Goal: Contribute content: Add original content to the website for others to see

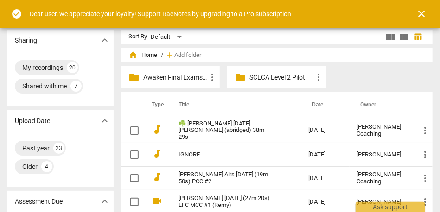
click at [421, 16] on span "close" at bounding box center [421, 13] width 11 height 11
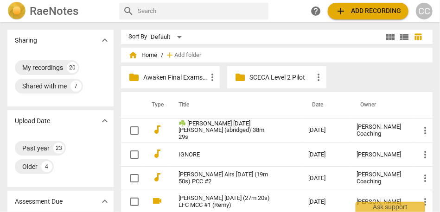
click at [187, 78] on p "Awaken Final Exams #18" at bounding box center [174, 78] width 63 height 10
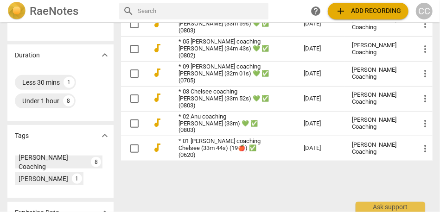
scroll to position [198, 0]
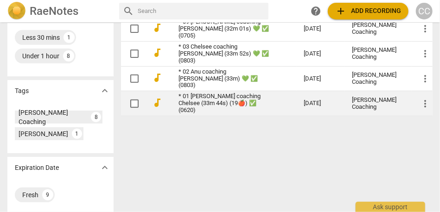
click at [214, 97] on link "* 01 [PERSON_NAME] coaching Chelsee (33m 44s) (19🍎) ✅ (0620)" at bounding box center [224, 103] width 92 height 21
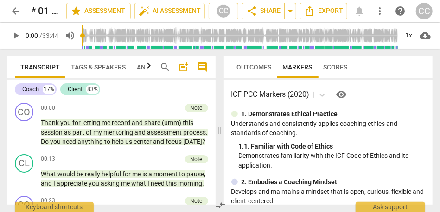
click at [199, 69] on span "comment" at bounding box center [202, 67] width 11 height 11
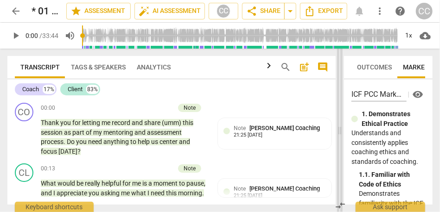
drag, startPoint x: 202, startPoint y: 126, endPoint x: 339, endPoint y: 127, distance: 137.2
click at [339, 127] on span at bounding box center [340, 131] width 6 height 164
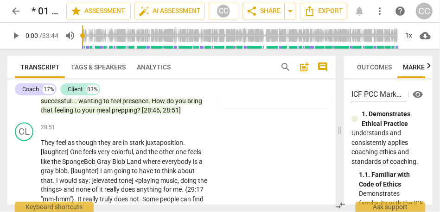
scroll to position [4533, 0]
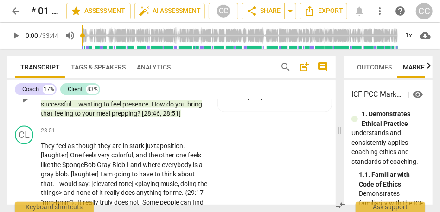
click at [130, 117] on span "prepping" at bounding box center [124, 113] width 25 height 7
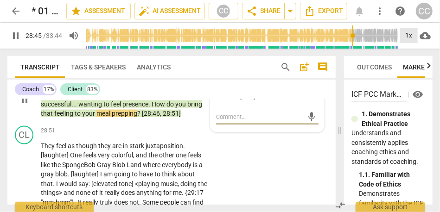
click at [412, 36] on div "1x" at bounding box center [409, 35] width 18 height 15
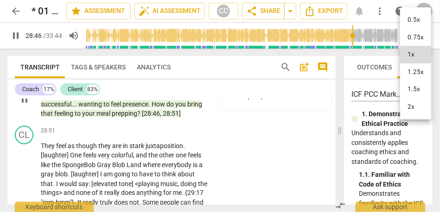
click at [418, 74] on li "1.25x" at bounding box center [415, 72] width 31 height 18
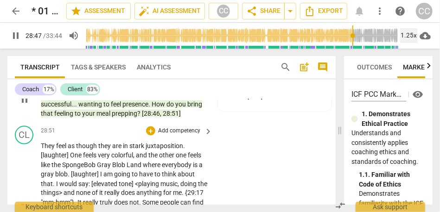
scroll to position [4558, 0]
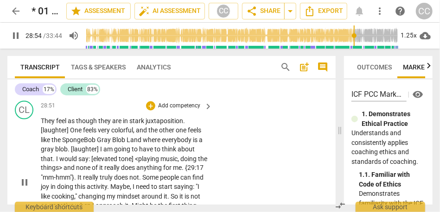
click at [90, 125] on span "though" at bounding box center [87, 120] width 22 height 7
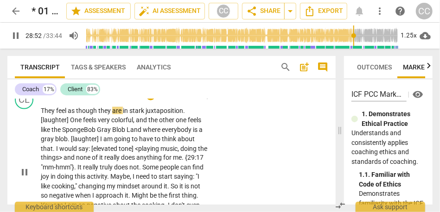
scroll to position [4572, 0]
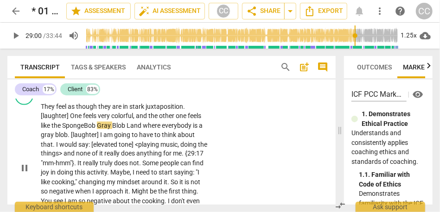
type input "1741"
click at [140, 120] on span "and" at bounding box center [142, 115] width 13 height 7
click at [146, 120] on span "and" at bounding box center [142, 115] width 13 height 7
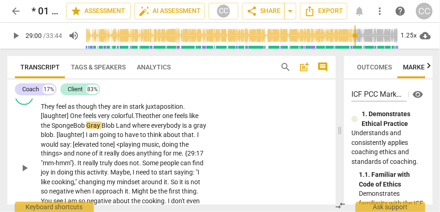
click at [139, 120] on span "The" at bounding box center [140, 115] width 11 height 7
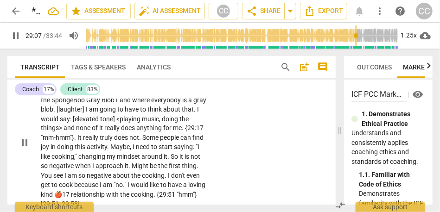
scroll to position [4600, 0]
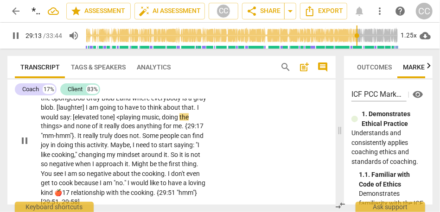
click at [183, 111] on span "that" at bounding box center [188, 107] width 12 height 7
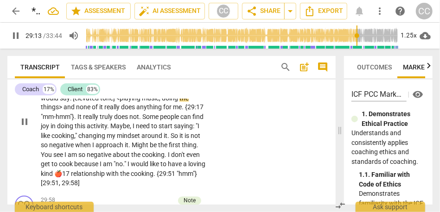
scroll to position [4620, 0]
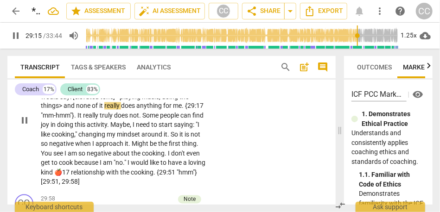
click at [78, 110] on span "none" at bounding box center [84, 105] width 16 height 7
type input "1757"
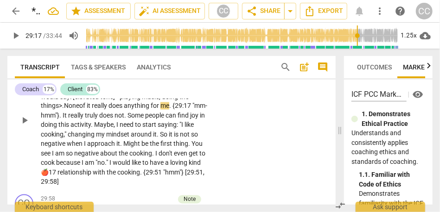
click at [124, 101] on span "<playing" at bounding box center [128, 96] width 25 height 7
click at [85, 120] on span "really" at bounding box center [76, 115] width 17 height 7
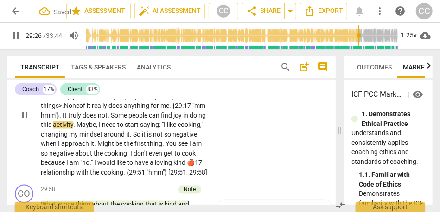
click at [149, 120] on span "people" at bounding box center [138, 115] width 20 height 7
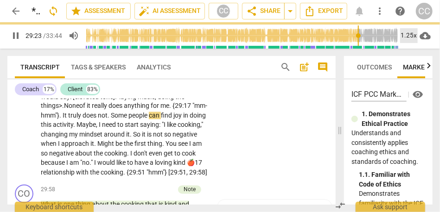
click at [407, 37] on div "1.25x" at bounding box center [409, 35] width 18 height 15
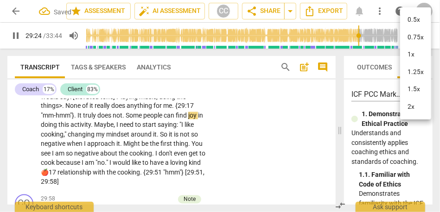
click at [413, 72] on li "1.25x" at bounding box center [415, 72] width 31 height 18
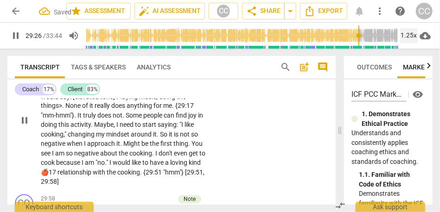
scroll to position [4630, 0]
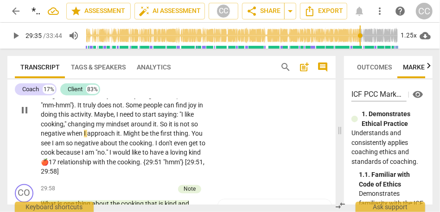
click at [157, 128] on span "it" at bounding box center [155, 124] width 4 height 7
type input "1776"
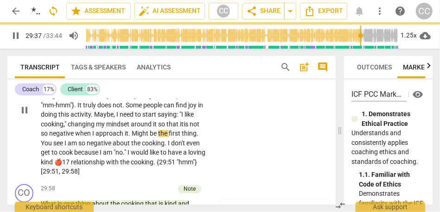
click at [136, 138] on span "Might" at bounding box center [141, 133] width 18 height 7
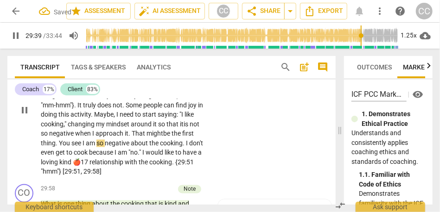
click at [83, 147] on span "see" at bounding box center [76, 143] width 11 height 7
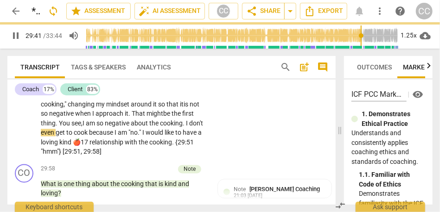
scroll to position [4652, 0]
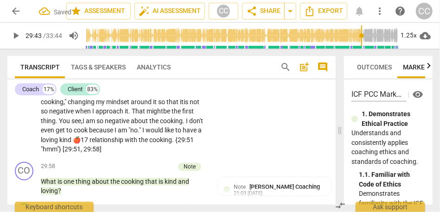
click at [97, 134] on span "because" at bounding box center [101, 130] width 25 height 7
click at [128, 134] on span "am" at bounding box center [123, 130] width 11 height 7
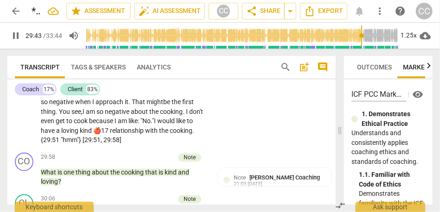
scroll to position [4662, 0]
click at [111, 135] on span "relationship" at bounding box center [127, 130] width 35 height 7
click at [81, 135] on span "kind" at bounding box center [86, 130] width 12 height 7
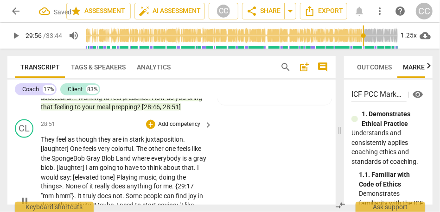
scroll to position [4539, 0]
click at [181, 129] on p "Add competency" at bounding box center [179, 125] width 44 height 8
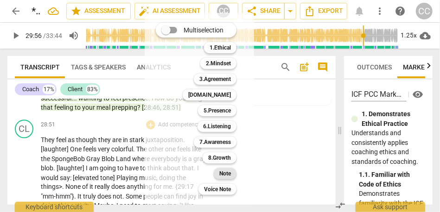
click at [226, 176] on b "Note" at bounding box center [225, 173] width 12 height 11
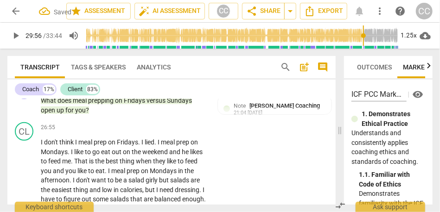
scroll to position [4271, 0]
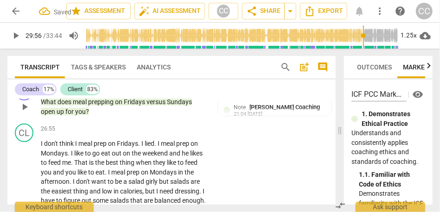
click at [79, 115] on span "you" at bounding box center [80, 111] width 11 height 7
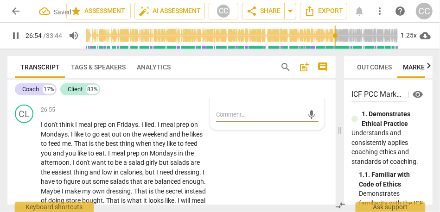
scroll to position [4292, 0]
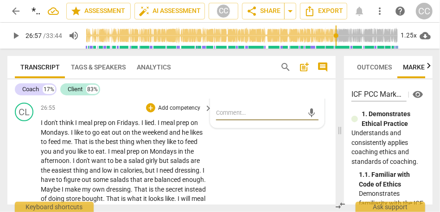
click at [66, 127] on span "think" at bounding box center [67, 122] width 16 height 7
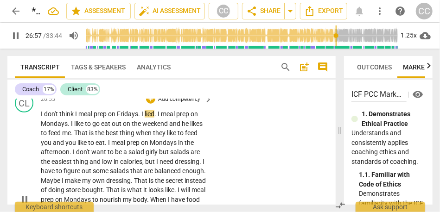
scroll to position [4303, 0]
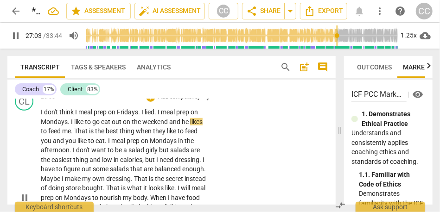
click at [183, 126] on span "he" at bounding box center [186, 121] width 8 height 7
type input "1624"
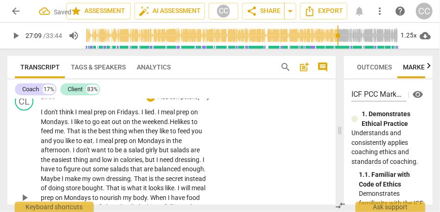
click at [202, 135] on span "you" at bounding box center [196, 130] width 11 height 7
click at [177, 135] on span "to" at bounding box center [173, 130] width 7 height 7
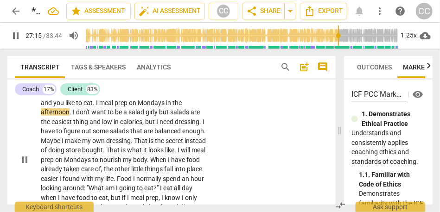
scroll to position [4344, 0]
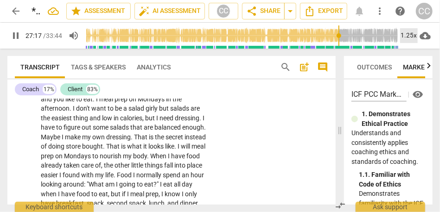
click at [414, 35] on div "1.25x" at bounding box center [409, 35] width 18 height 15
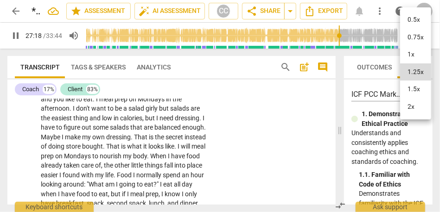
click at [411, 88] on li "1.5x" at bounding box center [415, 90] width 31 height 18
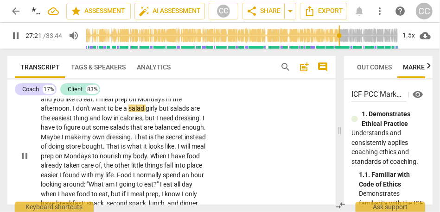
click at [55, 112] on span "afternoon" at bounding box center [55, 108] width 29 height 7
click at [75, 112] on span "I" at bounding box center [74, 108] width 3 height 7
click at [44, 112] on span "afternoon" at bounding box center [55, 108] width 29 height 7
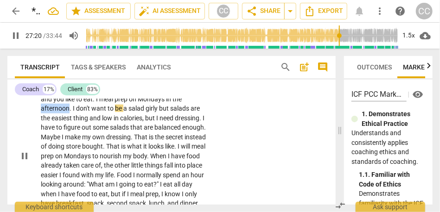
click at [44, 112] on span "afternoon" at bounding box center [55, 108] width 29 height 7
click at [128, 112] on span "salad" at bounding box center [136, 108] width 17 height 7
click at [159, 112] on span "but" at bounding box center [164, 108] width 11 height 7
type input "1642"
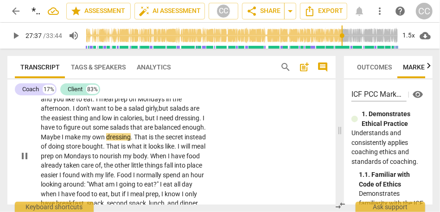
click at [62, 141] on span "Maybe" at bounding box center [51, 136] width 21 height 7
click at [131, 141] on span "dressing" at bounding box center [118, 136] width 25 height 7
click at [149, 141] on span "That" at bounding box center [141, 136] width 15 height 7
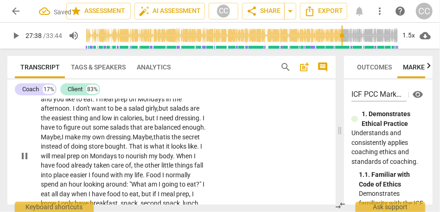
click at [153, 141] on span ". Maybe," at bounding box center [142, 136] width 23 height 7
click at [165, 141] on span "that" at bounding box center [159, 136] width 12 height 7
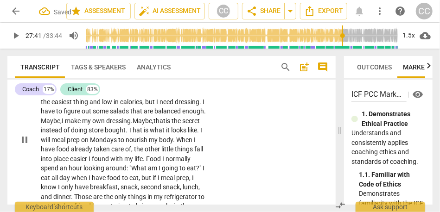
click at [105, 134] on span "store" at bounding box center [97, 130] width 16 height 7
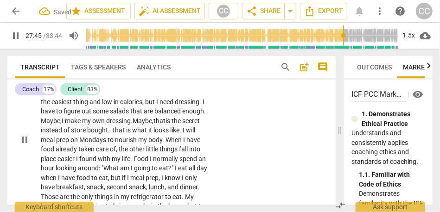
click at [126, 134] on span "That" at bounding box center [118, 130] width 15 height 7
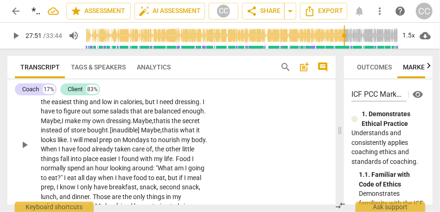
click at [108, 134] on span ". [inaudible] Maybe," at bounding box center [135, 130] width 54 height 7
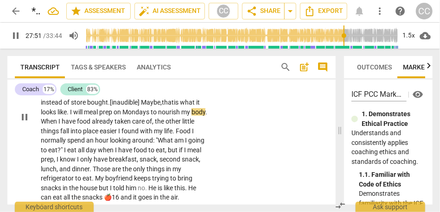
scroll to position [4390, 0]
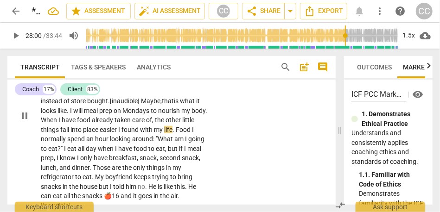
click at [121, 133] on span "I" at bounding box center [119, 129] width 3 height 7
click at [100, 133] on span "place" at bounding box center [91, 129] width 17 height 7
click at [143, 133] on span "with" at bounding box center [150, 129] width 14 height 7
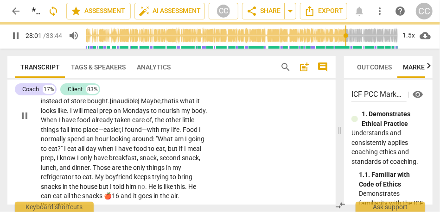
scroll to position [4400, 0]
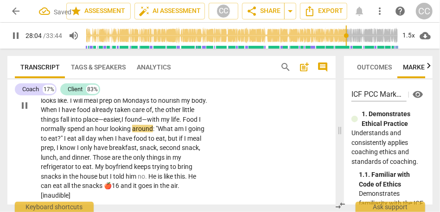
click at [199, 123] on span "I" at bounding box center [200, 119] width 2 height 7
click at [67, 133] on span "normally" at bounding box center [54, 128] width 26 height 7
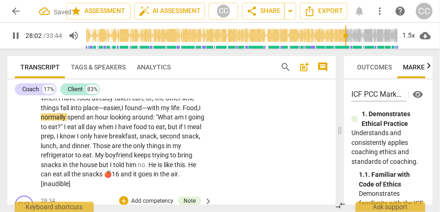
scroll to position [4412, 0]
click at [64, 130] on span """ at bounding box center [62, 126] width 3 height 7
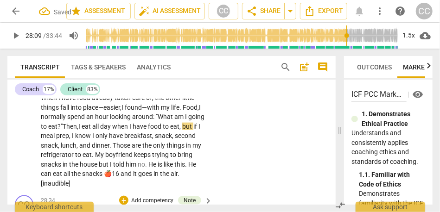
click at [78, 130] on span "" Then," at bounding box center [70, 126] width 18 height 7
click at [166, 149] on span "things" at bounding box center [175, 145] width 19 height 7
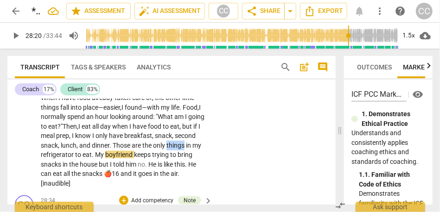
click at [166, 149] on span "things" at bounding box center [175, 145] width 19 height 7
click at [75, 159] on span "refrigerator" at bounding box center [58, 154] width 34 height 7
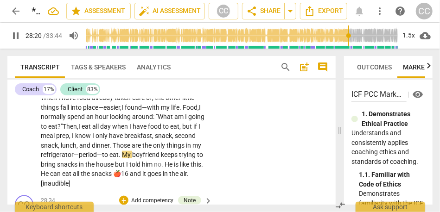
click at [245, 170] on div "CL play_arrow pause 26:55 + Add competency keyboard_arrow_right I don't think I…" at bounding box center [171, 85] width 328 height 213
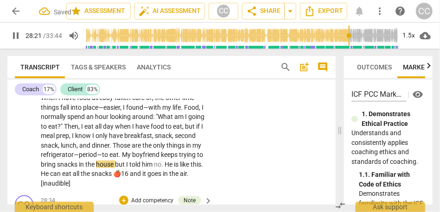
click at [161, 159] on span "keeps" at bounding box center [170, 154] width 18 height 7
click at [126, 168] on span "but" at bounding box center [120, 164] width 11 height 7
type input "1702"
click at [154, 168] on span "no" at bounding box center [157, 164] width 7 height 7
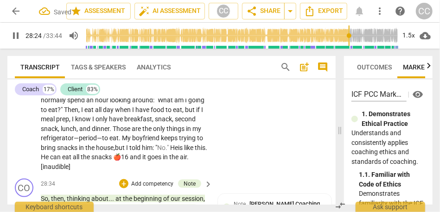
scroll to position [4428, 0]
drag, startPoint x: 195, startPoint y: 165, endPoint x: 215, endPoint y: 165, distance: 19.9
click at [215, 165] on div "CL play_arrow pause 26:55 + Add competency keyboard_arrow_right I don't think I…" at bounding box center [171, 69] width 328 height 213
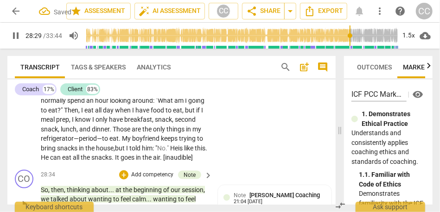
click at [213, 137] on div "CL play_arrow pause 26:55 + Add competency keyboard_arrow_right I don't think I…" at bounding box center [171, 64] width 328 height 203
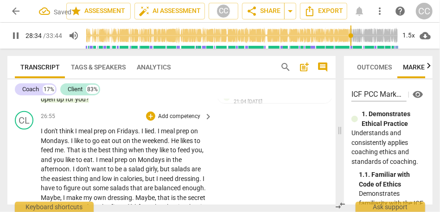
scroll to position [4275, 0]
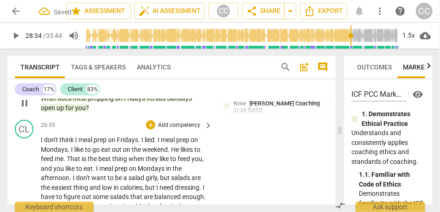
click at [174, 130] on p "Add competency" at bounding box center [179, 125] width 44 height 8
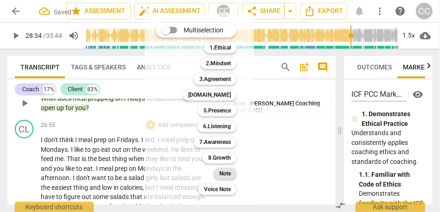
click at [227, 170] on b "Note" at bounding box center [225, 173] width 12 height 11
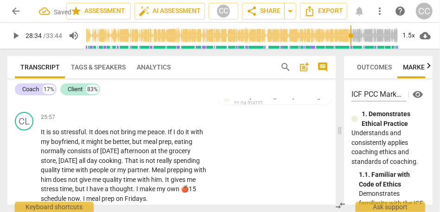
scroll to position [4134, 0]
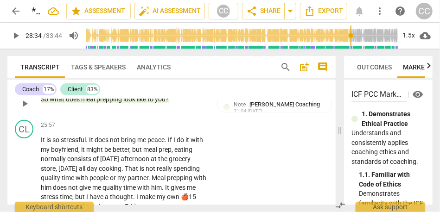
click at [27, 109] on span "play_arrow" at bounding box center [24, 103] width 11 height 11
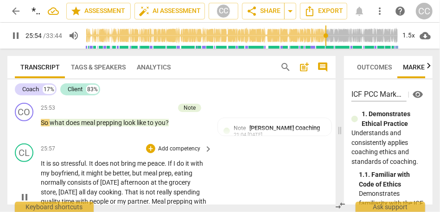
scroll to position [4096, 0]
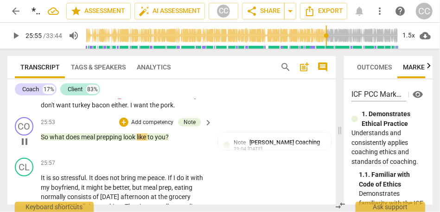
click at [51, 141] on span "what" at bounding box center [58, 136] width 16 height 7
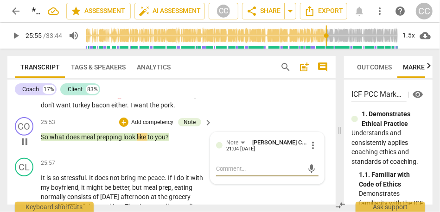
type input "1555"
click at [51, 141] on span "what" at bounding box center [58, 136] width 16 height 7
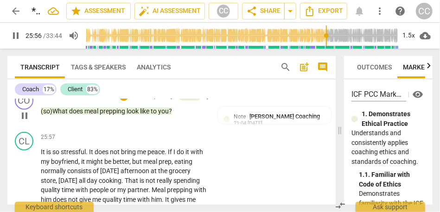
scroll to position [4122, 0]
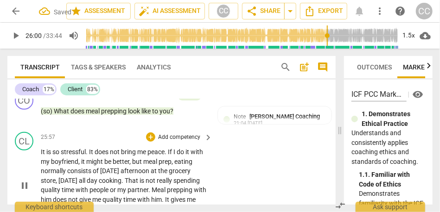
click at [42, 156] on span "It" at bounding box center [44, 151] width 6 height 7
type input "1560"
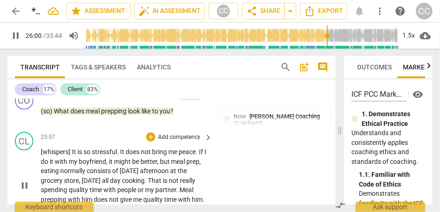
scroll to position [4159, 0]
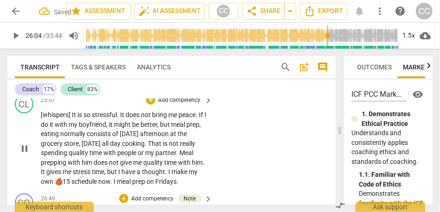
click at [199, 119] on span "." at bounding box center [197, 114] width 3 height 7
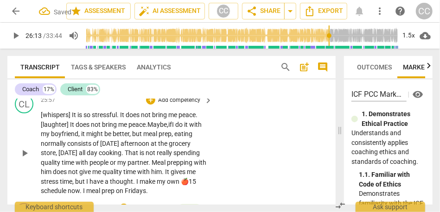
click at [183, 128] on span "do" at bounding box center [179, 124] width 9 height 7
click at [190, 143] on p "[whispers] It is so stressful . It does not bring me peace . [laughter] It does…" at bounding box center [124, 153] width 167 height 86
click at [184, 128] on span "do" at bounding box center [179, 124] width 9 height 7
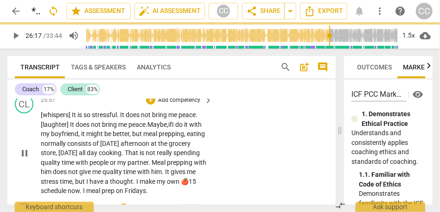
click at [187, 138] on span "eating" at bounding box center [196, 133] width 18 height 7
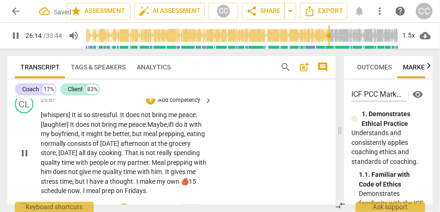
click at [187, 138] on span "eating" at bounding box center [196, 133] width 18 height 7
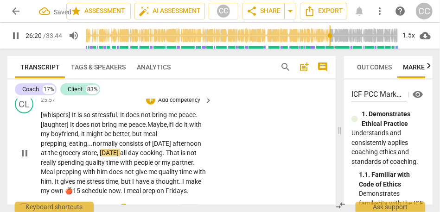
click at [113, 147] on span "normally" at bounding box center [106, 143] width 26 height 7
click at [120, 157] on span "[DATE]" at bounding box center [110, 152] width 20 height 7
click at [119, 157] on span "Sunday," at bounding box center [108, 152] width 20 height 7
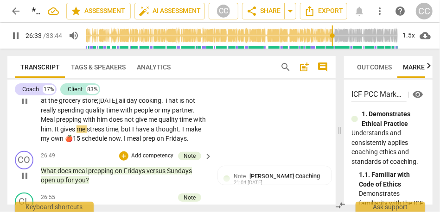
scroll to position [4215, 0]
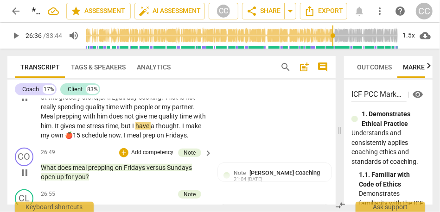
click at [118, 130] on span "time" at bounding box center [112, 125] width 13 height 7
click at [132, 130] on span "but" at bounding box center [126, 125] width 11 height 7
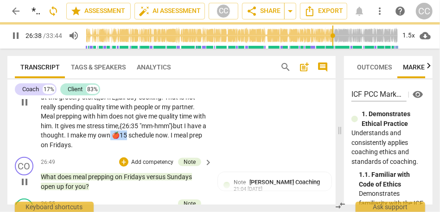
drag, startPoint x: 164, startPoint y: 145, endPoint x: 181, endPoint y: 146, distance: 17.7
click at [181, 146] on p "[whispers] It is so stressful . It does not bring me peace . [laughter] It does…" at bounding box center [124, 102] width 167 height 95
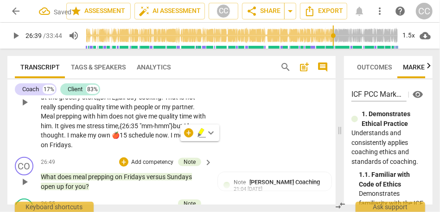
click at [70, 139] on span "I" at bounding box center [68, 135] width 3 height 7
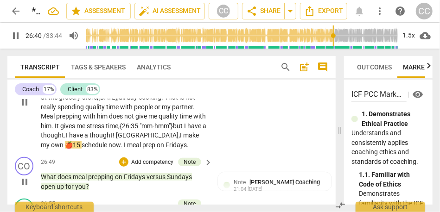
click at [99, 149] on span "schedule" at bounding box center [95, 144] width 27 height 7
click at [180, 139] on span ". I have a thought! Maybe," at bounding box center [122, 135] width 116 height 7
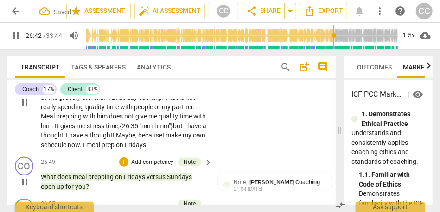
click at [64, 139] on span ". I have a thought! Maybe, because" at bounding box center [113, 135] width 98 height 7
click at [155, 139] on span ". I have a thought! Maybe, because" at bounding box center [113, 135] width 98 height 7
click at [83, 149] on span "." at bounding box center [81, 144] width 3 height 7
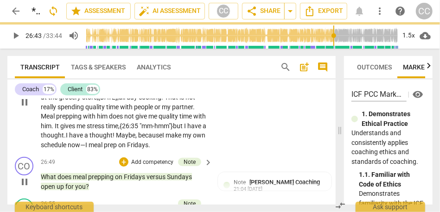
click at [64, 139] on span ". I have a thought! Maybe, because" at bounding box center [113, 135] width 98 height 7
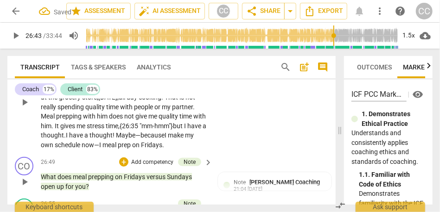
click at [64, 139] on span ". I have a thought! Maybe—because" at bounding box center [114, 135] width 101 height 7
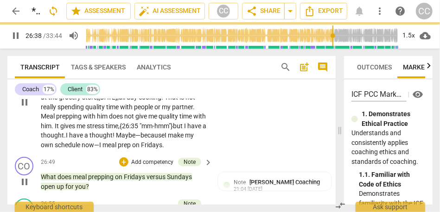
scroll to position [4228, 0]
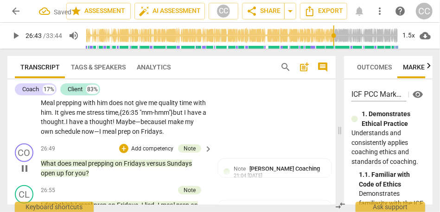
click at [102, 135] on span "I" at bounding box center [100, 131] width 3 height 7
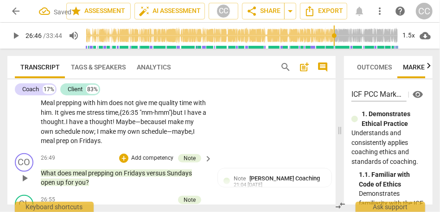
click at [222, 130] on div "CL play_arrow pause 25:57 + Add competency keyboard_arrow_right [whispers] It i…" at bounding box center [171, 85] width 328 height 127
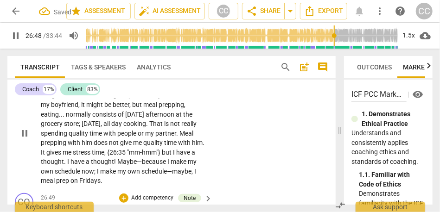
scroll to position [4141, 0]
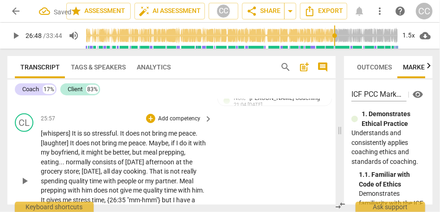
click at [178, 123] on p "Add competency" at bounding box center [179, 119] width 44 height 8
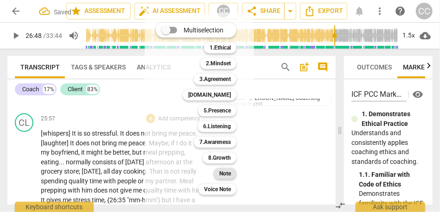
click at [228, 172] on b "Note" at bounding box center [225, 173] width 12 height 11
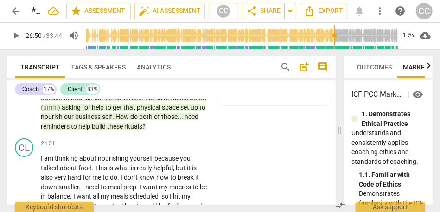
scroll to position [3909, 0]
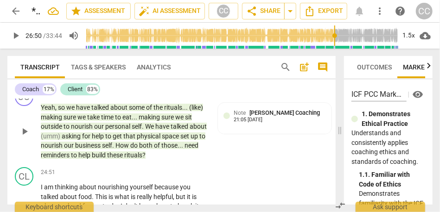
click at [142, 159] on span "rituals" at bounding box center [133, 155] width 18 height 7
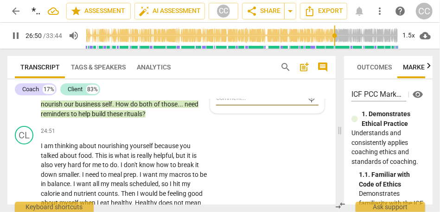
scroll to position [3962, 0]
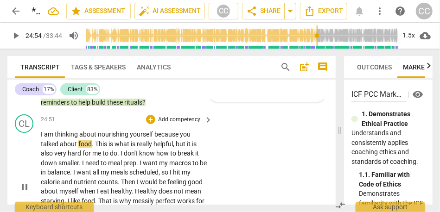
click at [89, 138] on span "about" at bounding box center [88, 134] width 19 height 7
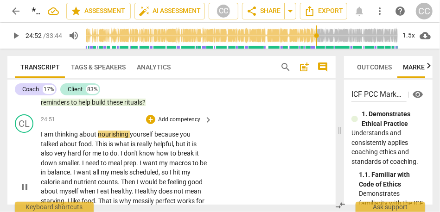
type input "1493"
click at [100, 148] on p "I am thinking about nourishing yourself because you talked about food . This is…" at bounding box center [124, 187] width 167 height 114
click at [169, 138] on span "because" at bounding box center [179, 134] width 25 height 7
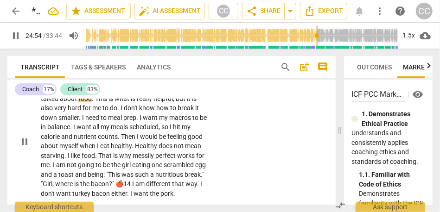
scroll to position [4007, 0]
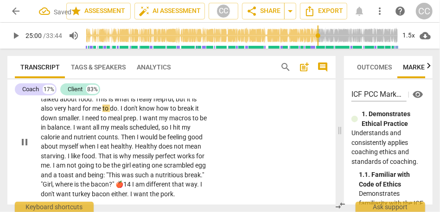
click at [153, 103] on span "really" at bounding box center [145, 98] width 17 height 7
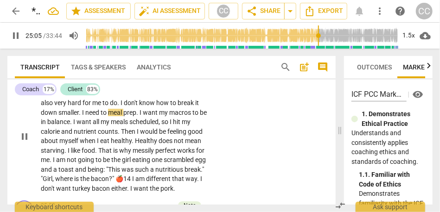
scroll to position [4016, 0]
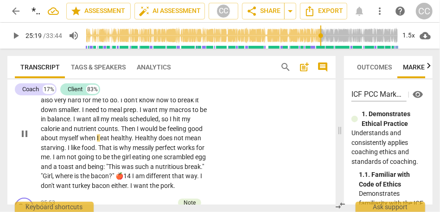
click at [136, 133] on span "Then" at bounding box center [129, 128] width 16 height 7
click at [128, 133] on span "Then," at bounding box center [129, 128] width 16 height 7
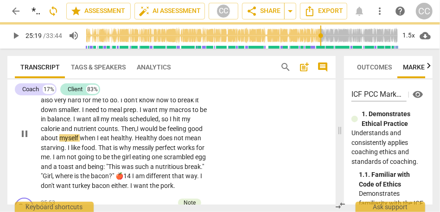
click at [161, 133] on span "be" at bounding box center [163, 128] width 8 height 7
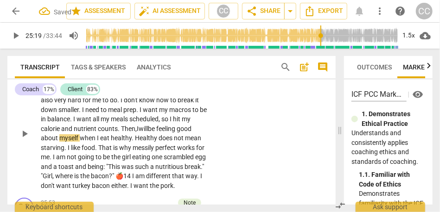
click at [163, 133] on span "feeling" at bounding box center [166, 128] width 20 height 7
click at [136, 142] on span "Healthy" at bounding box center [147, 137] width 24 height 7
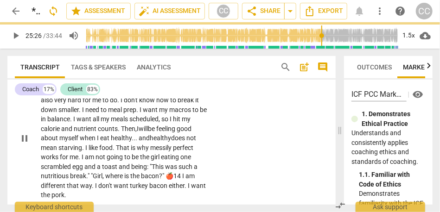
click at [84, 152] on span "." at bounding box center [83, 147] width 3 height 7
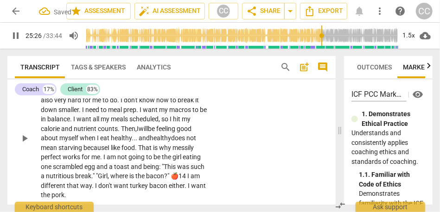
click at [213, 154] on div "CL play_arrow pause 24:51 + Add competency keyboard_arrow_right I am thinking a…" at bounding box center [171, 130] width 328 height 146
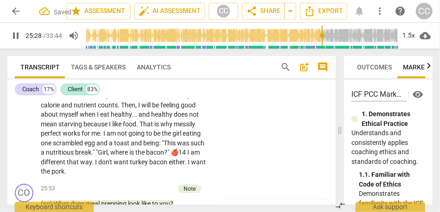
scroll to position [4040, 0]
click at [86, 146] on span "egg" at bounding box center [90, 142] width 12 height 7
click at [162, 146] on span ":" at bounding box center [160, 142] width 3 height 7
type input "1535"
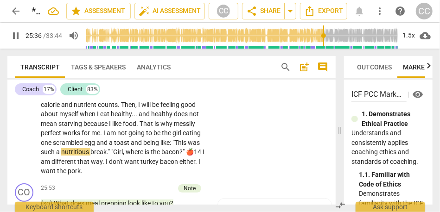
scroll to position [4061, 0]
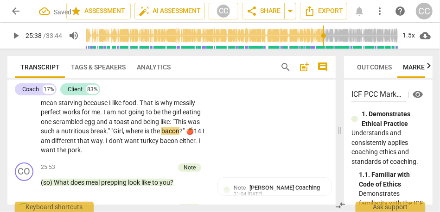
click at [96, 135] on span "break" at bounding box center [98, 130] width 16 height 7
click at [206, 142] on div "I am thinking about the «nourishing yourself» because you talked about food . T…" at bounding box center [127, 94] width 172 height 124
click at [201, 135] on span "🍎14" at bounding box center [194, 130] width 17 height 7
type input "1541"
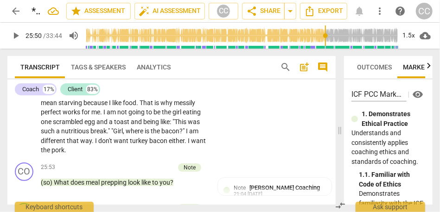
click at [186, 151] on p "I am thinking about the «nourishing yourself» because you talked about food . T…" at bounding box center [124, 94] width 167 height 124
click at [232, 140] on div "CL play_arrow pause 24:51 + Add competency keyboard_arrow_right I am thinking a…" at bounding box center [171, 86] width 328 height 146
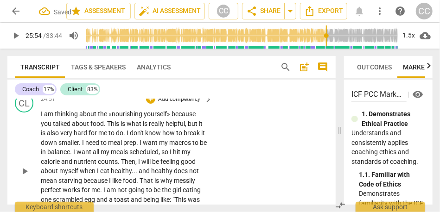
scroll to position [3977, 0]
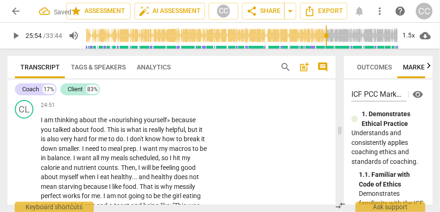
click at [171, 110] on p "Add competency" at bounding box center [179, 106] width 44 height 8
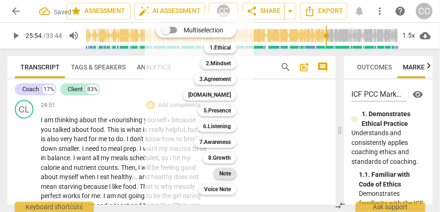
click at [228, 172] on b "Note" at bounding box center [225, 173] width 12 height 11
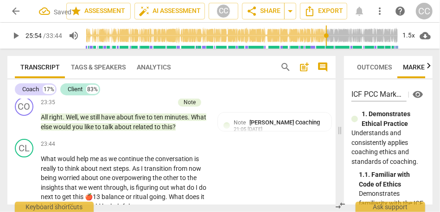
scroll to position [3775, 0]
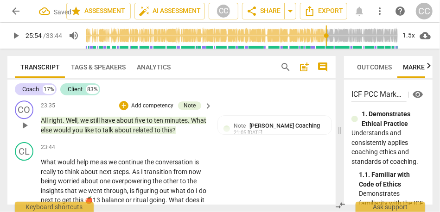
click at [154, 134] on span "related" at bounding box center [143, 130] width 21 height 7
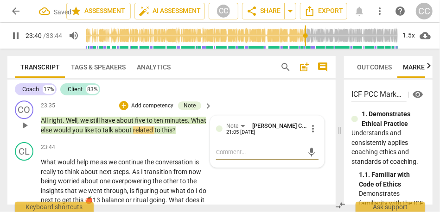
scroll to position [3800, 0]
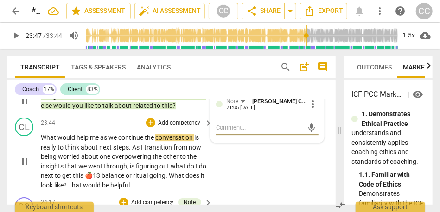
click at [102, 141] on span "as" at bounding box center [104, 137] width 8 height 7
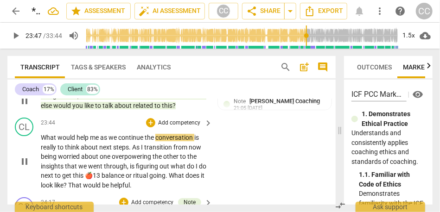
type input "1427"
click at [112, 141] on span "as" at bounding box center [108, 137] width 8 height 7
click at [201, 151] on p "What would help me— as we continue the conversation is really to think about ne…" at bounding box center [124, 161] width 167 height 57
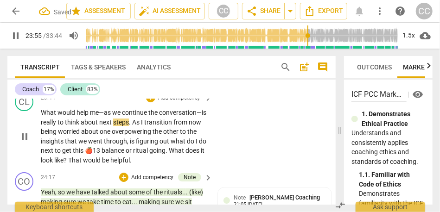
click at [140, 126] on span "As" at bounding box center [136, 122] width 9 height 7
click at [163, 135] on p "What would help me— as we continue the conversation— is really to think about n…" at bounding box center [124, 136] width 167 height 57
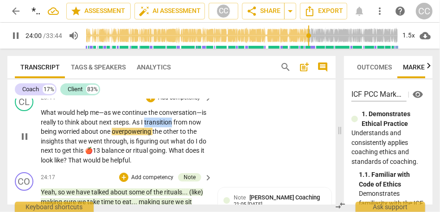
click at [163, 135] on p "What would help me— as we continue the conversation— is really to think about n…" at bounding box center [124, 136] width 167 height 57
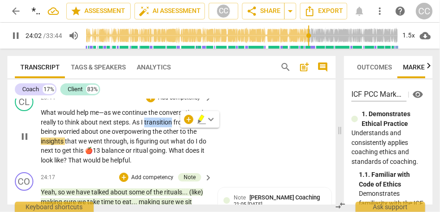
click at [159, 126] on span "transition" at bounding box center [158, 122] width 29 height 7
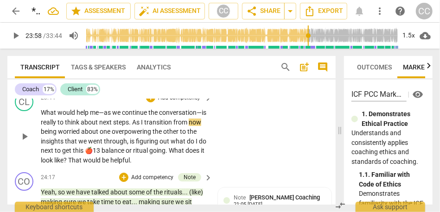
click at [189, 126] on span "now" at bounding box center [195, 122] width 13 height 7
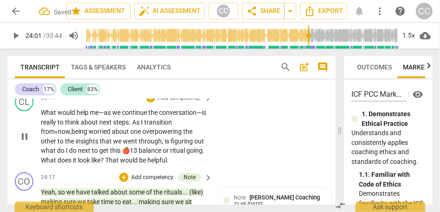
click at [58, 145] on span "to" at bounding box center [60, 141] width 7 height 7
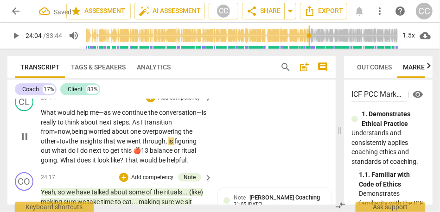
click at [168, 145] on span "," at bounding box center [166, 141] width 3 height 7
click at [44, 154] on span "out" at bounding box center [46, 150] width 11 height 7
click at [53, 154] on span "what" at bounding box center [60, 150] width 16 height 7
click at [151, 154] on span "balance" at bounding box center [162, 150] width 24 height 7
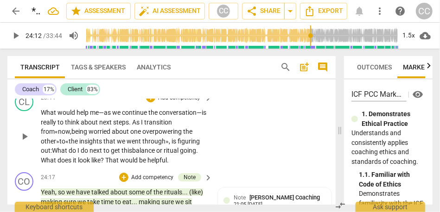
click at [204, 161] on p "What would help me— as we continue the conversation— is really to think about n…" at bounding box center [124, 136] width 167 height 57
click at [254, 128] on div "CL play_arrow pause 23:44 + Add competency keyboard_arrow_right What would help…" at bounding box center [171, 129] width 328 height 80
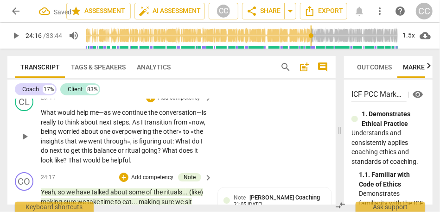
click at [169, 102] on p "Add competency" at bounding box center [179, 98] width 44 height 8
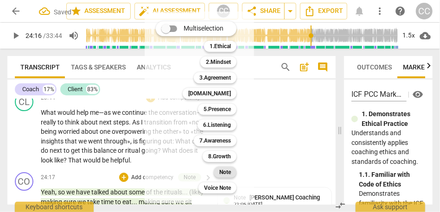
click at [223, 175] on b "Note" at bounding box center [225, 172] width 12 height 11
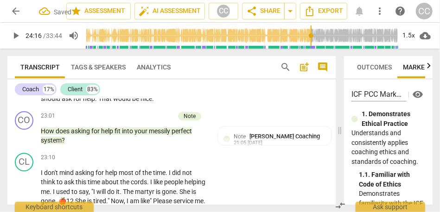
scroll to position [3646, 0]
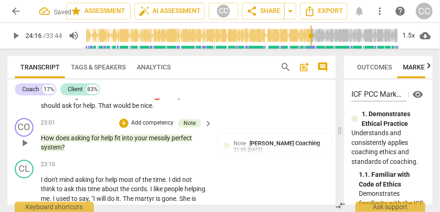
click at [56, 151] on span "system" at bounding box center [51, 147] width 21 height 7
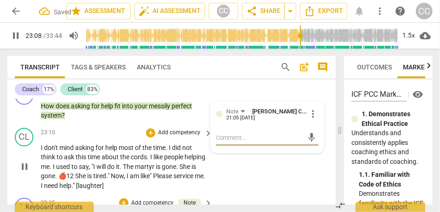
scroll to position [3701, 0]
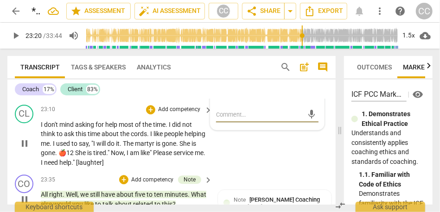
click at [120, 138] on span "about" at bounding box center [111, 133] width 19 height 7
click at [157, 138] on span "like" at bounding box center [158, 133] width 11 height 7
click at [159, 138] on span "like" at bounding box center [158, 133] width 11 height 7
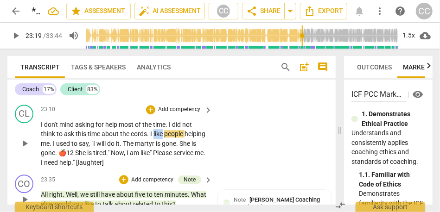
click at [159, 138] on span "like" at bounding box center [158, 133] width 11 height 7
type input "1399"
click at [163, 138] on span "like" at bounding box center [158, 133] width 11 height 7
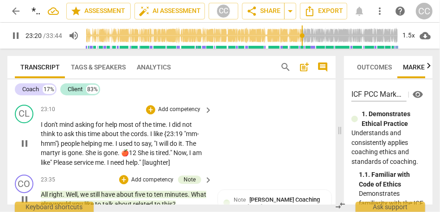
click at [154, 147] on span "," at bounding box center [152, 143] width 3 height 7
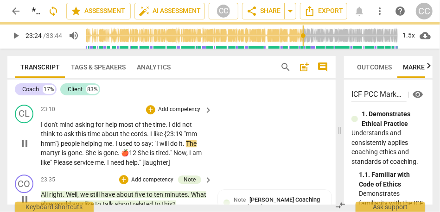
click at [138, 147] on span "to" at bounding box center [137, 143] width 7 height 7
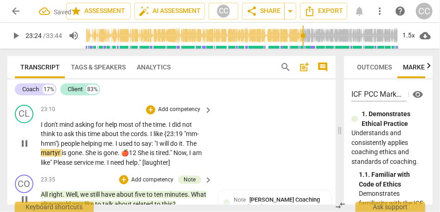
click at [190, 147] on span "The" at bounding box center [191, 143] width 11 height 7
click at [159, 147] on span ""I" at bounding box center [156, 143] width 5 height 7
click at [190, 153] on p "I don't mind asking for help most of the time . I did not think to ask this tim…" at bounding box center [124, 144] width 167 height 48
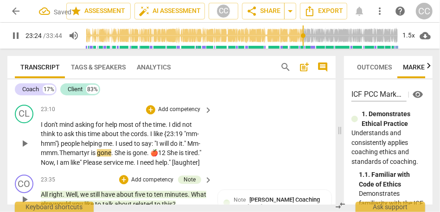
click at [226, 159] on div "CL play_arrow pause 23:10 + Add competency keyboard_arrow_right I don't mind as…" at bounding box center [171, 136] width 328 height 70
click at [169, 157] on span "🍎12" at bounding box center [161, 152] width 17 height 7
type input "1407"
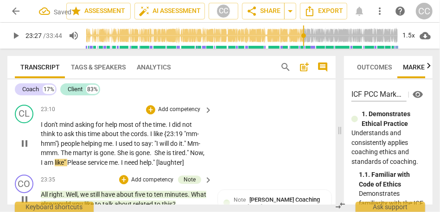
click at [195, 162] on p "I don't mind asking for help most of the time . I did not think to ask this tim…" at bounding box center [124, 144] width 167 height 48
click at [84, 166] on span "Please" at bounding box center [74, 162] width 20 height 7
click at [238, 162] on div "CL play_arrow pause 23:10 + Add competency keyboard_arrow_right I don't mind as…" at bounding box center [171, 136] width 328 height 70
type input "1410"
click at [121, 166] on span "I" at bounding box center [118, 162] width 3 height 7
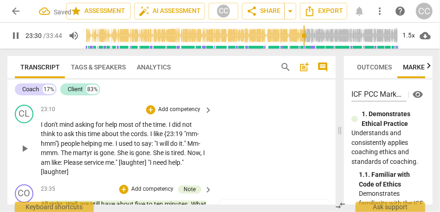
click at [203, 168] on p "I don't mind asking for help most of the time . I did not think to ask this tim…" at bounding box center [124, 148] width 167 height 57
click at [223, 168] on div "CL play_arrow pause 23:10 + Add competency keyboard_arrow_right I don't mind as…" at bounding box center [171, 141] width 328 height 80
click at [175, 114] on p "Add competency" at bounding box center [179, 110] width 44 height 8
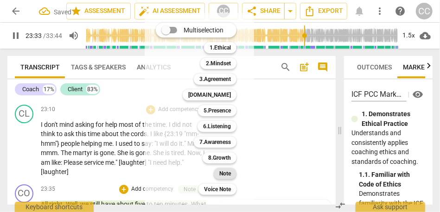
click at [227, 173] on b "Note" at bounding box center [225, 173] width 12 height 11
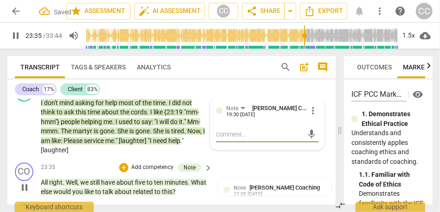
scroll to position [3705, 0]
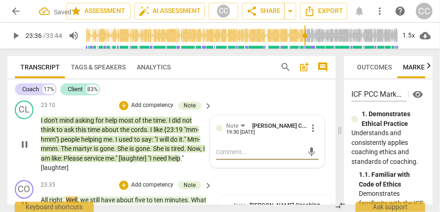
type input "1416"
drag, startPoint x: 74, startPoint y: 178, endPoint x: 18, endPoint y: 178, distance: 56.1
click at [18, 177] on div "CL play_arrow pause 23:10 + Add competency Note keyboard_arrow_right I don't mi…" at bounding box center [171, 137] width 328 height 80
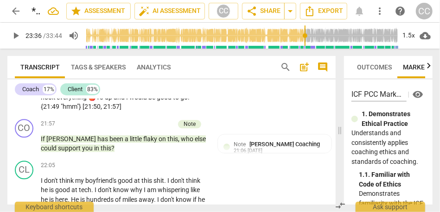
scroll to position [3447, 0]
click at [101, 152] on span "this" at bounding box center [106, 148] width 11 height 7
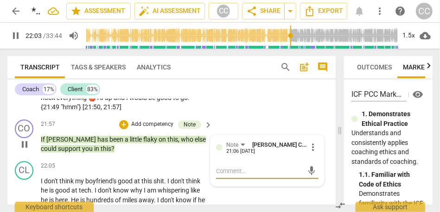
scroll to position [3471, 0]
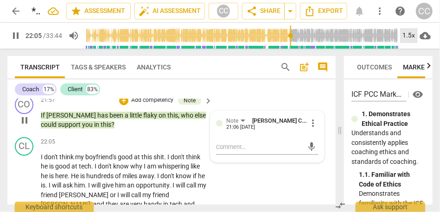
click at [407, 38] on div "1.5x" at bounding box center [409, 35] width 18 height 15
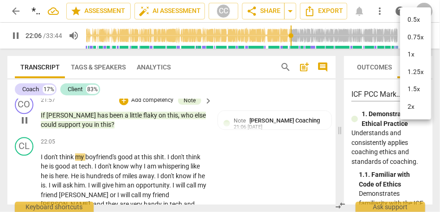
click at [414, 89] on li "1.5x" at bounding box center [415, 90] width 31 height 18
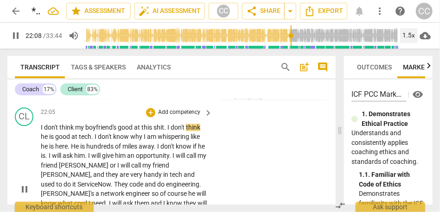
scroll to position [3502, 0]
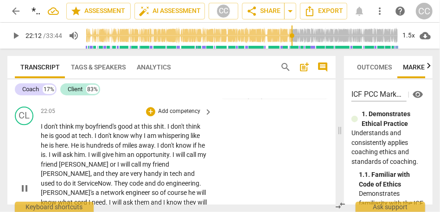
click at [114, 140] on span "know" at bounding box center [121, 135] width 17 height 7
click at [168, 140] on span "whispering" at bounding box center [174, 135] width 33 height 7
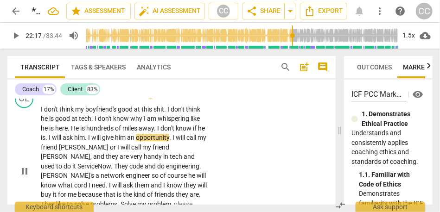
click at [188, 132] on span "know" at bounding box center [184, 128] width 17 height 7
click at [110, 151] on span "or" at bounding box center [113, 147] width 7 height 7
type input "1340"
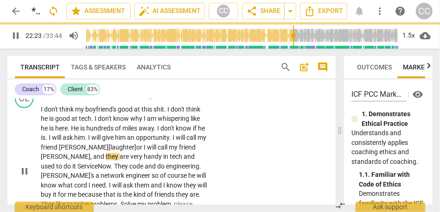
click at [93, 160] on span "and" at bounding box center [99, 156] width 13 height 7
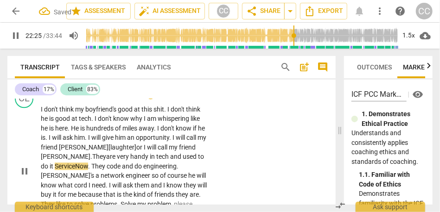
click at [92, 160] on span "They" at bounding box center [99, 156] width 14 height 7
click at [130, 160] on span "handy" at bounding box center [139, 156] width 19 height 7
click at [50, 165] on span "do" at bounding box center [45, 166] width 9 height 7
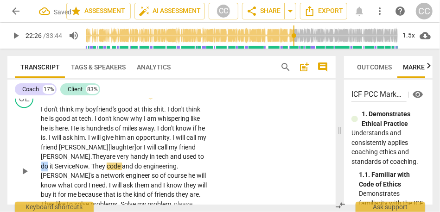
click at [50, 165] on span "do" at bounding box center [45, 166] width 9 height 7
click at [183, 160] on span "used" at bounding box center [190, 156] width 15 height 7
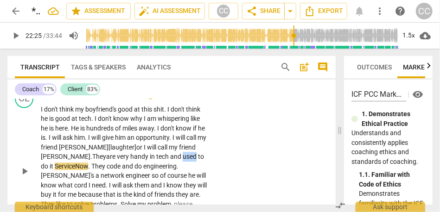
click at [183, 160] on span "used" at bounding box center [190, 156] width 15 height 7
click at [55, 168] on span "it" at bounding box center [52, 166] width 5 height 7
click at [93, 170] on span "They" at bounding box center [100, 166] width 15 height 7
click at [50, 166] on span "do" at bounding box center [45, 166] width 9 height 7
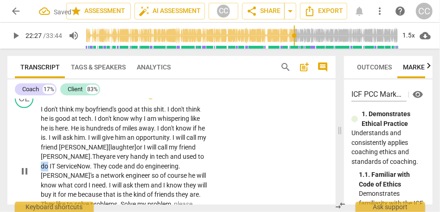
click at [50, 166] on span "do" at bounding box center [45, 166] width 9 height 7
click at [57, 170] on span "ServiceNow" at bounding box center [73, 166] width 33 height 7
click at [93, 170] on span "They" at bounding box center [100, 166] width 15 height 7
click at [60, 170] on span "ervice. Now, t" at bounding box center [79, 166] width 38 height 7
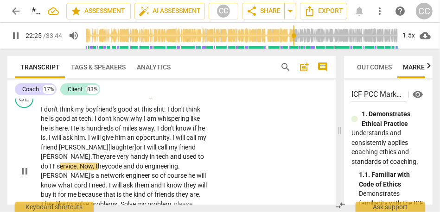
scroll to position [3529, 0]
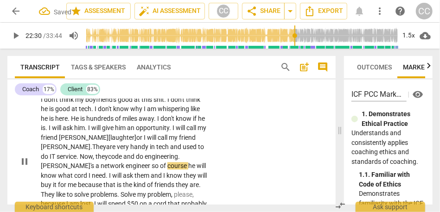
click at [101, 165] on span "a" at bounding box center [97, 165] width 5 height 7
click at [72, 180] on p "I don't think my boyfriend's good at this shit . I don't think he is good at te…" at bounding box center [124, 161] width 167 height 133
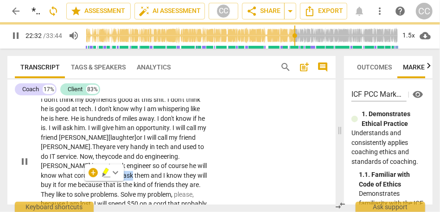
click at [102, 170] on span "network" at bounding box center [114, 165] width 25 height 7
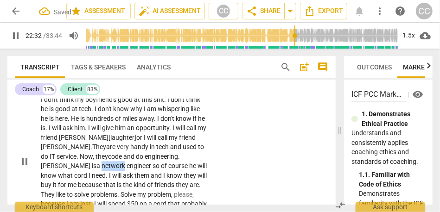
click at [102, 170] on span "network" at bounding box center [114, 165] width 25 height 7
click at [152, 170] on span "so" at bounding box center [156, 165] width 8 height 7
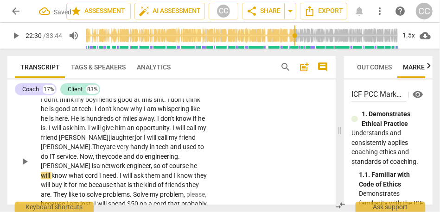
click at [157, 170] on span "o" at bounding box center [159, 165] width 5 height 7
click at [194, 170] on span "he" at bounding box center [197, 165] width 7 height 7
click at [197, 170] on span "he" at bounding box center [200, 165] width 7 height 7
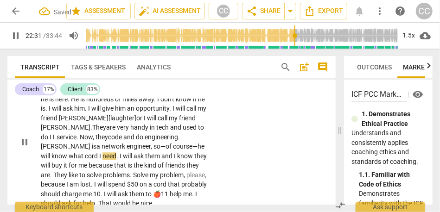
scroll to position [3553, 0]
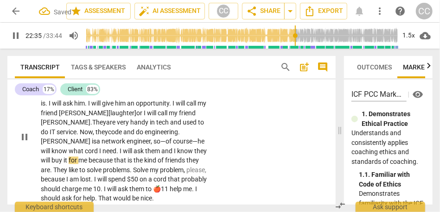
click at [174, 155] on span "I" at bounding box center [175, 150] width 3 height 7
click at [164, 155] on span "know" at bounding box center [172, 150] width 17 height 7
click at [181, 155] on span "they" at bounding box center [188, 150] width 14 height 7
click at [164, 155] on span "know that" at bounding box center [178, 150] width 28 height 7
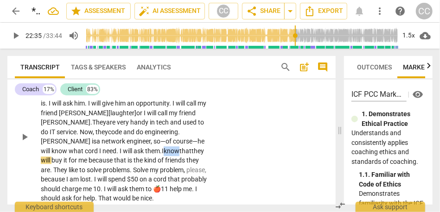
click at [164, 155] on span "know that" at bounding box center [178, 150] width 28 height 7
click at [89, 160] on span "me" at bounding box center [83, 160] width 10 height 7
drag, startPoint x: 67, startPoint y: 171, endPoint x: 31, endPoint y: 171, distance: 35.7
click at [31, 171] on div "CL play_arrow pause 22:05 + Add competency keyboard_arrow_right I don't think m…" at bounding box center [171, 129] width 328 height 156
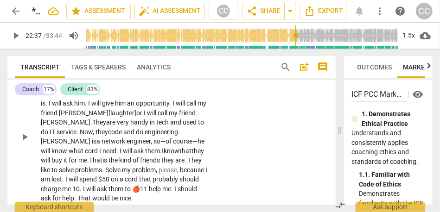
click at [140, 164] on span "friends" at bounding box center [150, 160] width 21 height 7
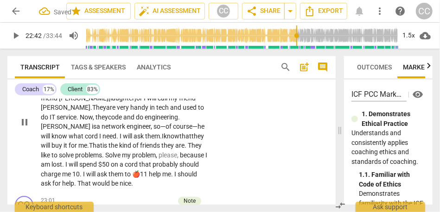
click at [105, 159] on span "Solve" at bounding box center [113, 155] width 17 height 7
click at [180, 159] on span "because" at bounding box center [192, 155] width 25 height 7
click at [159, 159] on span "please" at bounding box center [168, 155] width 19 height 7
click at [62, 178] on span "me" at bounding box center [67, 174] width 10 height 7
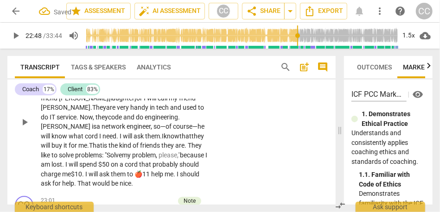
click at [223, 137] on div "CL play_arrow pause 22:05 + Add competency keyboard_arrow_right I don't think m…" at bounding box center [171, 115] width 328 height 156
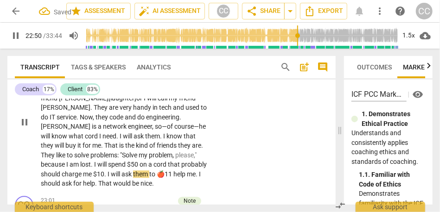
click at [173, 178] on span "help" at bounding box center [179, 174] width 13 height 7
type input "1371"
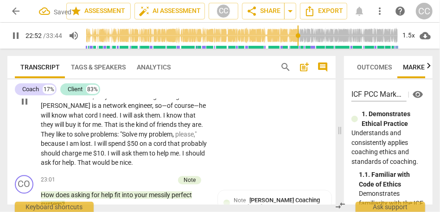
scroll to position [3595, 0]
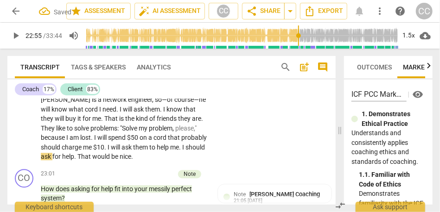
click at [182, 151] on span "I" at bounding box center [183, 147] width 3 height 7
click at [124, 160] on span "That" at bounding box center [131, 156] width 15 height 7
click at [244, 144] on div "CL play_arrow pause 22:05 + Add competency keyboard_arrow_right I don't think m…" at bounding box center [171, 88] width 328 height 156
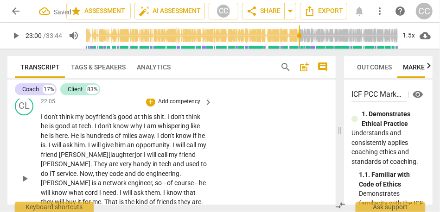
click at [175, 106] on p "Add competency" at bounding box center [179, 102] width 44 height 8
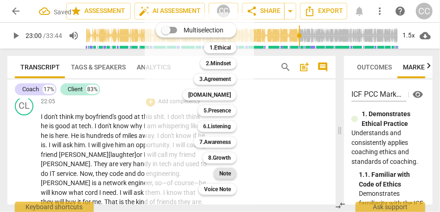
click at [224, 171] on b "Note" at bounding box center [225, 173] width 12 height 11
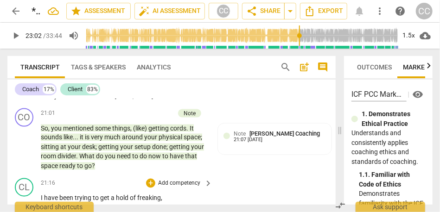
scroll to position [3259, 0]
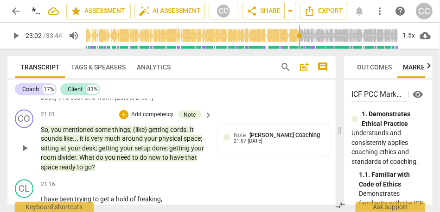
click at [81, 171] on span "to" at bounding box center [80, 167] width 7 height 7
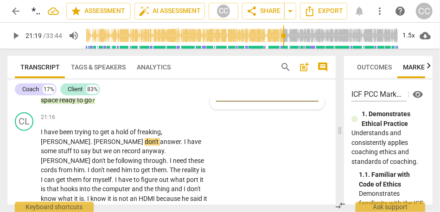
scroll to position [3323, 0]
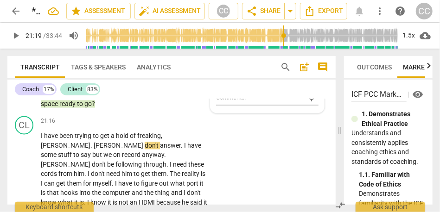
click at [73, 108] on span "ready" at bounding box center [68, 104] width 18 height 7
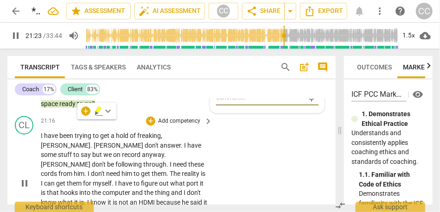
click at [160, 150] on span "answer" at bounding box center [170, 145] width 21 height 7
click at [181, 150] on span "." at bounding box center [182, 145] width 3 height 7
type input "1281"
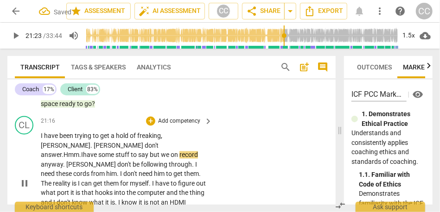
click at [150, 159] on span "say" at bounding box center [144, 155] width 12 height 7
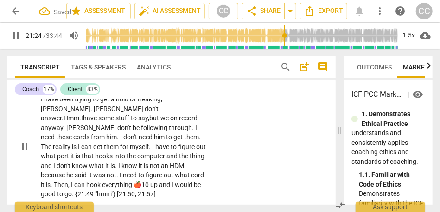
scroll to position [3359, 0]
click at [55, 141] on p "I have been trying to get a hold of freaking , Chad . Chad don't answer . Hmm. …" at bounding box center [124, 147] width 167 height 105
click at [179, 122] on span "record" at bounding box center [188, 118] width 19 height 7
click at [62, 132] on span "anyway" at bounding box center [52, 128] width 22 height 7
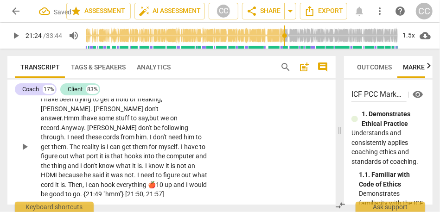
click at [92, 132] on span "[PERSON_NAME]" at bounding box center [112, 128] width 51 height 7
click at [70, 138] on span "I" at bounding box center [68, 137] width 3 height 7
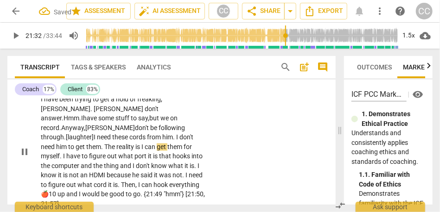
click at [145, 141] on span "cords" at bounding box center [138, 137] width 18 height 7
click at [143, 151] on span "I" at bounding box center [142, 147] width 3 height 7
click at [151, 151] on span "can" at bounding box center [151, 147] width 12 height 7
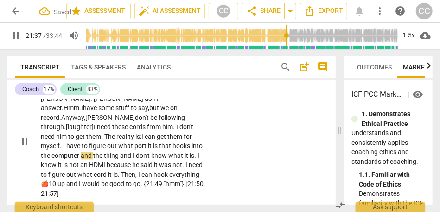
scroll to position [3378, 0]
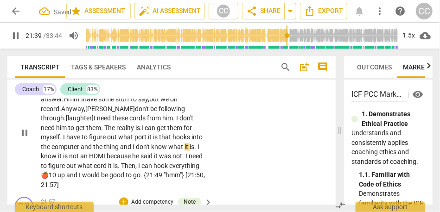
click at [133, 151] on span "I" at bounding box center [134, 147] width 3 height 7
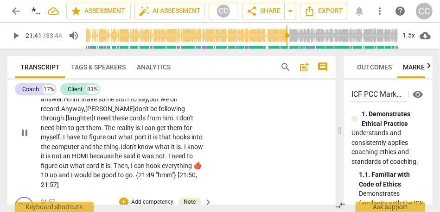
click at [138, 151] on span "don't" at bounding box center [129, 147] width 15 height 7
click at [115, 160] on span "because" at bounding box center [101, 156] width 25 height 7
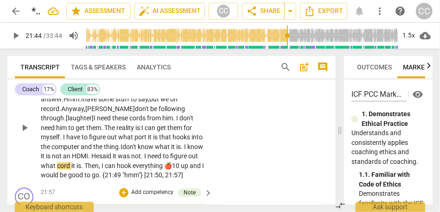
click at [113, 160] on span "said" at bounding box center [105, 156] width 13 height 7
click at [164, 170] on span "everything" at bounding box center [149, 166] width 32 height 7
click at [163, 170] on span "everything" at bounding box center [148, 166] width 30 height 7
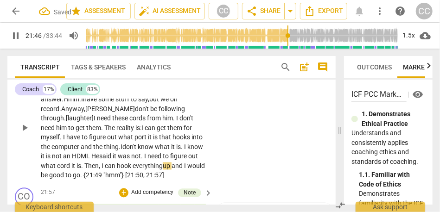
click at [171, 170] on span "up" at bounding box center [167, 166] width 9 height 7
click at [328, 154] on div "CL play_arrow pause 21:16 + Add competency keyboard_arrow_right I have been try…" at bounding box center [171, 120] width 328 height 127
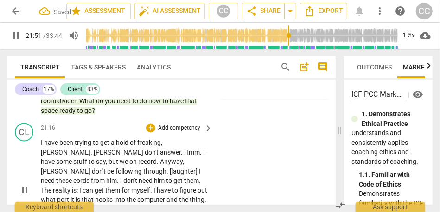
scroll to position [3315, 0]
click at [182, 133] on p "Add competency" at bounding box center [179, 129] width 44 height 8
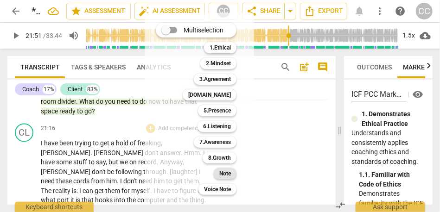
click at [222, 172] on b "Note" at bounding box center [225, 173] width 12 height 11
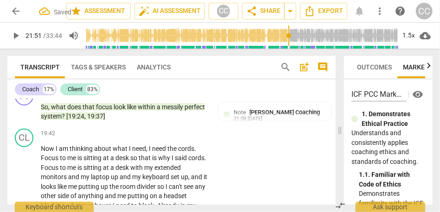
scroll to position [3064, 0]
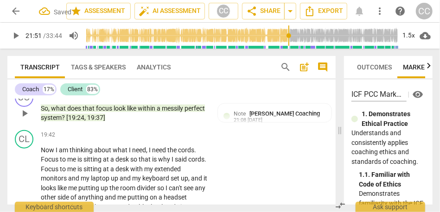
click at [62, 121] on span "system" at bounding box center [51, 117] width 21 height 7
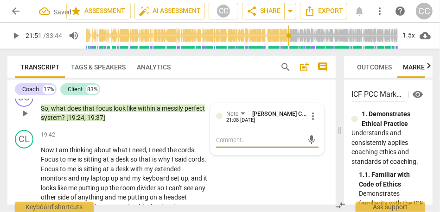
click at [62, 121] on span "system" at bounding box center [51, 117] width 21 height 7
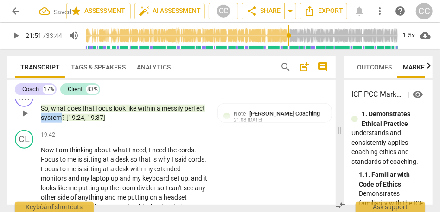
click at [62, 121] on span "system" at bounding box center [51, 117] width 21 height 7
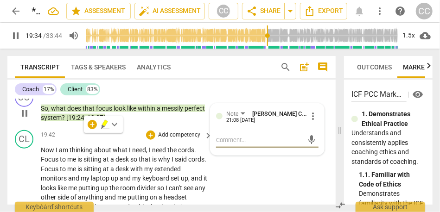
click at [44, 163] on span "Focus" at bounding box center [50, 159] width 19 height 7
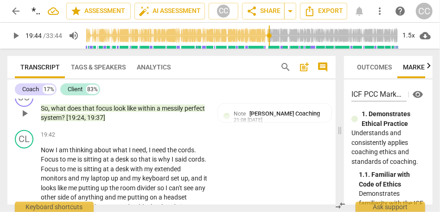
click at [62, 121] on span "system" at bounding box center [51, 117] width 21 height 7
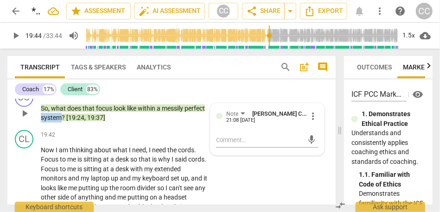
click at [62, 121] on span "system" at bounding box center [51, 117] width 21 height 7
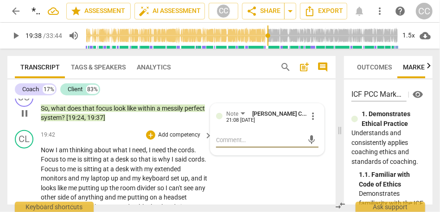
type input "1178"
click at [44, 154] on span "Now" at bounding box center [48, 149] width 15 height 7
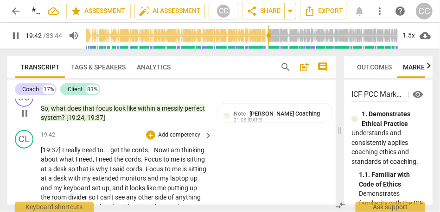
click at [226, 181] on div "CL play_arrow pause 19:42 + Add competency keyboard_arrow_right [19:37] I reall…" at bounding box center [171, 214] width 328 height 175
type input "1184"
click at [162, 154] on span "Now" at bounding box center [158, 149] width 15 height 7
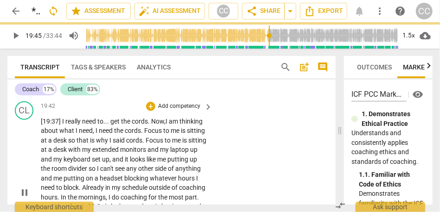
click at [179, 125] on span "am" at bounding box center [174, 121] width 11 height 7
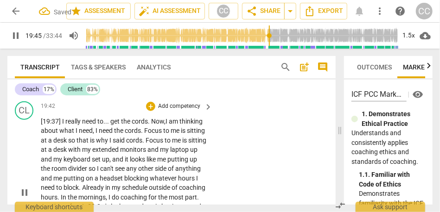
click at [95, 134] on span "," at bounding box center [94, 130] width 3 height 7
click at [129, 134] on span "cords" at bounding box center [131, 130] width 16 height 7
click at [161, 134] on span "Focus" at bounding box center [152, 130] width 19 height 7
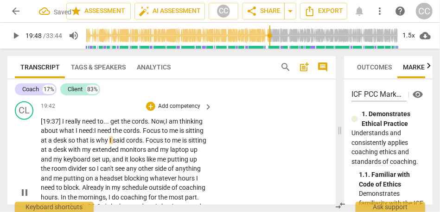
click at [179, 134] on span "me" at bounding box center [174, 130] width 10 height 7
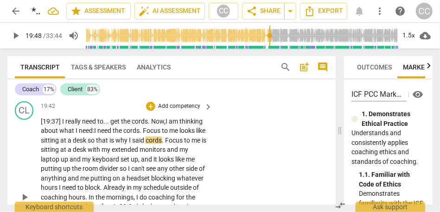
click at [184, 134] on span "looks like" at bounding box center [192, 130] width 26 height 7
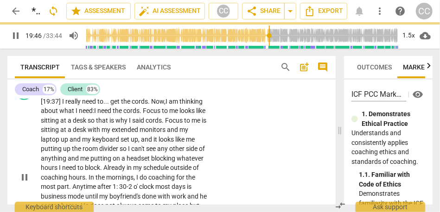
scroll to position [3113, 0]
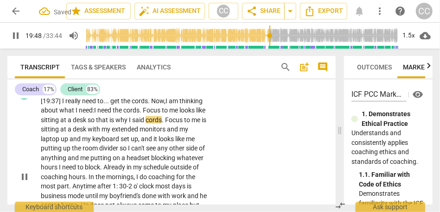
click at [96, 124] on span "so" at bounding box center [92, 119] width 8 height 7
click at [184, 124] on span "me" at bounding box center [189, 119] width 10 height 7
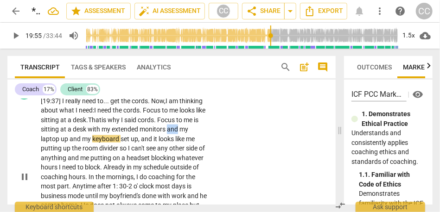
drag, startPoint x: 186, startPoint y: 147, endPoint x: 210, endPoint y: 147, distance: 24.1
click at [210, 147] on div "[19:37] I really need to . . . get the cords . Now, I am thinking about what I …" at bounding box center [127, 177] width 172 height 162
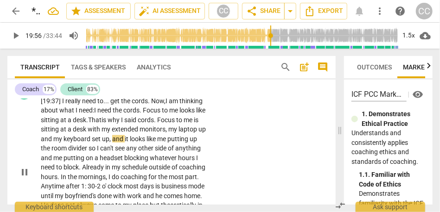
click at [53, 143] on span "and" at bounding box center [47, 138] width 13 height 7
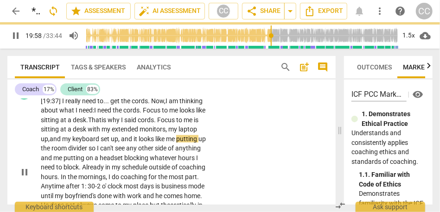
click at [139, 143] on span "it" at bounding box center [135, 138] width 5 height 7
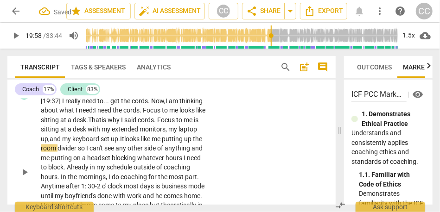
click at [141, 143] on span "looks" at bounding box center [132, 138] width 17 height 7
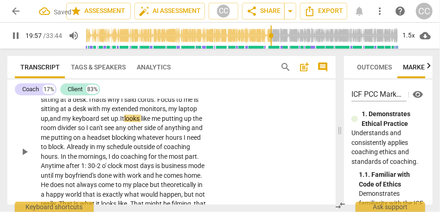
scroll to position [3139, 0]
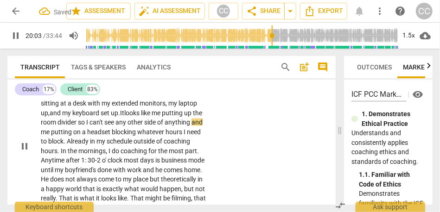
click at [191, 126] on span "and" at bounding box center [196, 122] width 11 height 7
click at [74, 153] on p "[19:37] I really need to . . . get the cords . Now, I am thinking about what I …" at bounding box center [124, 146] width 167 height 152
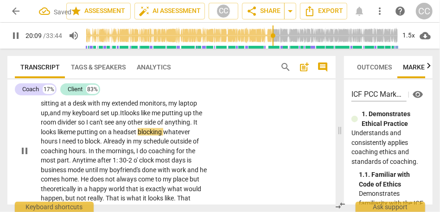
click at [138, 136] on span "blocking" at bounding box center [150, 131] width 25 height 7
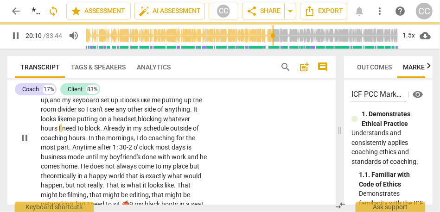
scroll to position [3156, 0]
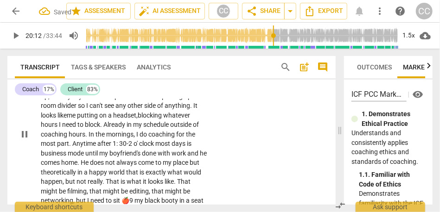
click at [127, 128] on span "Already" at bounding box center [114, 124] width 23 height 7
click at [170, 128] on span "outside" at bounding box center [181, 124] width 23 height 7
click at [105, 128] on span "block—" at bounding box center [95, 124] width 20 height 7
click at [140, 128] on span "schedule—" at bounding box center [155, 124] width 31 height 7
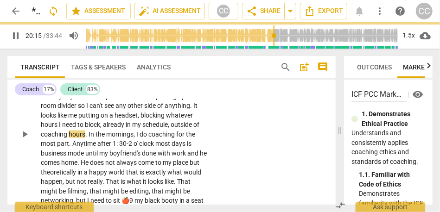
click at [226, 165] on div "CL play_arrow pause 19:42 + Add competency keyboard_arrow_right [19:37] I reall…" at bounding box center [171, 127] width 328 height 184
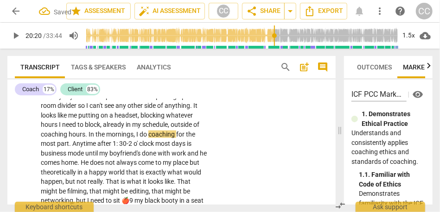
click at [69, 138] on span "coaching" at bounding box center [55, 134] width 28 height 7
type input "1218"
click at [95, 138] on span "In" at bounding box center [92, 134] width 7 height 7
click at [69, 138] on span "coaching" at bounding box center [55, 134] width 28 height 7
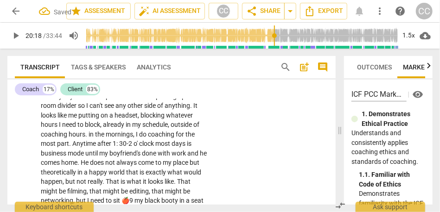
click at [69, 138] on span "coaching" at bounding box center [55, 134] width 28 height 7
click at [89, 138] on span "." at bounding box center [86, 134] width 3 height 7
type input "1217"
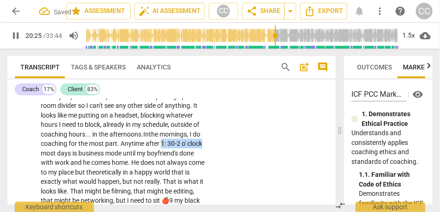
drag, startPoint x: 139, startPoint y: 170, endPoint x: 97, endPoint y: 171, distance: 41.7
click at [97, 171] on p "[19:37] I really need to . . . get the cords . Now , I am thinking about what I…" at bounding box center [124, 135] width 167 height 162
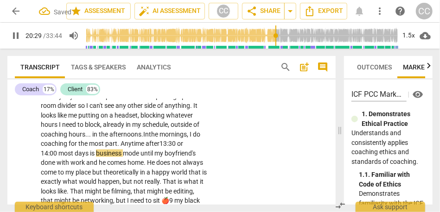
click at [96, 157] on span "is" at bounding box center [93, 153] width 6 height 7
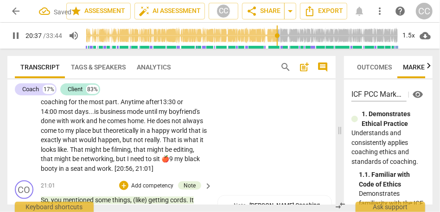
scroll to position [3205, 0]
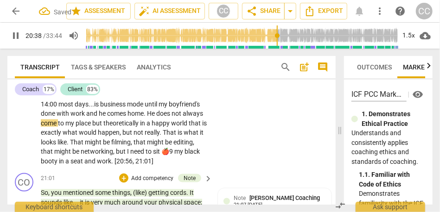
click at [147, 117] on span "He" at bounding box center [151, 113] width 9 height 7
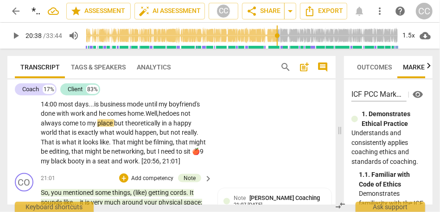
click at [144, 117] on span ". Well," at bounding box center [151, 113] width 15 height 7
click at [97, 127] on span "place" at bounding box center [105, 123] width 17 height 7
click at [125, 127] on span "theoretically" at bounding box center [143, 123] width 37 height 7
click at [58, 136] on span "world" at bounding box center [50, 132] width 18 height 7
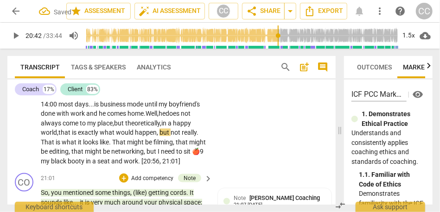
click at [72, 136] on span "that" at bounding box center [64, 132] width 13 height 7
click at [51, 165] on span "my" at bounding box center [46, 161] width 10 height 7
click at [273, 127] on div "CL play_arrow pause 19:42 + Add competency keyboard_arrow_right [19:37] I reall…" at bounding box center [171, 78] width 328 height 184
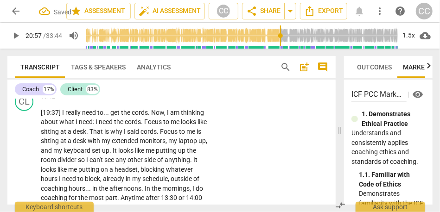
scroll to position [3101, 0]
click at [169, 102] on p "Add competency" at bounding box center [179, 98] width 44 height 8
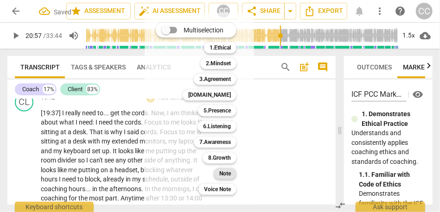
click at [226, 174] on b "Note" at bounding box center [225, 173] width 12 height 11
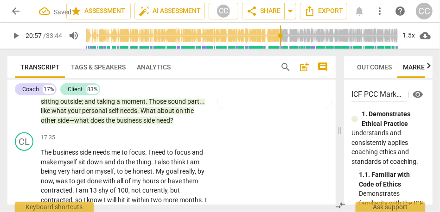
scroll to position [2797, 0]
click at [140, 125] on span "business" at bounding box center [129, 120] width 27 height 7
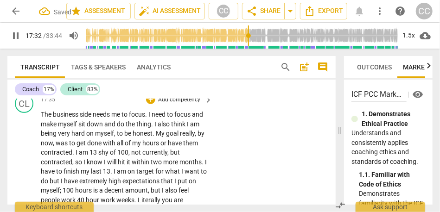
scroll to position [2838, 0]
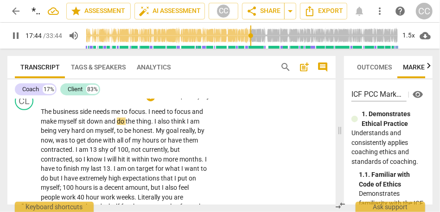
click at [174, 115] on span "to" at bounding box center [170, 111] width 7 height 7
type input "1063"
drag, startPoint x: 53, startPoint y: 140, endPoint x: 32, endPoint y: 140, distance: 20.9
click at [32, 140] on div "CL play_arrow pause 17:35 + Add competency keyboard_arrow_right The business si…" at bounding box center [171, 199] width 328 height 222
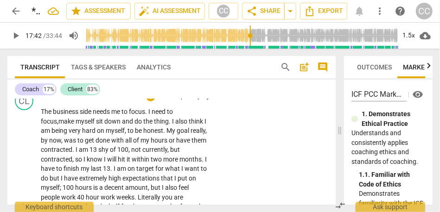
click at [122, 125] on span "down" at bounding box center [113, 121] width 18 height 7
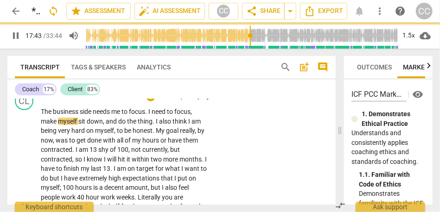
click at [273, 203] on div "CL play_arrow pause 17:35 + Add competency keyboard_arrow_right The business si…" at bounding box center [171, 199] width 328 height 222
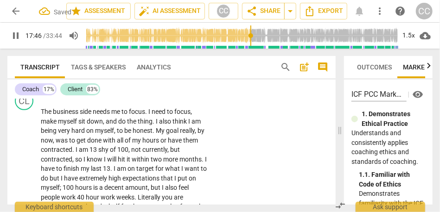
click at [158, 125] on span "I" at bounding box center [157, 121] width 3 height 7
type input "1068"
click at [188, 125] on span "being" at bounding box center [190, 121] width 16 height 7
click at [143, 125] on span "thing" at bounding box center [145, 121] width 15 height 7
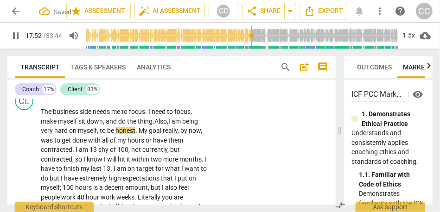
click at [143, 125] on span "thing" at bounding box center [145, 121] width 15 height 7
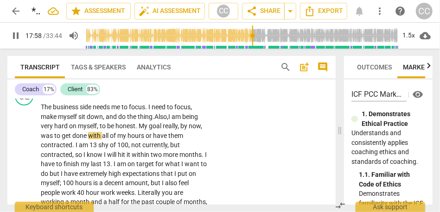
scroll to position [2851, 0]
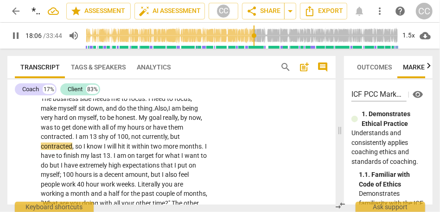
click at [130, 140] on span "," at bounding box center [129, 136] width 3 height 7
click at [148, 140] on span "currently" at bounding box center [157, 136] width 25 height 7
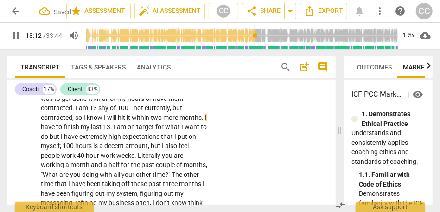
scroll to position [2880, 0]
click at [58, 140] on span "but" at bounding box center [55, 136] width 11 height 7
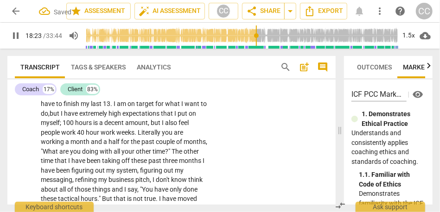
scroll to position [2905, 0]
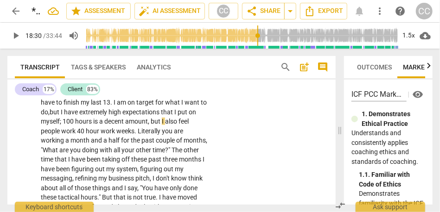
click at [64, 125] on span "100" at bounding box center [69, 121] width 13 height 7
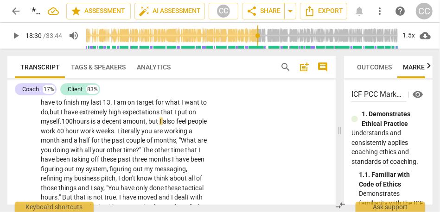
click at [73, 125] on span "100" at bounding box center [67, 121] width 11 height 7
click at [159, 125] on span "but" at bounding box center [153, 121] width 11 height 7
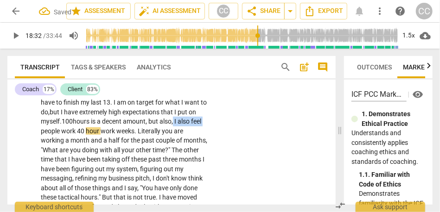
click at [53, 135] on span "people" at bounding box center [51, 130] width 20 height 7
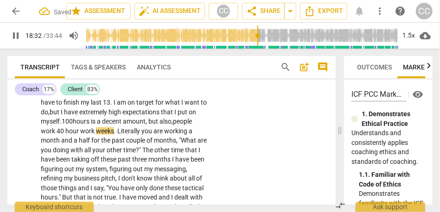
click at [245, 174] on div "CL play_arrow pause 17:35 + Add competency keyboard_arrow_right The business si…" at bounding box center [171, 133] width 328 height 222
click at [143, 153] on p "The business side needs me to focus . I need to focus , make myself sit down , …" at bounding box center [124, 141] width 167 height 200
type input "1115"
click at [153, 135] on span "you" at bounding box center [147, 130] width 12 height 7
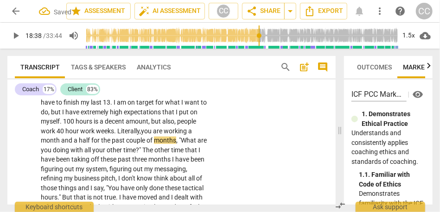
click at [174, 135] on span "working" at bounding box center [176, 130] width 25 height 7
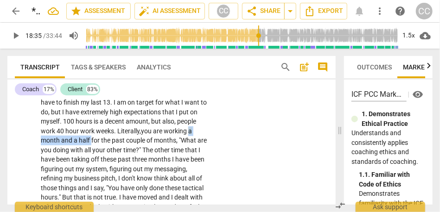
drag, startPoint x: 190, startPoint y: 150, endPoint x: 91, endPoint y: 159, distance: 99.2
click at [91, 159] on p "The business side needs me to focus . I need to focus , make myself sit down , …" at bounding box center [124, 141] width 167 height 200
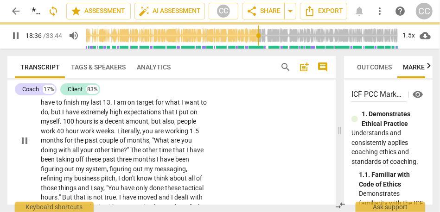
click at [256, 162] on div "CL play_arrow pause 17:35 + Add competency keyboard_arrow_right The business si…" at bounding box center [171, 133] width 328 height 222
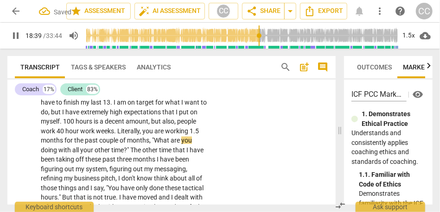
click at [154, 144] on span ""What" at bounding box center [161, 140] width 19 height 7
type input "1120"
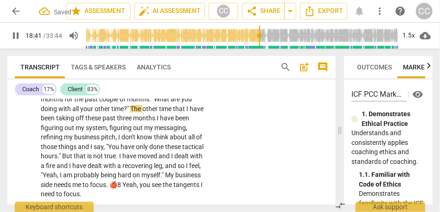
scroll to position [2947, 0]
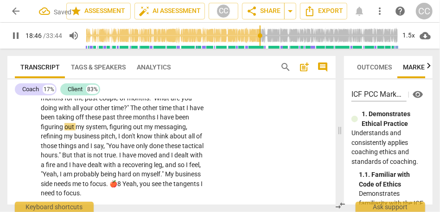
click at [156, 121] on span "months" at bounding box center [145, 117] width 24 height 7
click at [170, 121] on span "have" at bounding box center [167, 117] width 15 height 7
click at [117, 140] on span "," at bounding box center [116, 136] width 3 height 7
click at [137, 140] on span "don't" at bounding box center [131, 136] width 15 height 7
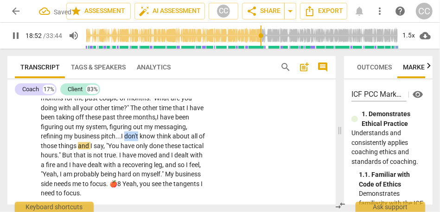
click at [137, 140] on span "don't" at bounding box center [131, 136] width 15 height 7
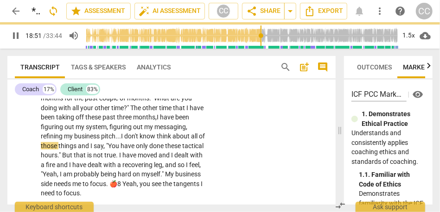
click at [85, 150] on span "and" at bounding box center [84, 145] width 13 height 7
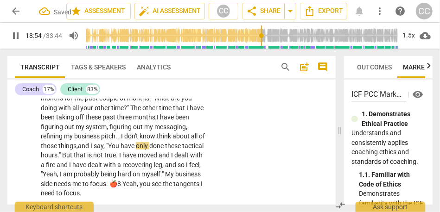
click at [106, 150] on span "," at bounding box center [104, 145] width 3 height 7
click at [120, 150] on span ""You" at bounding box center [112, 145] width 14 height 7
click at [74, 159] on span "But" at bounding box center [68, 155] width 12 height 7
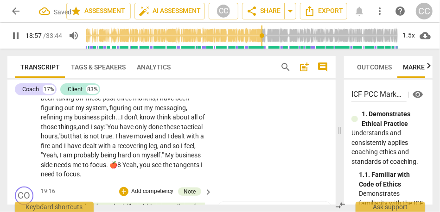
scroll to position [2971, 0]
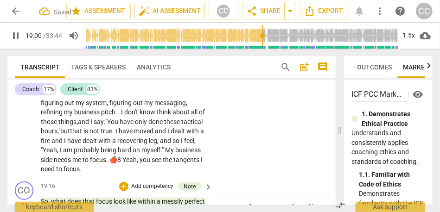
click at [167, 135] on span "and" at bounding box center [161, 130] width 13 height 7
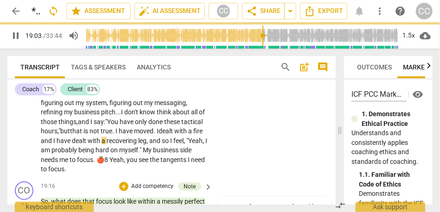
click at [53, 145] on span "and" at bounding box center [47, 140] width 13 height 7
click at [167, 145] on span "so" at bounding box center [163, 140] width 8 height 7
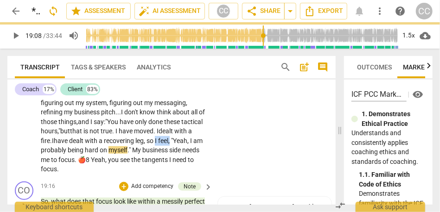
drag, startPoint x: 178, startPoint y: 160, endPoint x: 206, endPoint y: 160, distance: 28.7
click at [206, 160] on div "The business side needs me to focus . I need to focus , make myself sit down , …" at bounding box center [127, 75] width 172 height 200
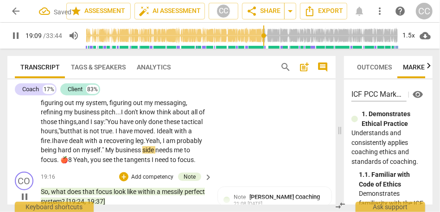
click at [115, 154] on span "My" at bounding box center [110, 149] width 10 height 7
click at [140, 154] on span "business" at bounding box center [126, 149] width 27 height 7
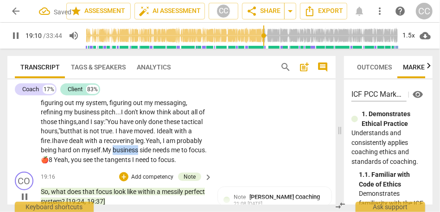
click at [140, 154] on span "business" at bounding box center [126, 149] width 27 height 7
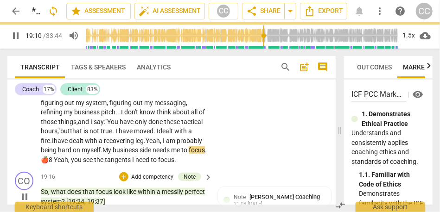
click at [68, 164] on span "Yeah" at bounding box center [61, 159] width 14 height 7
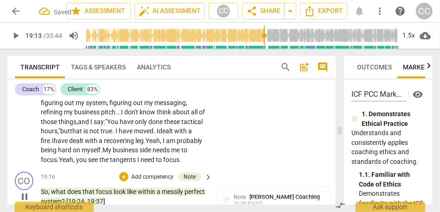
click at [88, 164] on span "you" at bounding box center [82, 159] width 12 height 7
click at [86, 164] on span "You" at bounding box center [80, 159] width 11 height 7
click at [135, 164] on span "tangents" at bounding box center [121, 159] width 27 height 7
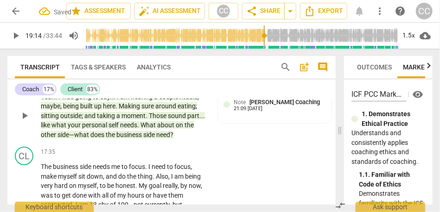
scroll to position [2783, 0]
click at [180, 157] on p "Add competency" at bounding box center [179, 153] width 44 height 8
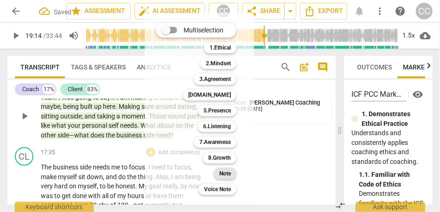
click at [226, 174] on b "Note" at bounding box center [225, 173] width 12 height 11
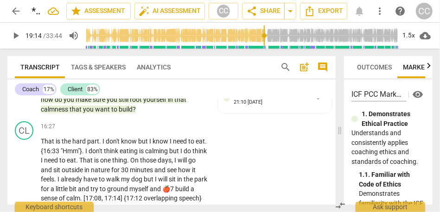
scroll to position [2649, 0]
click at [128, 114] on span "build" at bounding box center [126, 109] width 14 height 7
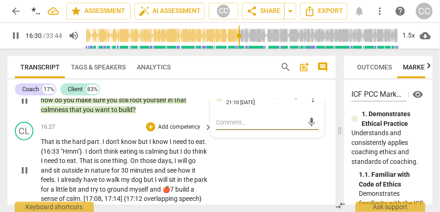
click at [44, 146] on span "That" at bounding box center [48, 141] width 15 height 7
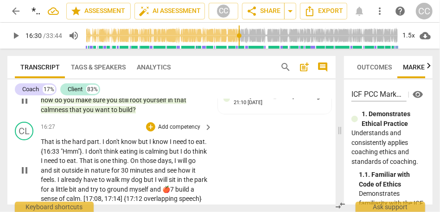
type input "991"
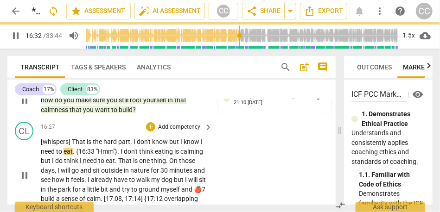
click at [169, 146] on span "know" at bounding box center [160, 141] width 17 height 7
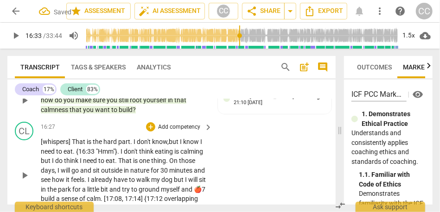
click at [175, 146] on span "but" at bounding box center [174, 141] width 11 height 7
drag, startPoint x: 99, startPoint y: 161, endPoint x: 113, endPoint y: 160, distance: 14.0
click at [113, 155] on span ""Hmm"}" at bounding box center [106, 151] width 21 height 7
click at [124, 155] on span "don't" at bounding box center [130, 151] width 15 height 7
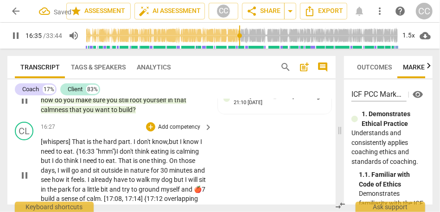
click at [256, 178] on div "CL play_arrow pause 16:27 + Add competency keyboard_arrow_right [whispers] That…" at bounding box center [171, 167] width 328 height 99
click at [43, 165] on span "but" at bounding box center [46, 160] width 11 height 7
type input "1001"
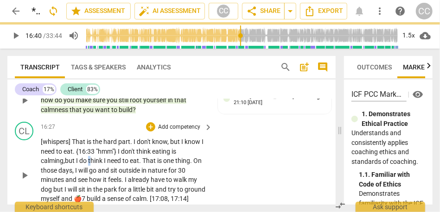
click at [94, 165] on span "think" at bounding box center [96, 160] width 16 height 7
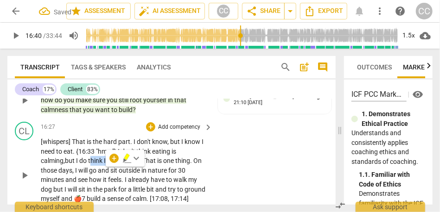
drag, startPoint x: 109, startPoint y: 169, endPoint x: 91, endPoint y: 169, distance: 17.6
click at [91, 169] on p "[whispers] That is the hard part . I don't know , but I know I need to eat . {1…" at bounding box center [124, 175] width 167 height 76
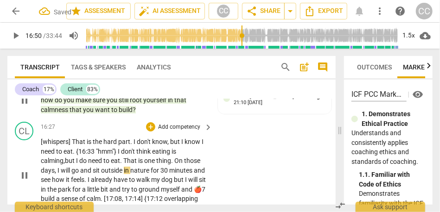
click at [182, 165] on span "On" at bounding box center [179, 160] width 10 height 7
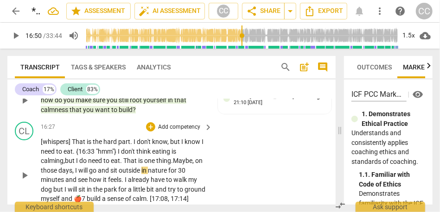
click at [58, 174] on span "those" at bounding box center [50, 170] width 18 height 7
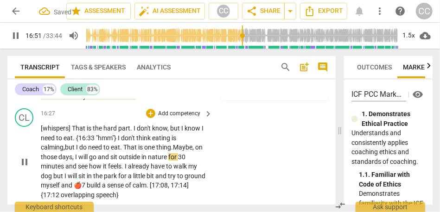
scroll to position [2665, 0]
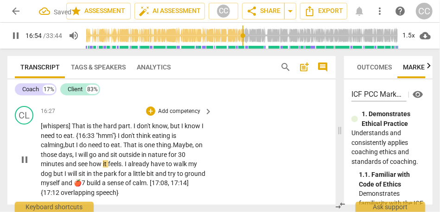
click at [89, 159] on span "will" at bounding box center [83, 154] width 11 height 7
click at [119, 159] on span "sit" at bounding box center [114, 154] width 8 height 7
click at [89, 159] on span "will" at bounding box center [83, 154] width 11 height 7
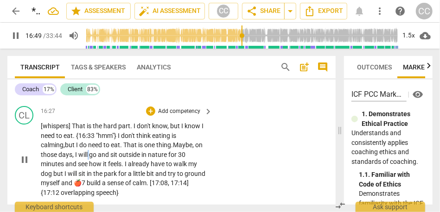
click at [89, 159] on span "will" at bounding box center [83, 154] width 11 height 7
click at [119, 159] on span "sit" at bounding box center [114, 154] width 8 height 7
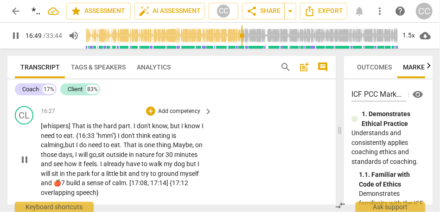
click at [53, 168] on span "and" at bounding box center [47, 163] width 13 height 7
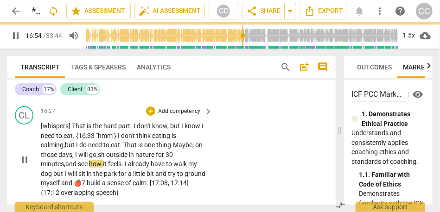
scroll to position [2685, 0]
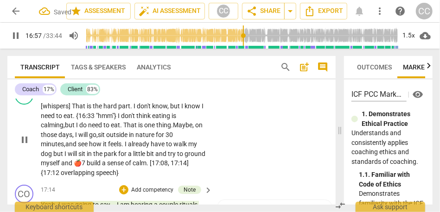
click at [54, 158] on span "but" at bounding box center [58, 153] width 11 height 7
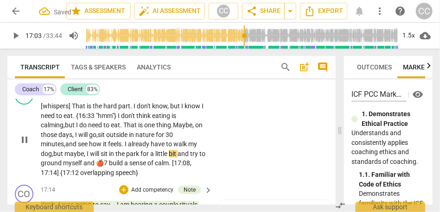
click at [86, 158] on span "but maybe," at bounding box center [69, 153] width 33 height 7
click at [109, 158] on span "sit" at bounding box center [105, 153] width 8 height 7
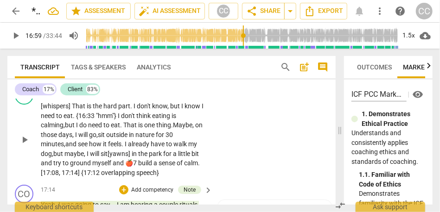
click at [110, 158] on span "sit[yawns]" at bounding box center [116, 153] width 31 height 7
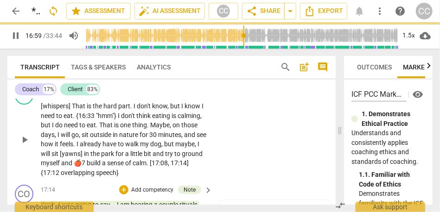
click at [214, 165] on div "CL play_arrow pause 16:27 + Add competency keyboard_arrow_right [whispers] That…" at bounding box center [171, 132] width 328 height 99
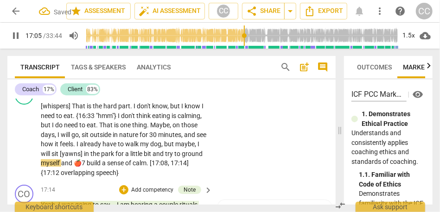
click at [115, 158] on span "park" at bounding box center [108, 153] width 14 height 7
type input "1026"
click at [174, 158] on span "try" at bounding box center [169, 153] width 9 height 7
click at [162, 158] on span "try" at bounding box center [156, 153] width 9 height 7
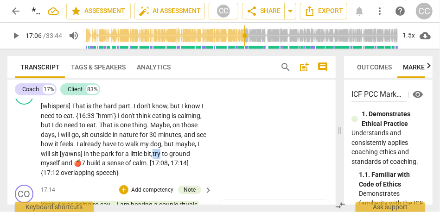
click at [162, 158] on span "try" at bounding box center [156, 153] width 9 height 7
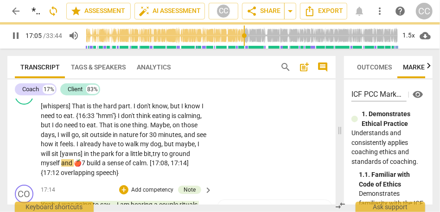
click at [74, 167] on span "and" at bounding box center [67, 162] width 13 height 7
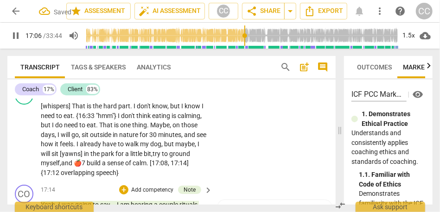
click at [102, 167] on span "build" at bounding box center [94, 162] width 15 height 7
click at [225, 162] on div "CL play_arrow pause 16:27 + Add competency keyboard_arrow_right [whispers] That…" at bounding box center [171, 132] width 328 height 99
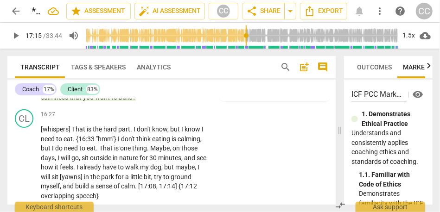
scroll to position [2661, 0]
click at [182, 120] on div "+ Add competency" at bounding box center [173, 114] width 55 height 9
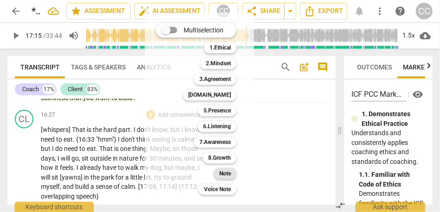
click at [223, 174] on b "Note" at bounding box center [225, 173] width 12 height 11
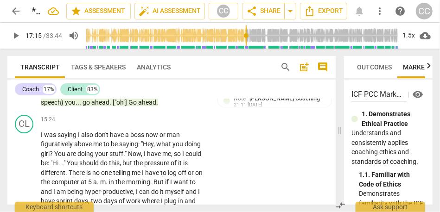
scroll to position [2448, 0]
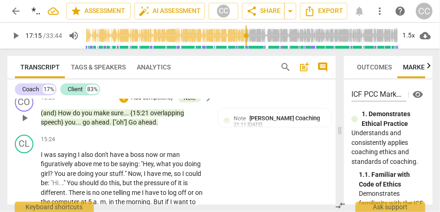
click at [138, 126] on span "Go" at bounding box center [133, 122] width 10 height 7
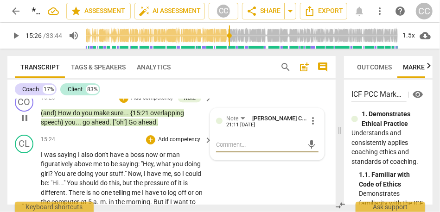
click at [77, 159] on span "saying" at bounding box center [67, 154] width 20 height 7
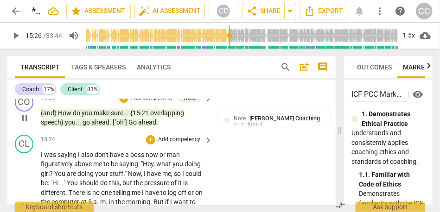
type input "927"
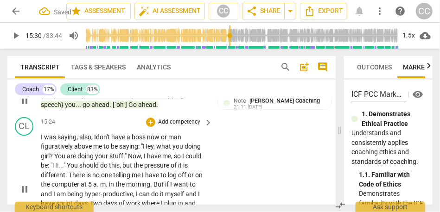
click at [145, 141] on span "boss" at bounding box center [139, 136] width 15 height 7
click at [171, 141] on span "man" at bounding box center [174, 136] width 13 height 7
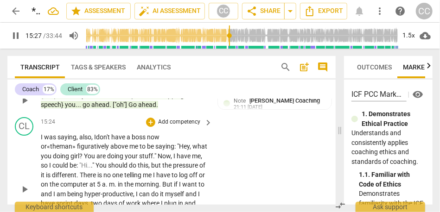
click at [235, 167] on div "CL play_arrow pause 15:24 + Add competency keyboard_arrow_right I was saying, a…" at bounding box center [171, 182] width 328 height 137
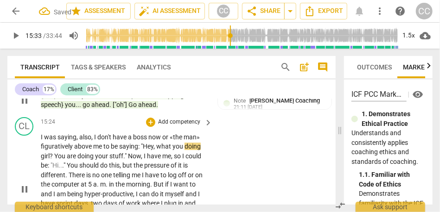
click at [81, 150] on span "above" at bounding box center [83, 146] width 19 height 7
click at [100, 150] on span "me" at bounding box center [98, 146] width 10 height 7
click at [70, 150] on span "figuratively" at bounding box center [57, 146] width 33 height 7
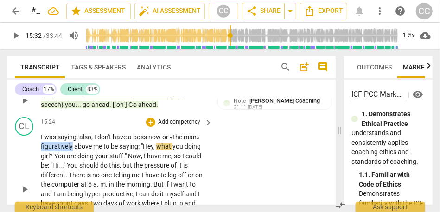
click at [70, 150] on span "figuratively" at bounding box center [57, 146] width 33 height 7
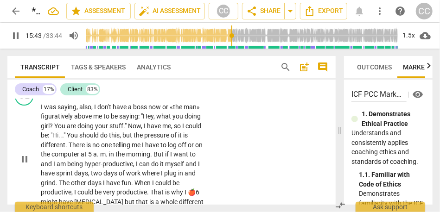
scroll to position [2501, 0]
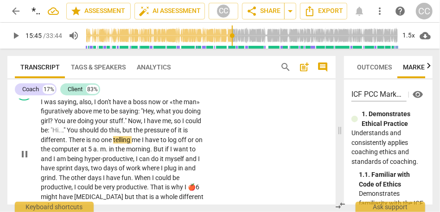
click at [68, 144] on span "." at bounding box center [66, 139] width 3 height 7
type input "945"
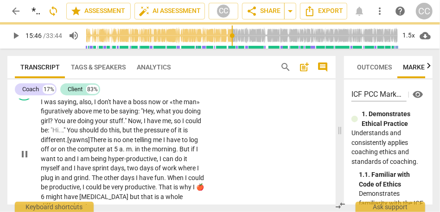
click at [166, 144] on span "I" at bounding box center [164, 139] width 3 height 7
click at [177, 144] on span "I" at bounding box center [175, 139] width 3 height 7
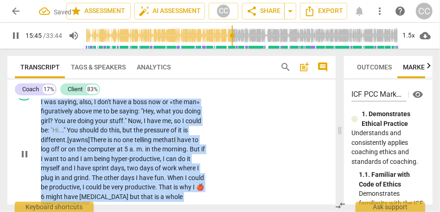
click at [177, 144] on span "I" at bounding box center [175, 139] width 3 height 7
click at [146, 153] on span "in" at bounding box center [148, 149] width 6 height 7
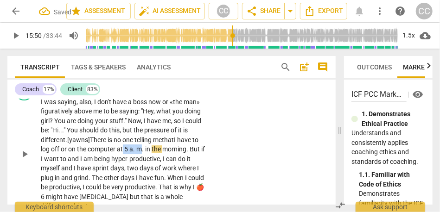
drag, startPoint x: 143, startPoint y: 169, endPoint x: 123, endPoint y: 169, distance: 19.5
click at [123, 169] on p "I was saying , also , I don't have a boss now or «the man» figuratively above m…" at bounding box center [124, 154] width 167 height 114
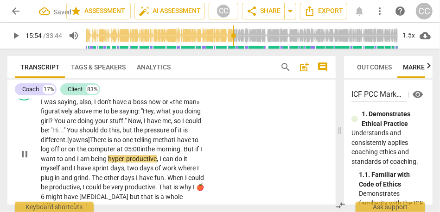
click at [189, 153] on span "But" at bounding box center [190, 149] width 12 height 7
click at [191, 153] on span "but" at bounding box center [187, 149] width 10 height 7
click at [66, 163] on span "and" at bounding box center [70, 158] width 13 height 7
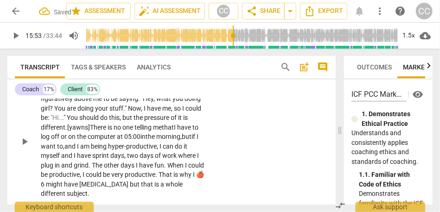
scroll to position [2511, 0]
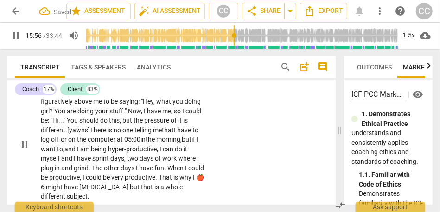
click at [73, 162] on span "and" at bounding box center [67, 158] width 13 height 7
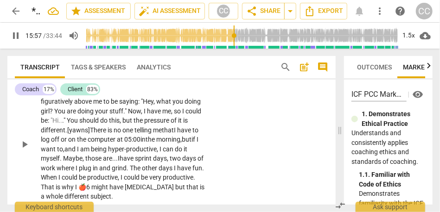
click at [180, 162] on span "two" at bounding box center [176, 158] width 13 height 7
click at [213, 174] on div "CL play_arrow pause 15:24 + Add competency keyboard_arrow_right I was saying , …" at bounding box center [171, 137] width 328 height 137
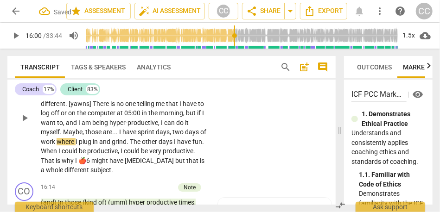
click at [86, 136] on span "those" at bounding box center [94, 131] width 18 height 7
type input "960"
click at [172, 154] on p "I was saying , also , I don't have a boss now or «the man» figuratively above m…" at bounding box center [124, 118] width 167 height 114
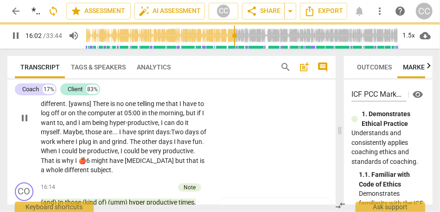
click at [177, 146] on span "I" at bounding box center [175, 141] width 3 height 7
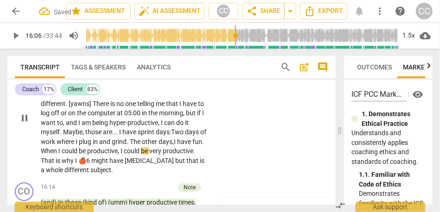
click at [58, 155] on span "When" at bounding box center [50, 150] width 18 height 7
click at [102, 155] on span "productive" at bounding box center [102, 150] width 31 height 7
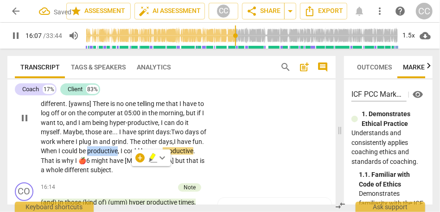
click at [102, 155] on span "productive" at bounding box center [102, 150] width 31 height 7
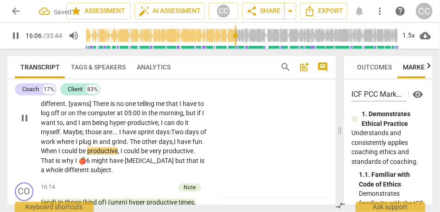
click at [79, 155] on span "could" at bounding box center [70, 150] width 17 height 7
click at [109, 165] on span "might" at bounding box center [100, 160] width 18 height 7
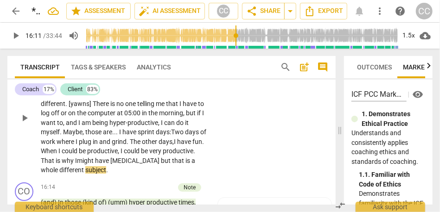
click at [169, 165] on span "but" at bounding box center [166, 160] width 11 height 7
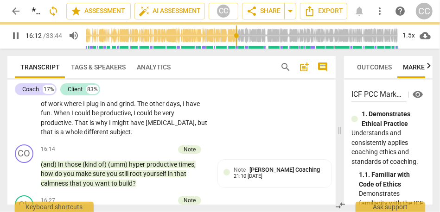
click at [244, 127] on div "CL play_arrow pause 15:24 + Add competency keyboard_arrow_right I was saying , …" at bounding box center [171, 72] width 328 height 137
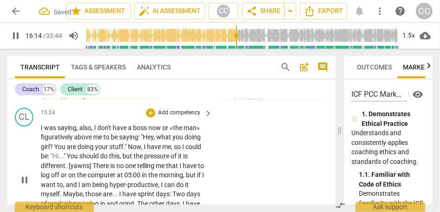
scroll to position [2473, 0]
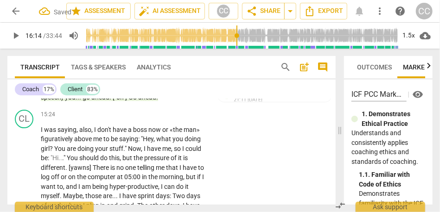
click at [184, 119] on p "Add competency" at bounding box center [179, 115] width 44 height 8
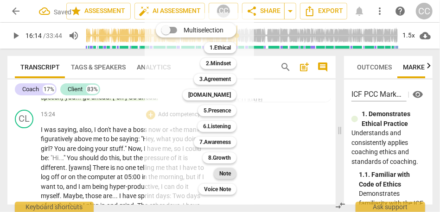
click at [231, 171] on b "Note" at bounding box center [225, 173] width 12 height 11
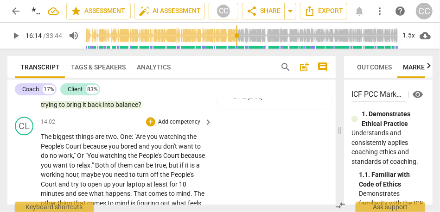
scroll to position [2240, 0]
click at [119, 109] on span "balance" at bounding box center [126, 105] width 23 height 7
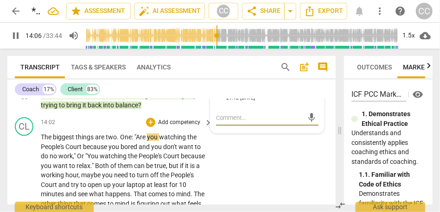
click at [43, 141] on span "The" at bounding box center [47, 136] width 12 height 7
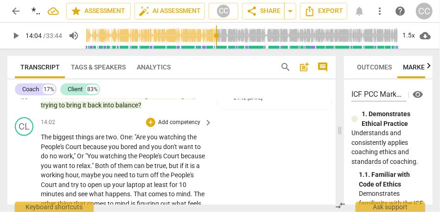
click at [56, 141] on span "biggest" at bounding box center [64, 136] width 23 height 7
click at [95, 141] on span "things" at bounding box center [85, 136] width 19 height 7
type input "844"
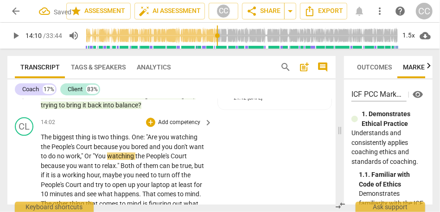
click at [68, 141] on span "biggest" at bounding box center [64, 136] width 23 height 7
click at [140, 141] on span "ne" at bounding box center [139, 136] width 7 height 7
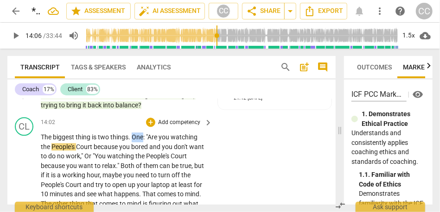
click at [140, 141] on span "ne" at bounding box center [139, 136] width 7 height 7
click at [84, 160] on span """ at bounding box center [82, 155] width 3 height 7
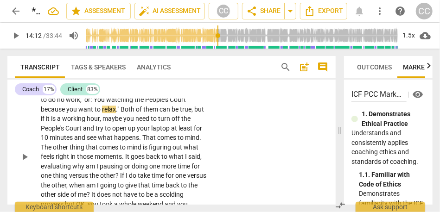
click at [114, 103] on span "watching" at bounding box center [120, 99] width 28 height 7
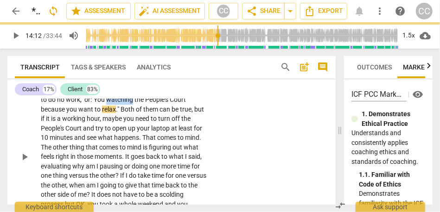
click at [114, 103] on span "watching" at bounding box center [120, 99] width 28 height 7
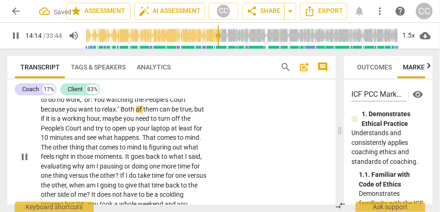
click at [117, 113] on span """ at bounding box center [118, 109] width 3 height 7
click at [80, 103] on span "," o" at bounding box center [84, 99] width 8 height 7
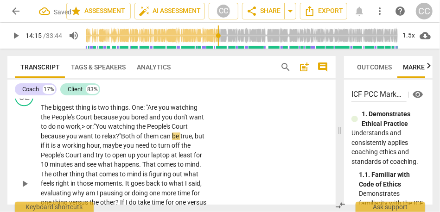
scroll to position [2270, 0]
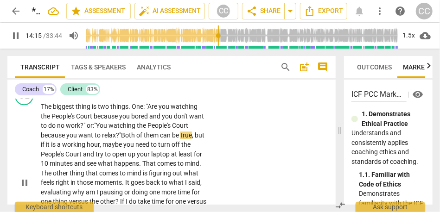
click at [136, 158] on p "The biggest thing is two things. O ne : "Are you watching the People's Court be…" at bounding box center [124, 183] width 167 height 162
click at [133, 139] on span "Both" at bounding box center [128, 135] width 15 height 7
click at [135, 148] on span "you" at bounding box center [129, 144] width 12 height 7
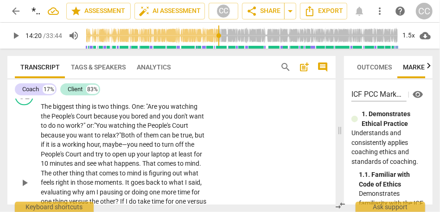
click at [114, 148] on span "maybe—" at bounding box center [114, 144] width 25 height 7
click at [130, 148] on span "maybe—" at bounding box center [117, 144] width 25 height 7
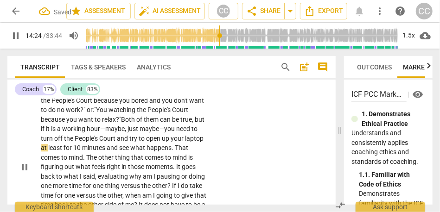
scroll to position [2291, 0]
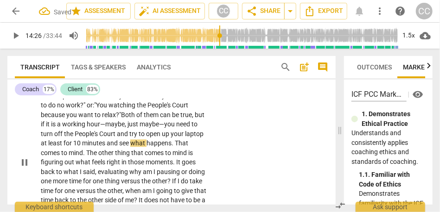
click at [185, 138] on span "laptop" at bounding box center [194, 133] width 19 height 7
drag, startPoint x: 59, startPoint y: 163, endPoint x: 119, endPoint y: 162, distance: 60.3
click at [119, 162] on p "The biggest thing is two things. O ne : "Are you watching the People's Court be…" at bounding box center [124, 163] width 167 height 162
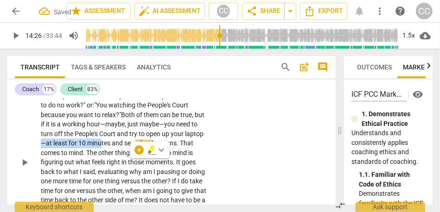
click at [112, 147] on span "minutes" at bounding box center [99, 143] width 25 height 7
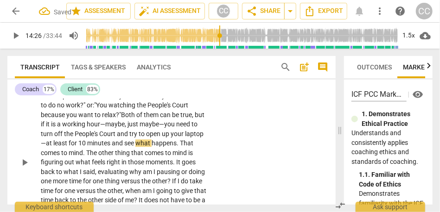
click at [124, 147] on span "and" at bounding box center [118, 143] width 13 height 7
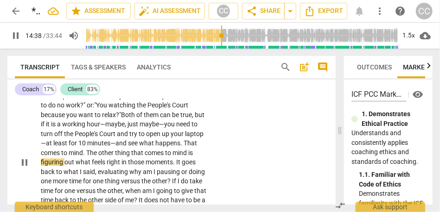
scroll to position [2313, 0]
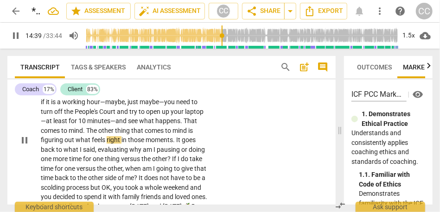
click at [140, 153] on p "The biggest thing is two things. O ne : "Are you watching the People's Court be…" at bounding box center [124, 140] width 167 height 162
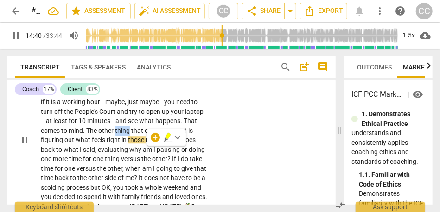
click at [131, 134] on span "thing" at bounding box center [123, 130] width 16 height 7
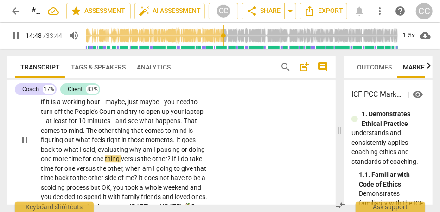
click at [196, 144] on span "goes" at bounding box center [189, 139] width 14 height 7
click at [75, 153] on span "what" at bounding box center [71, 149] width 16 height 7
click at [69, 153] on span "what" at bounding box center [71, 149] width 16 height 7
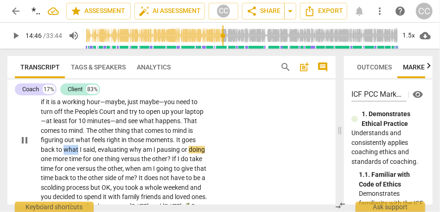
click at [69, 153] on span "what" at bounding box center [71, 149] width 16 height 7
click at [130, 153] on span "why" at bounding box center [135, 149] width 13 height 7
click at [183, 153] on span "or" at bounding box center [185, 149] width 7 height 7
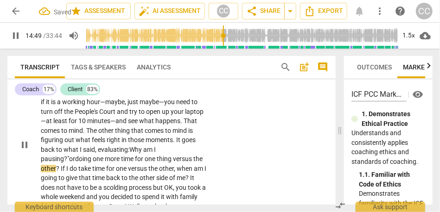
click at [61, 172] on span "?" at bounding box center [58, 168] width 5 height 7
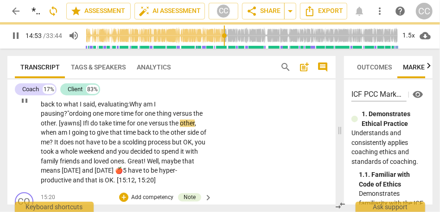
scroll to position [2358, 0]
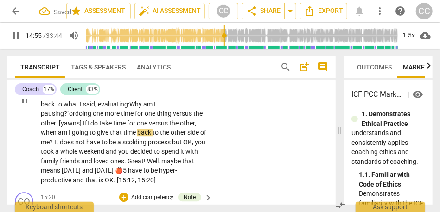
click at [58, 136] on span "when" at bounding box center [49, 132] width 17 height 7
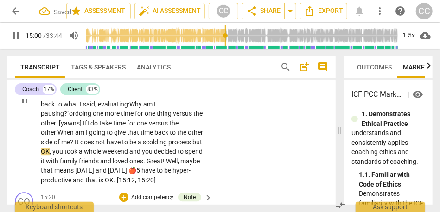
click at [129, 146] on span "be" at bounding box center [133, 142] width 8 height 7
click at [50, 155] on span "OK" at bounding box center [45, 151] width 9 height 7
click at [174, 156] on span "but: "" at bounding box center [122, 147] width 163 height 17
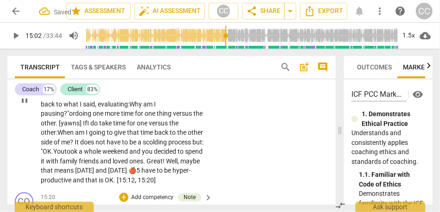
click at [129, 155] on span "and" at bounding box center [135, 151] width 13 height 7
click at [142, 155] on span "decided" at bounding box center [154, 151] width 24 height 7
click at [55, 165] on span "with" at bounding box center [48, 161] width 14 height 7
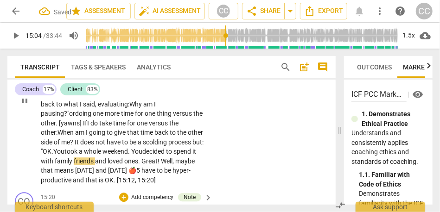
click at [74, 165] on span "friends" at bounding box center [84, 161] width 21 height 7
click at [95, 165] on span "and" at bounding box center [101, 161] width 13 height 7
click at [141, 165] on span "Great" at bounding box center [149, 161] width 16 height 7
click at [160, 165] on span "!" at bounding box center [161, 161] width 3 height 7
click at [168, 165] on span "Well" at bounding box center [173, 161] width 12 height 7
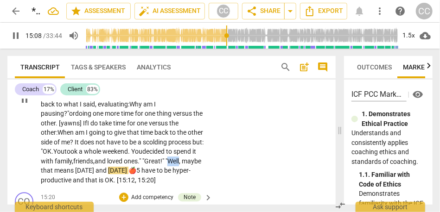
click at [168, 165] on span "Well" at bounding box center [173, 161] width 12 height 7
click at [141, 174] on span "have" at bounding box center [148, 170] width 15 height 7
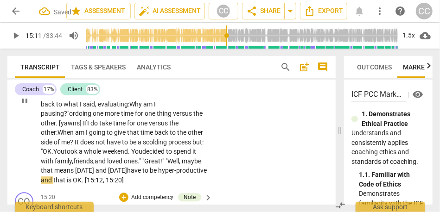
click at [203, 174] on span "hyper-productive" at bounding box center [182, 170] width 49 height 7
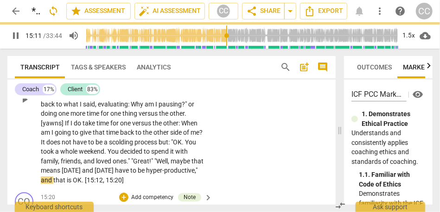
click at [241, 171] on div "CL play_arrow pause 14:02 + Add competency keyboard_arrow_right The biggest thi…" at bounding box center [171, 92] width 328 height 194
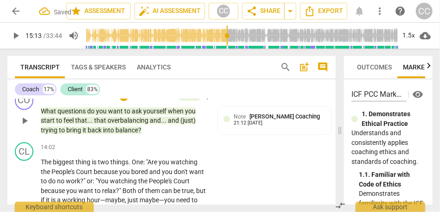
scroll to position [2214, 0]
click at [181, 152] on p "Add competency" at bounding box center [179, 148] width 44 height 8
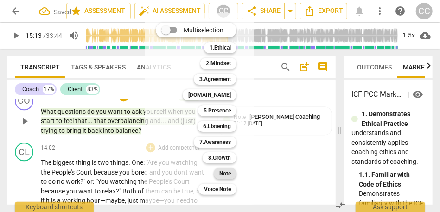
click at [216, 171] on div "Note" at bounding box center [225, 173] width 23 height 11
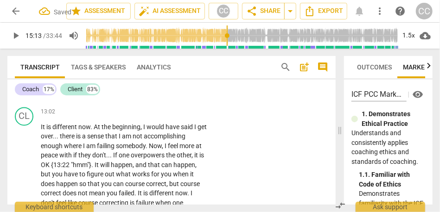
scroll to position [2061, 0]
click at [88, 99] on span "other" at bounding box center [90, 95] width 15 height 7
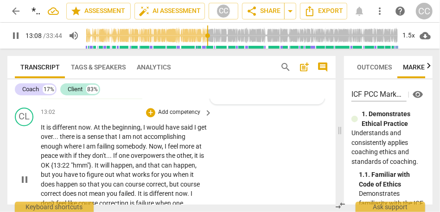
click at [137, 132] on span "beginning" at bounding box center [126, 127] width 28 height 7
type input "786"
click at [195, 132] on span "I" at bounding box center [195, 127] width 3 height 7
click at [71, 141] on span "there" at bounding box center [78, 136] width 16 height 7
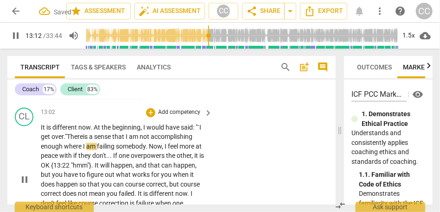
click at [64, 151] on span "where" at bounding box center [73, 146] width 19 height 7
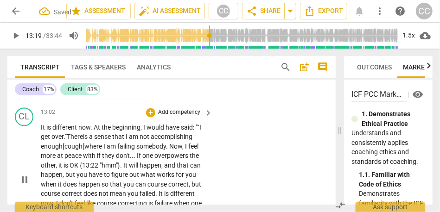
click at [59, 160] on span "at" at bounding box center [60, 155] width 7 height 7
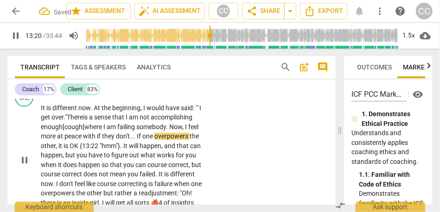
click at [137, 140] on span "If" at bounding box center [140, 136] width 6 height 7
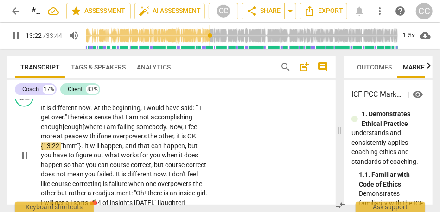
click at [147, 140] on span "overpowers" at bounding box center [130, 136] width 35 height 7
click at [179, 140] on span "it" at bounding box center [178, 136] width 5 height 7
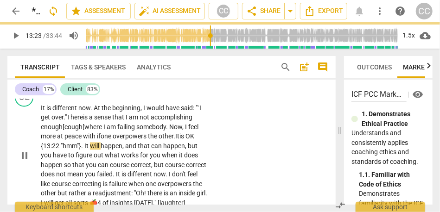
click at [194, 140] on span "OK" at bounding box center [189, 136] width 9 height 7
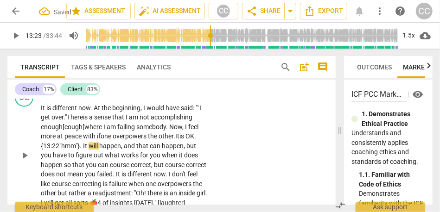
click at [83, 150] on span "." at bounding box center [81, 145] width 3 height 7
click at [141, 150] on span "that" at bounding box center [138, 145] width 13 height 7
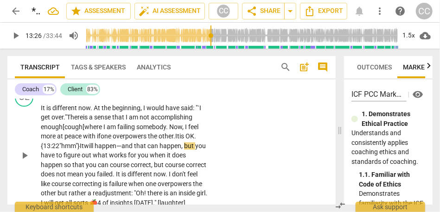
click at [184, 150] on span "," at bounding box center [182, 145] width 3 height 7
click at [182, 150] on span "happen—" at bounding box center [172, 145] width 27 height 7
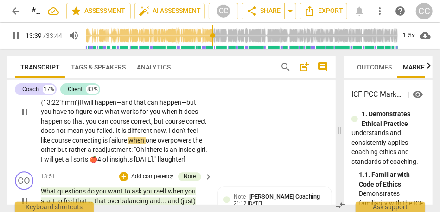
scroll to position [2126, 0]
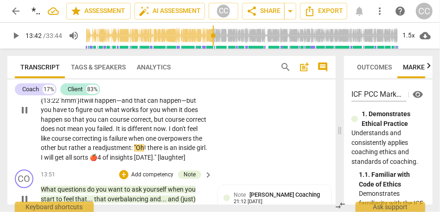
click at [69, 152] on span "but" at bounding box center [62, 147] width 11 height 7
click at [87, 152] on span "rather" at bounding box center [77, 147] width 19 height 7
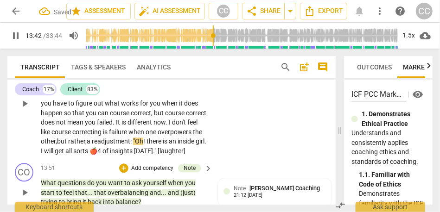
scroll to position [2134, 0]
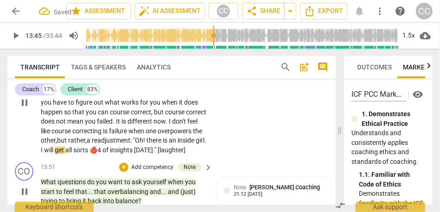
click at [146, 144] on span "there" at bounding box center [154, 140] width 16 height 7
click at [178, 144] on span "inside" at bounding box center [187, 140] width 18 height 7
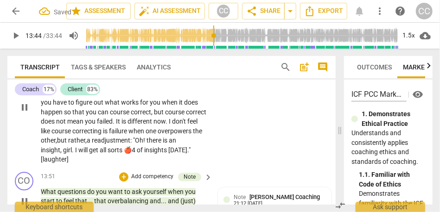
click at [78, 154] on span "I" at bounding box center [76, 149] width 3 height 7
click at [89, 154] on span "will" at bounding box center [84, 149] width 11 height 7
click at [100, 154] on span "get" at bounding box center [94, 149] width 11 height 7
click at [76, 154] on span "girl!"" at bounding box center [69, 149] width 13 height 7
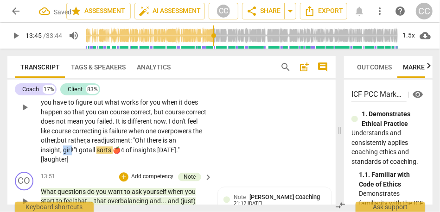
click at [76, 154] on span "girl!"" at bounding box center [69, 149] width 13 height 7
click at [89, 154] on span "I got" at bounding box center [82, 149] width 13 height 7
click at [133, 154] on span "of" at bounding box center [129, 149] width 7 height 7
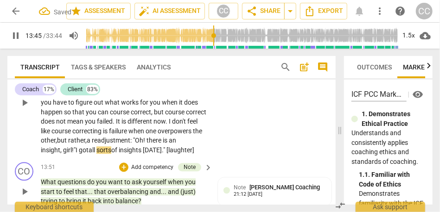
click at [218, 153] on div "CL play_arrow pause 13:02 + Add competency keyboard_arrow_right It is different…" at bounding box center [171, 95] width 328 height 127
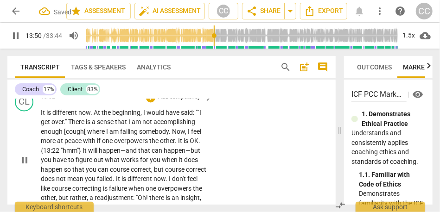
scroll to position [2051, 0]
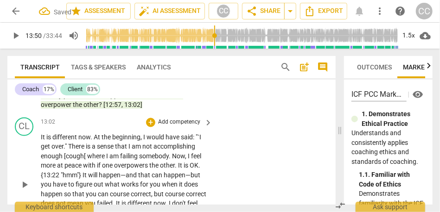
click at [158, 127] on p "Add competency" at bounding box center [179, 123] width 44 height 8
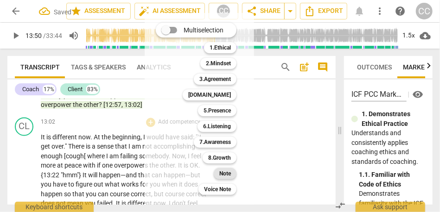
click at [227, 171] on b "Note" at bounding box center [225, 173] width 12 height 11
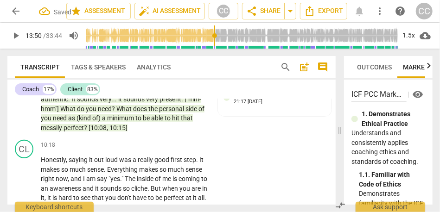
scroll to position [1529, 0]
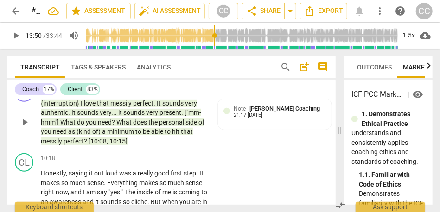
click at [80, 146] on p "{interruption} I love that messily perfect . It sounds very authentic . It soun…" at bounding box center [124, 123] width 167 height 48
click at [75, 145] on span "perfect" at bounding box center [73, 141] width 20 height 7
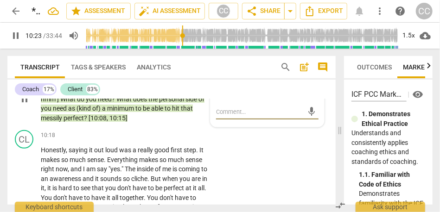
scroll to position [1560, 0]
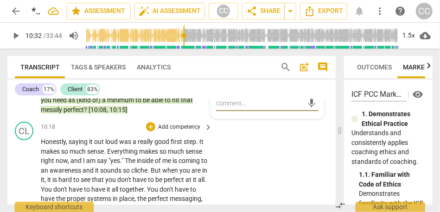
click at [144, 155] on span "makes" at bounding box center [149, 151] width 20 height 7
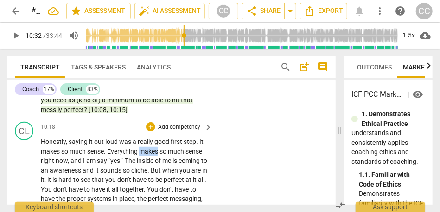
click at [144, 155] on span "makes" at bounding box center [149, 151] width 20 height 7
click at [59, 165] on span "now" at bounding box center [62, 160] width 12 height 7
type input "632"
click at [82, 165] on span "and" at bounding box center [76, 160] width 13 height 7
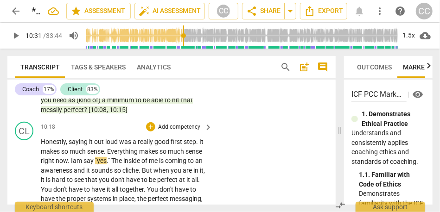
click at [83, 165] on span "am" at bounding box center [78, 160] width 11 height 7
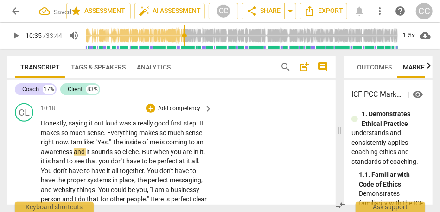
click at [160, 146] on span "me" at bounding box center [155, 142] width 10 height 7
click at [83, 156] on span "and" at bounding box center [80, 151] width 13 height 7
click at [146, 156] on span "." at bounding box center [143, 151] width 3 height 7
click at [139, 156] on span "cliche—" at bounding box center [136, 151] width 21 height 7
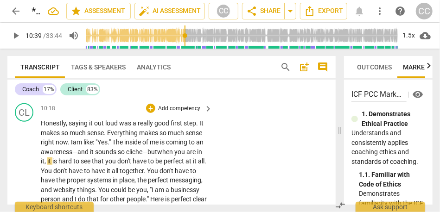
click at [146, 156] on span "cliche—" at bounding box center [136, 151] width 21 height 7
click at [173, 156] on span "when" at bounding box center [164, 151] width 17 height 7
click at [196, 156] on span "in" at bounding box center [199, 151] width 6 height 7
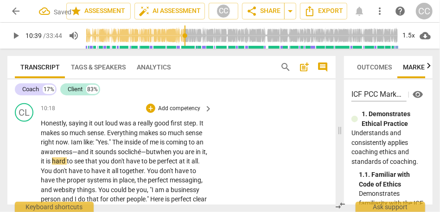
click at [77, 175] on p "Honestly , saying it out loud was a really good first step . It makes so much s…" at bounding box center [124, 214] width 167 height 190
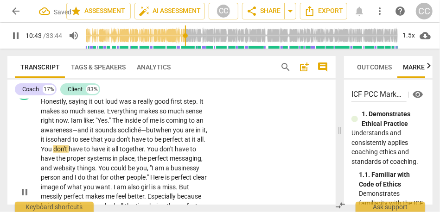
scroll to position [1625, 0]
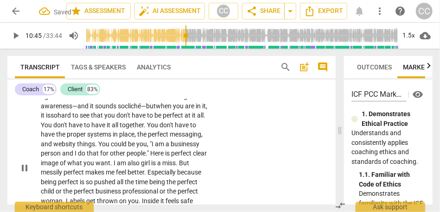
click at [53, 129] on span "You" at bounding box center [47, 124] width 13 height 7
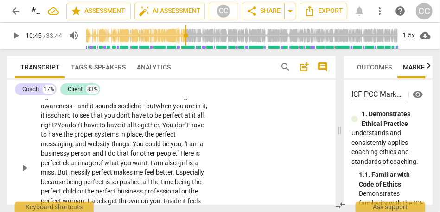
click at [84, 129] on span "don't" at bounding box center [76, 124] width 15 height 7
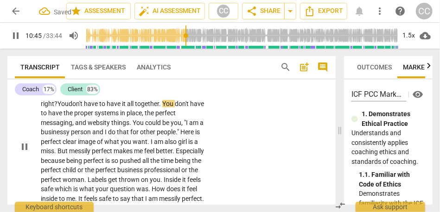
scroll to position [1648, 0]
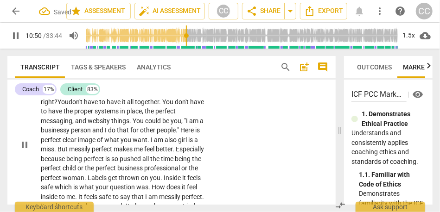
click at [111, 125] on span "websity" at bounding box center [100, 120] width 24 height 7
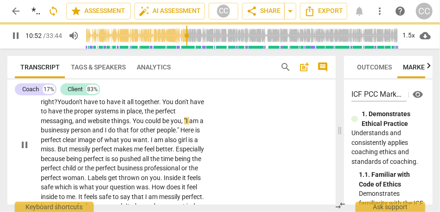
click at [181, 125] on span "," at bounding box center [182, 120] width 3 height 7
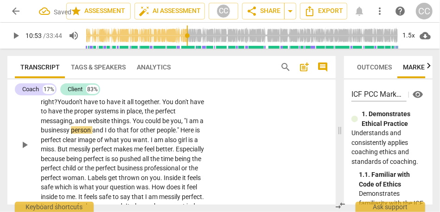
click at [145, 125] on span "You" at bounding box center [139, 120] width 13 height 7
click at [145, 125] on span "could" at bounding box center [153, 120] width 17 height 7
click at [184, 125] on span ""I" at bounding box center [186, 120] width 5 height 7
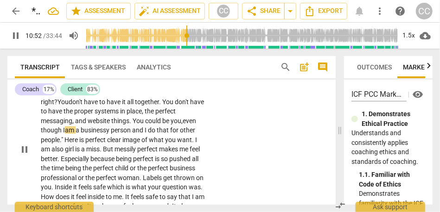
click at [111, 134] on span "businessy" at bounding box center [96, 130] width 30 height 7
click at [141, 134] on span "and" at bounding box center [135, 130] width 13 height 7
click at [64, 144] on span """ at bounding box center [62, 139] width 3 height 7
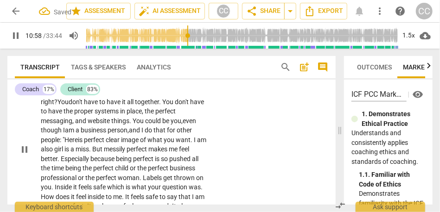
click at [194, 144] on span "I" at bounding box center [195, 139] width 3 height 7
click at [197, 144] on span "am" at bounding box center [201, 139] width 9 height 7
click at [190, 144] on span "."" at bounding box center [191, 139] width 3 height 7
click at [69, 153] on span "am" at bounding box center [63, 149] width 11 height 7
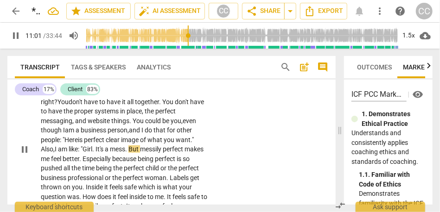
click at [128, 153] on span "." at bounding box center [126, 149] width 3 height 7
click at [139, 153] on span "but" at bounding box center [134, 149] width 10 height 7
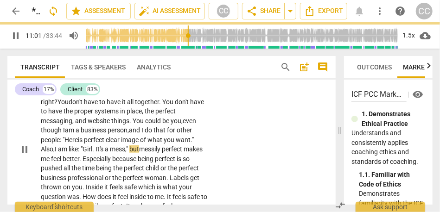
scroll to position [1682, 0]
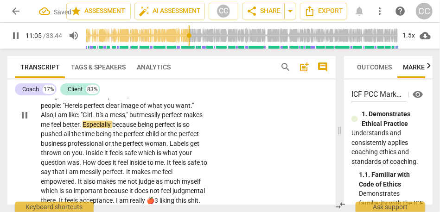
click at [83, 128] on span "." at bounding box center [80, 124] width 3 height 7
click at [108, 128] on span "especially" at bounding box center [95, 124] width 28 height 7
click at [96, 138] on span "time" at bounding box center [89, 133] width 14 height 7
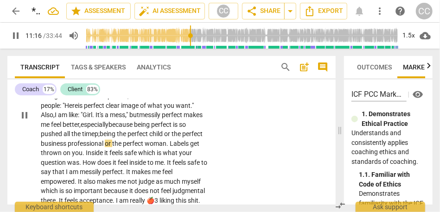
click at [117, 138] on span "being" at bounding box center [108, 133] width 17 height 7
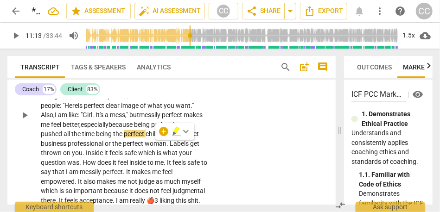
click at [113, 138] on span "being" at bounding box center [104, 133] width 17 height 7
click at [146, 138] on span "child" at bounding box center [153, 133] width 15 height 7
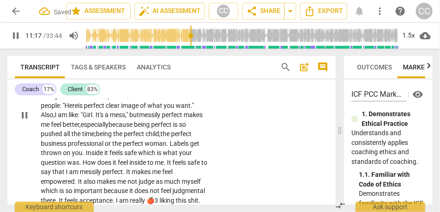
click at [105, 147] on span "professional" at bounding box center [86, 143] width 37 height 7
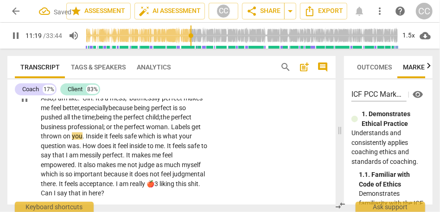
scroll to position [1699, 0]
click at [109, 140] on span "it" at bounding box center [106, 135] width 5 height 7
click at [138, 140] on span "safe" at bounding box center [131, 135] width 14 height 7
click at [184, 140] on span "your" at bounding box center [190, 135] width 13 height 7
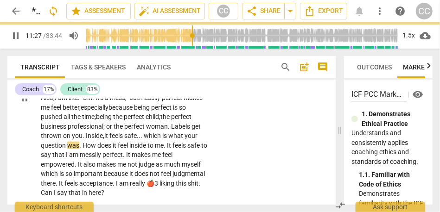
click at [97, 149] on span "How" at bounding box center [90, 145] width 15 height 7
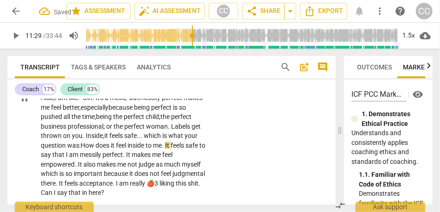
click at [162, 149] on span "." at bounding box center [163, 145] width 3 height 7
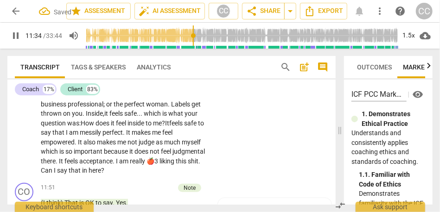
click at [83, 146] on span "It" at bounding box center [81, 142] width 6 height 7
click at [59, 155] on span "which" at bounding box center [50, 151] width 19 height 7
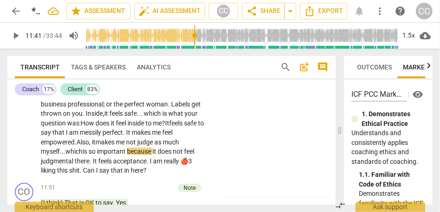
click at [127, 155] on span "important" at bounding box center [112, 151] width 30 height 7
click at [113, 165] on span "feels" at bounding box center [105, 161] width 15 height 7
click at [154, 165] on span "acceptance" at bounding box center [137, 161] width 33 height 7
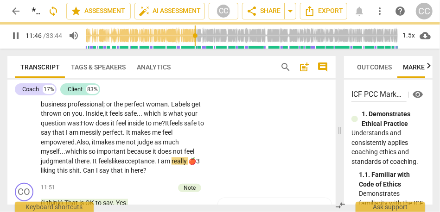
click at [57, 174] on span "liking" at bounding box center [49, 170] width 16 height 7
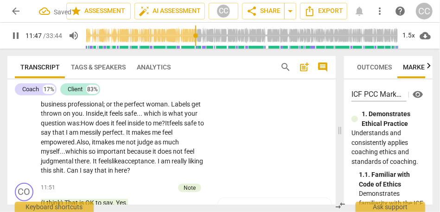
scroll to position [1762, 0]
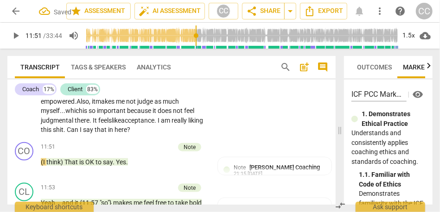
click at [63, 133] on span "shit" at bounding box center [58, 129] width 11 height 7
click at [80, 133] on span "Can" at bounding box center [73, 129] width 13 height 7
click at [214, 135] on div "CL play_arrow pause 10:18 + Add competency keyboard_arrow_right Honestly , sayi…" at bounding box center [171, 27] width 328 height 222
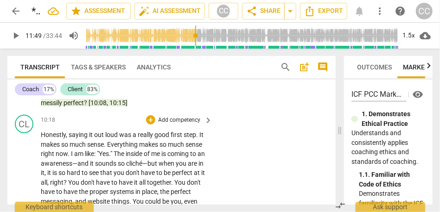
scroll to position [1565, 0]
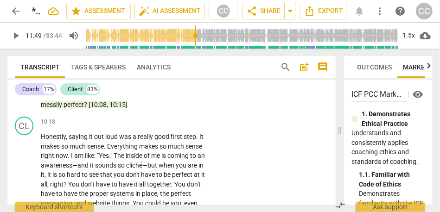
click at [178, 127] on p "Add competency" at bounding box center [179, 122] width 44 height 8
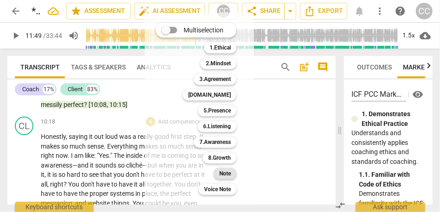
click at [228, 178] on b "Note" at bounding box center [225, 173] width 12 height 11
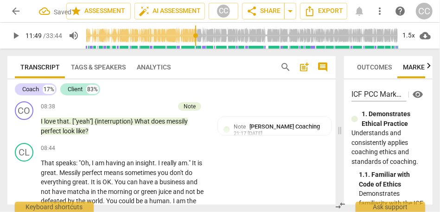
scroll to position [1335, 0]
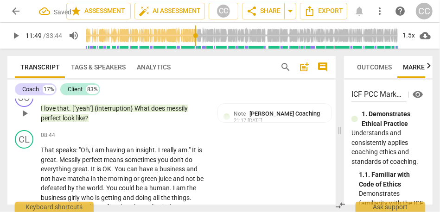
click at [77, 122] on span "like" at bounding box center [80, 117] width 9 height 7
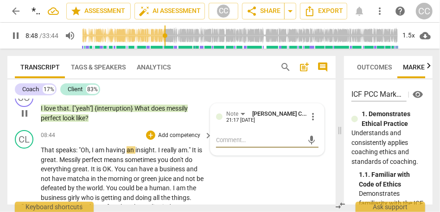
click at [59, 154] on span "speaks" at bounding box center [66, 149] width 20 height 7
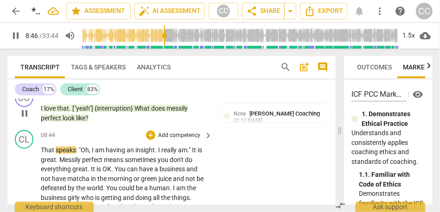
click at [78, 154] on span ":" at bounding box center [77, 149] width 3 height 7
type input "527"
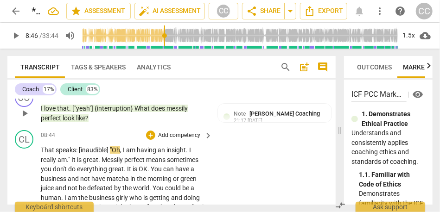
click at [74, 154] on span "speaks" at bounding box center [66, 149] width 20 height 7
click at [197, 154] on span "." at bounding box center [194, 149] width 3 height 7
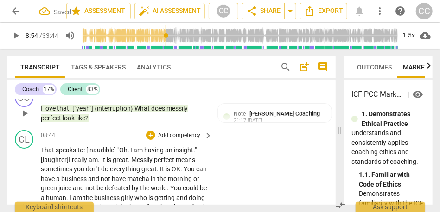
click at [113, 164] on span "is" at bounding box center [110, 159] width 6 height 7
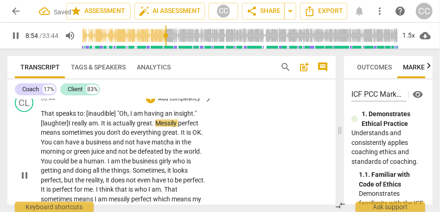
scroll to position [1373, 0]
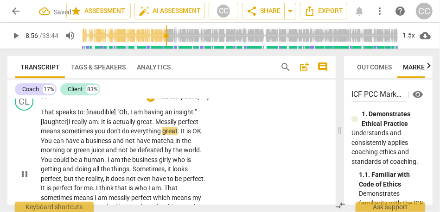
click at [189, 126] on span "perfect" at bounding box center [188, 121] width 20 height 7
click at [63, 135] on span "sometimes" at bounding box center [78, 130] width 33 height 7
click at [97, 135] on span "you" at bounding box center [101, 130] width 12 height 7
click at [93, 135] on span "sometimes," at bounding box center [78, 130] width 33 height 7
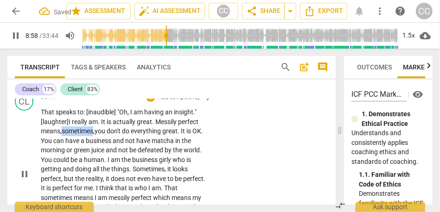
click at [93, 135] on span "sometimes," at bounding box center [78, 130] width 33 height 7
click at [146, 126] on span "great" at bounding box center [145, 121] width 15 height 7
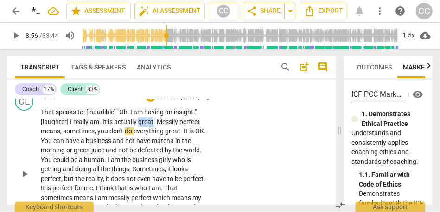
click at [146, 126] on span "great" at bounding box center [145, 121] width 15 height 7
click at [407, 35] on div "1.5x" at bounding box center [409, 35] width 18 height 15
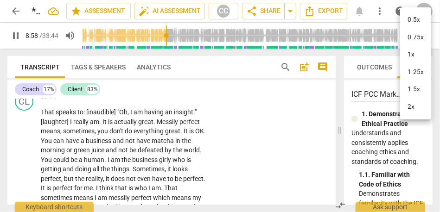
click at [415, 87] on li "1.5x" at bounding box center [415, 90] width 31 height 18
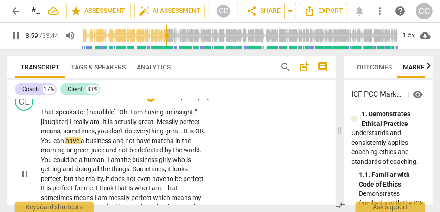
click at [103, 135] on span "you" at bounding box center [103, 130] width 12 height 7
type input "537"
click at [184, 135] on span "It" at bounding box center [187, 130] width 6 height 7
click at [176, 135] on p "That speaks to : [inaudible] "Oh , I am having an insight . " [laughter] I real…" at bounding box center [124, 174] width 167 height 133
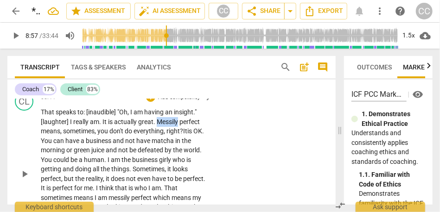
click at [176, 135] on p "That speaks to : [inaudible] "Oh , I am having an insight . " [laughter] I real…" at bounding box center [124, 174] width 167 height 133
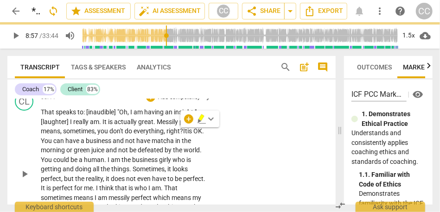
click at [171, 135] on span "everything, right?" at bounding box center [158, 130] width 50 height 7
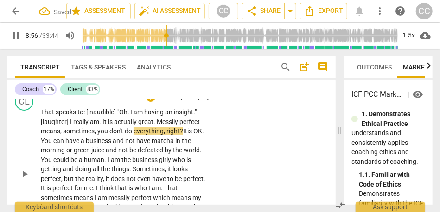
click at [166, 126] on span "Messily" at bounding box center [168, 121] width 23 height 7
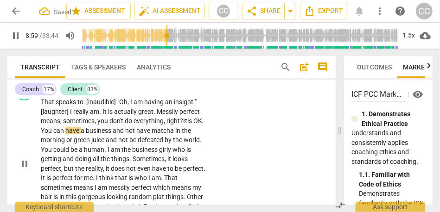
scroll to position [1387, 0]
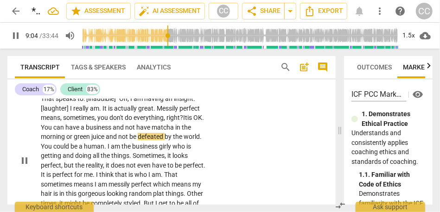
click at [113, 131] on span "business" at bounding box center [99, 127] width 27 height 7
click at [125, 131] on span "and" at bounding box center [119, 127] width 13 height 7
click at [106, 140] on span "juice" at bounding box center [98, 136] width 14 height 7
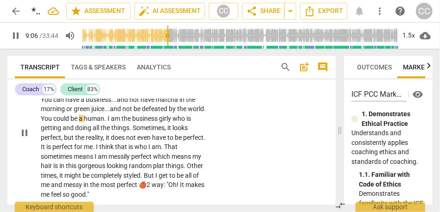
scroll to position [1426, 0]
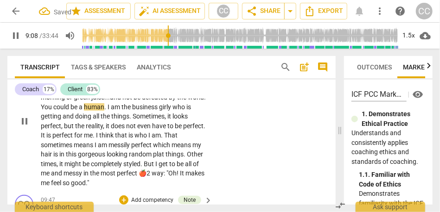
click at [186, 111] on span "who" at bounding box center [179, 106] width 14 height 7
click at [141, 120] on span "Sometimes" at bounding box center [149, 116] width 32 height 7
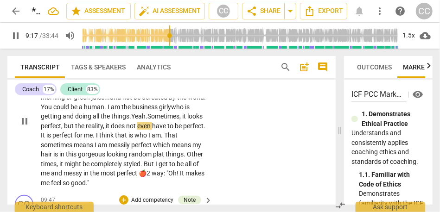
click at [147, 120] on span ". Yeah." at bounding box center [138, 116] width 18 height 7
click at [126, 130] on span "does" at bounding box center [118, 125] width 15 height 7
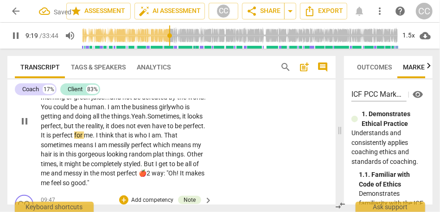
click at [126, 130] on span "does" at bounding box center [118, 125] width 15 height 7
click at [128, 139] on span "that" at bounding box center [121, 135] width 13 height 7
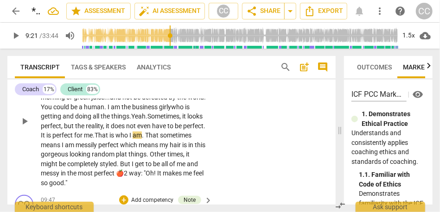
click at [115, 139] on span "is" at bounding box center [112, 135] width 6 height 7
click at [160, 139] on span "That" at bounding box center [152, 135] width 15 height 7
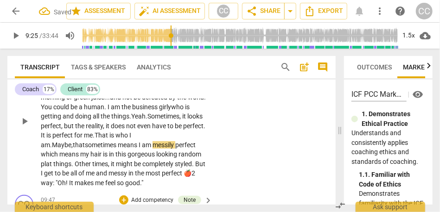
click at [73, 145] on span ". Maybe," at bounding box center [61, 144] width 23 height 7
click at [142, 149] on span "am" at bounding box center [147, 144] width 11 height 7
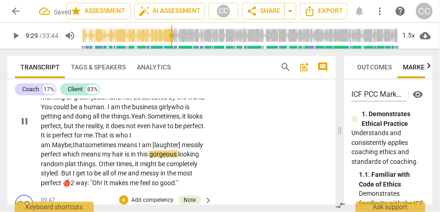
click at [182, 149] on span "messily" at bounding box center [192, 144] width 21 height 7
click at [81, 153] on span "which" at bounding box center [72, 154] width 19 height 7
click at [85, 158] on span "means" at bounding box center [95, 154] width 21 height 7
click at [85, 158] on span "means—" at bounding box center [97, 154] width 25 height 7
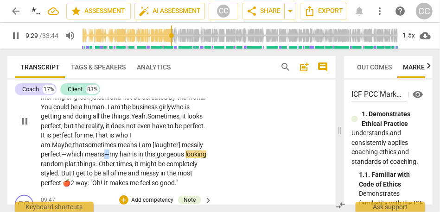
click at [85, 158] on span "means—" at bounding box center [97, 154] width 25 height 7
click at [142, 164] on p "That speaks to : [inaudible] "Oh , I am having an insight . " [laughter] I real…" at bounding box center [124, 121] width 167 height 133
click at [157, 158] on span "gorgeous-" at bounding box center [171, 154] width 29 height 7
click at [186, 158] on span "looking" at bounding box center [196, 154] width 21 height 7
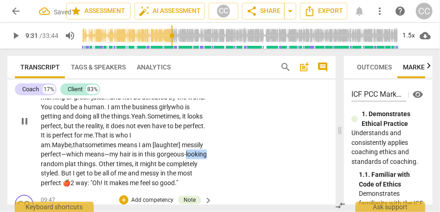
click at [186, 158] on span "looking" at bounding box center [196, 154] width 21 height 7
click at [65, 164] on span "random" at bounding box center [53, 163] width 24 height 7
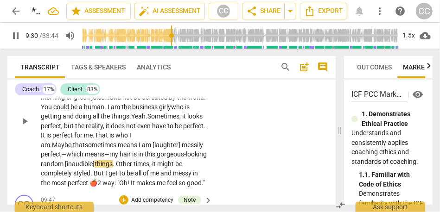
click at [304, 165] on div "CL play_arrow pause 08:44 + Add competency keyboard_arrow_right That speaks to …" at bounding box center [171, 114] width 328 height 156
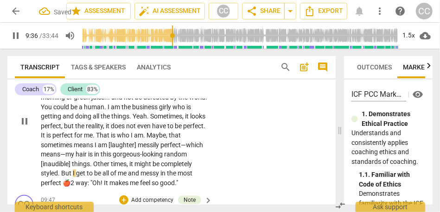
click at [64, 177] on span "But" at bounding box center [67, 173] width 12 height 7
type input "576"
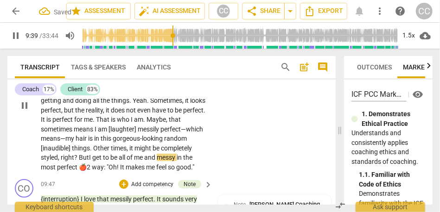
scroll to position [1451, 0]
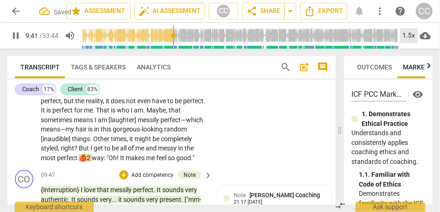
click at [408, 32] on div "1.5x" at bounding box center [409, 35] width 18 height 15
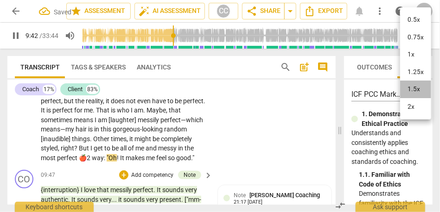
click at [411, 91] on li "1.5x" at bounding box center [415, 90] width 31 height 18
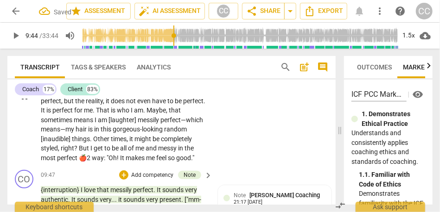
click at [94, 162] on span "way" at bounding box center [98, 157] width 12 height 7
type input "585"
click at [202, 150] on p "That speaks to : [inaudible] "Oh , I am having an insight . " [laughter] I real…" at bounding box center [124, 96] width 167 height 133
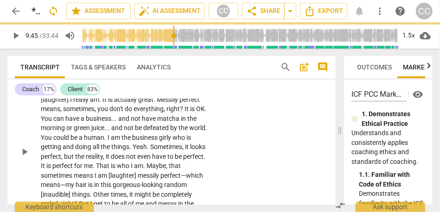
scroll to position [1372, 0]
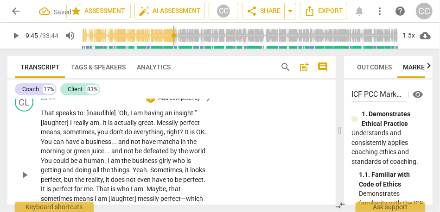
click at [182, 103] on p "Add competency" at bounding box center [179, 99] width 44 height 8
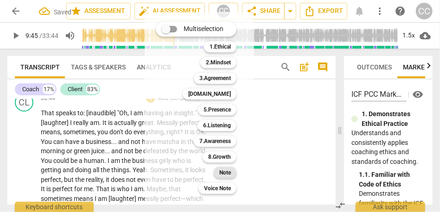
click at [226, 174] on b "Note" at bounding box center [225, 172] width 12 height 11
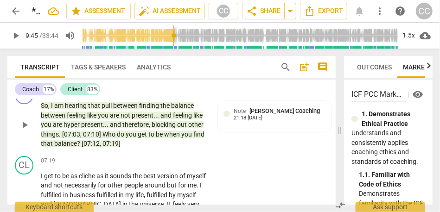
scroll to position [1129, 0]
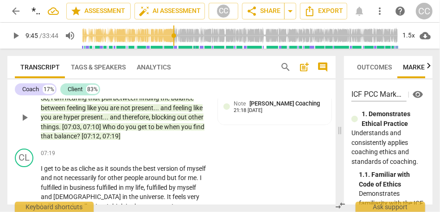
click at [72, 140] on span "balance" at bounding box center [65, 136] width 23 height 7
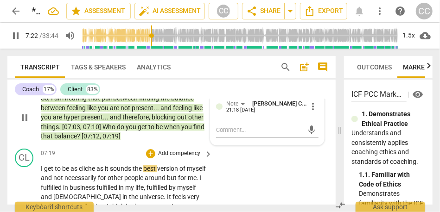
click at [46, 172] on span "get" at bounding box center [49, 168] width 11 height 7
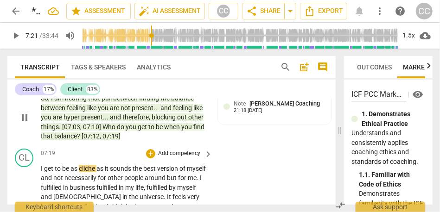
click at [96, 172] on span "cliche" at bounding box center [88, 168] width 18 height 7
type input "441"
click at [72, 172] on span "as cliché" at bounding box center [81, 168] width 23 height 7
click at [133, 172] on span "sounds" at bounding box center [122, 168] width 23 height 7
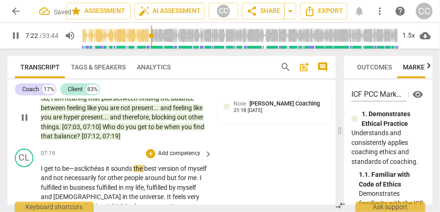
click at [138, 172] on span "the" at bounding box center [138, 168] width 11 height 7
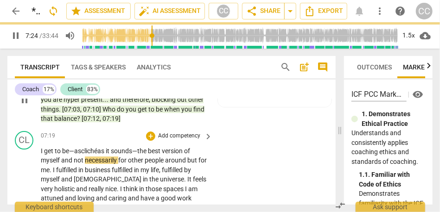
scroll to position [1148, 0]
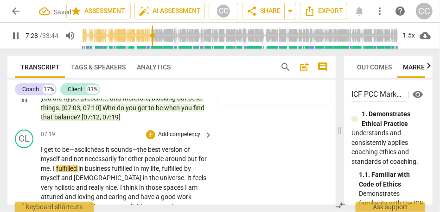
click at [79, 163] on span "not" at bounding box center [79, 158] width 11 height 7
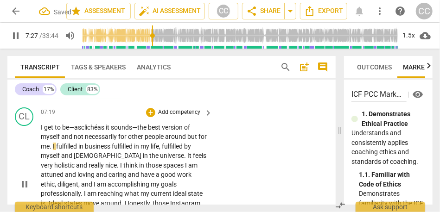
scroll to position [1178, 0]
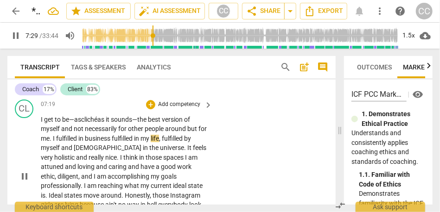
click at [50, 142] on span "me" at bounding box center [45, 138] width 9 height 7
click at [198, 133] on span "for" at bounding box center [202, 128] width 8 height 7
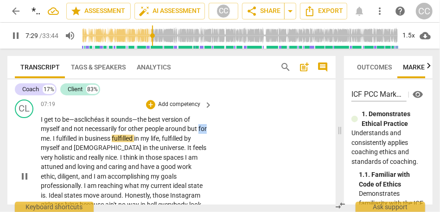
click at [198, 133] on span "for" at bounding box center [202, 128] width 8 height 7
click at [78, 142] on span "fulfilled" at bounding box center [67, 138] width 22 height 7
click at [50, 142] on span "me" at bounding box center [45, 138] width 9 height 7
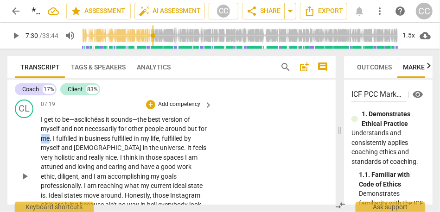
click at [50, 142] on span "me" at bounding box center [45, 138] width 9 height 7
click at [124, 142] on span "fulfilled" at bounding box center [123, 138] width 22 height 7
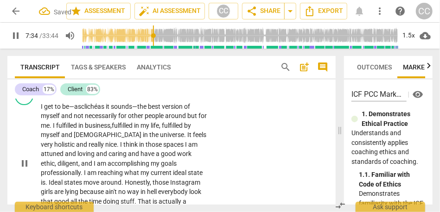
scroll to position [1194, 0]
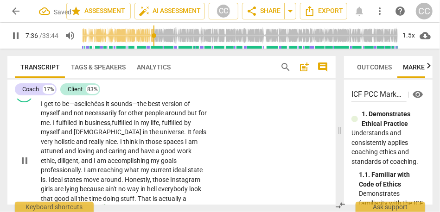
click at [123, 146] on span "think" at bounding box center [131, 141] width 16 height 7
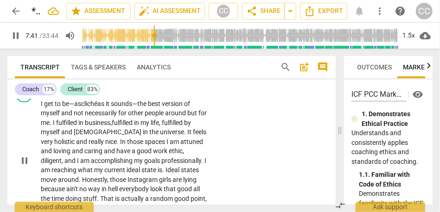
click at [166, 146] on span "I" at bounding box center [167, 141] width 3 height 7
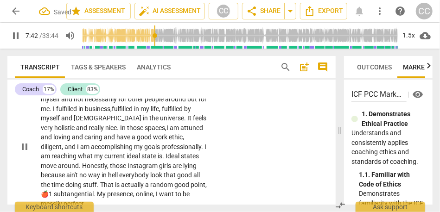
scroll to position [1212, 0]
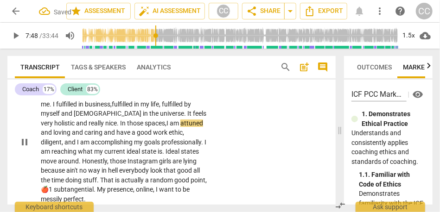
click at [117, 127] on span "." at bounding box center [118, 123] width 3 height 7
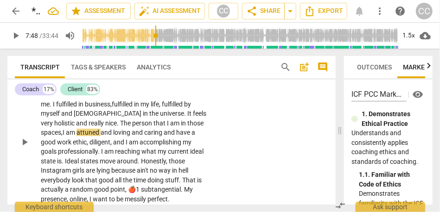
click at [139, 127] on span ". The person that I am" at bounding box center [149, 123] width 64 height 7
click at [101, 136] on span "and" at bounding box center [107, 132] width 13 height 7
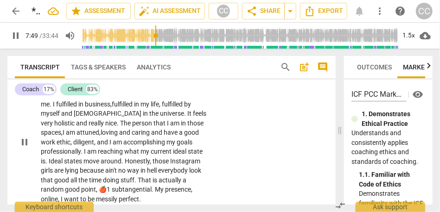
click at [119, 136] on span "and" at bounding box center [125, 132] width 13 height 7
click at [139, 136] on span "and" at bounding box center [145, 132] width 13 height 7
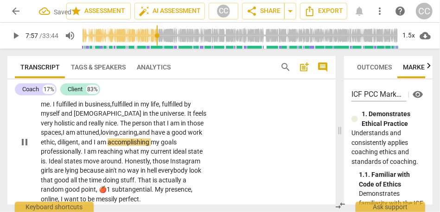
click at [151, 136] on span "have" at bounding box center [158, 132] width 15 height 7
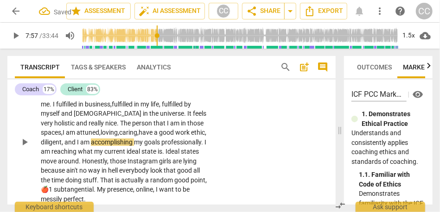
click at [139, 136] on span "have" at bounding box center [146, 132] width 15 height 7
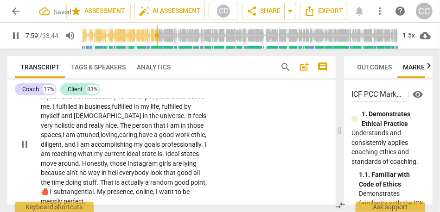
scroll to position [1232, 0]
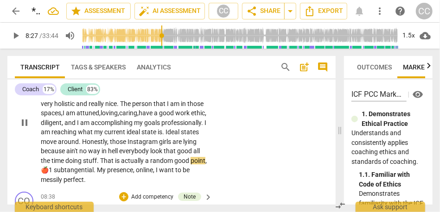
click at [100, 165] on span "That" at bounding box center [107, 160] width 15 height 7
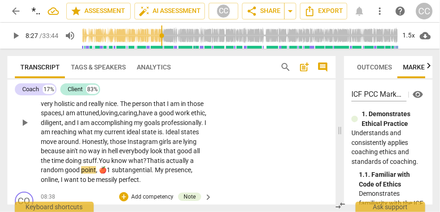
click at [166, 165] on span "is" at bounding box center [163, 160] width 6 height 7
click at [112, 174] on span "subtangential" at bounding box center [132, 169] width 40 height 7
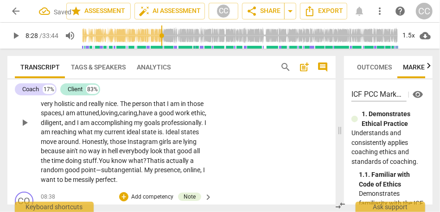
click at [110, 174] on span "subtangential" at bounding box center [121, 169] width 40 height 7
click at [134, 146] on span "Instagram" at bounding box center [143, 141] width 32 height 7
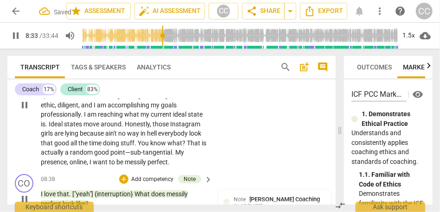
click at [207, 163] on div "I get to be—as cliché as it sounds—the best version of myself and not necessari…" at bounding box center [127, 106] width 172 height 124
click at [87, 165] on span "online" at bounding box center [78, 162] width 17 height 7
type input "515"
click at [244, 148] on div "CL play_arrow pause 07:19 + Add competency keyboard_arrow_right I get to be—as …" at bounding box center [171, 98] width 328 height 146
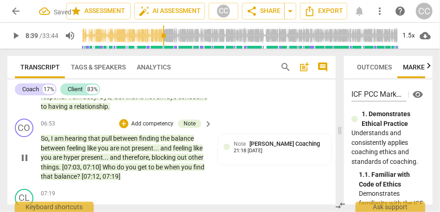
type input "519"
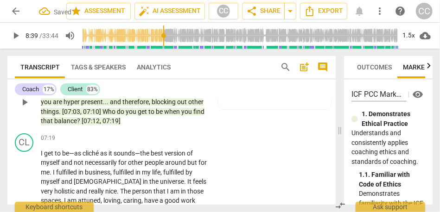
scroll to position [1153, 0]
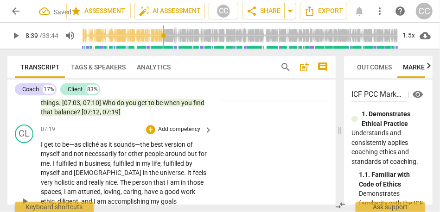
click at [176, 134] on p "Add competency" at bounding box center [179, 130] width 44 height 8
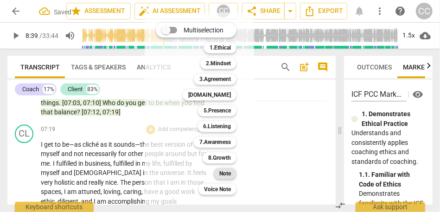
click at [221, 171] on b "Note" at bounding box center [225, 173] width 12 height 11
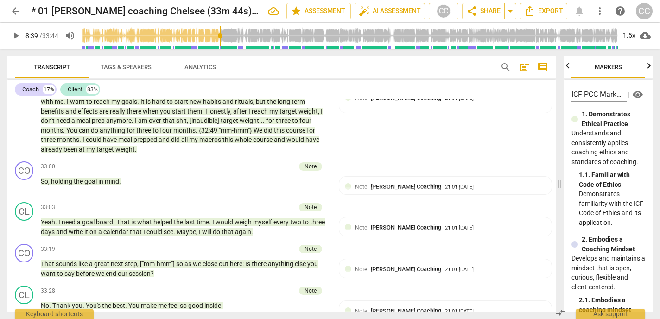
scroll to position [3976, 0]
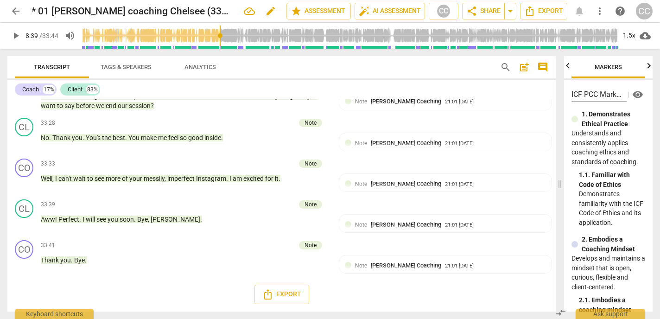
click at [271, 13] on span "edit" at bounding box center [270, 11] width 11 height 11
click at [200, 16] on input "* 01 Amy coaching Chelsee (33m 44s) (19🍎) ✅ (0620)" at bounding box center [139, 11] width 214 height 18
type input "* 01 [PERSON_NAME] coaching Chelsee (33m 44s) 💚 ✅ (0620)"
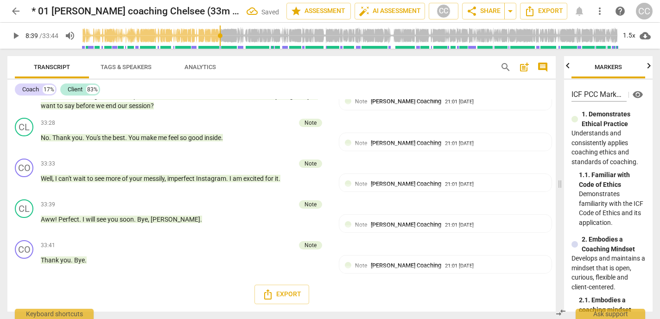
click at [15, 11] on span "arrow_back" at bounding box center [15, 11] width 11 height 11
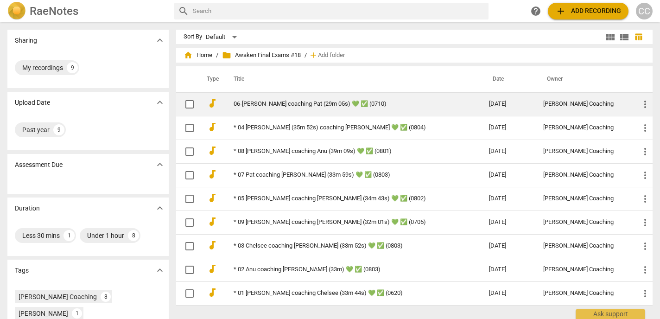
click at [278, 104] on link "06-[PERSON_NAME] coaching Pat (29m 05s) 💚 ✅ (0710)" at bounding box center [345, 104] width 222 height 7
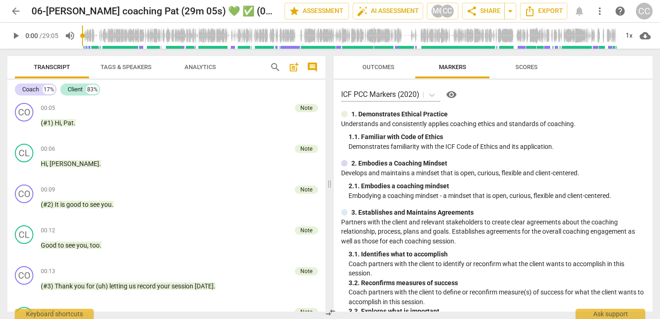
click at [19, 10] on span "arrow_back" at bounding box center [15, 11] width 11 height 11
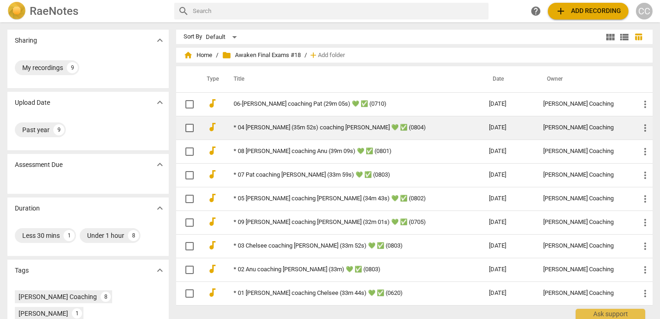
click at [284, 133] on td "* 04 [PERSON_NAME] (35m 52s) coaching [PERSON_NAME] 💚 ✅ (0804)" at bounding box center [351, 128] width 259 height 24
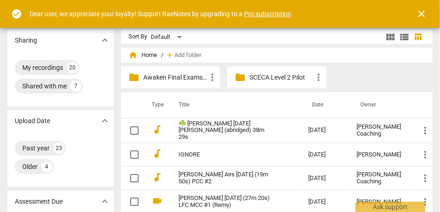
click at [423, 13] on span "close" at bounding box center [421, 13] width 11 height 11
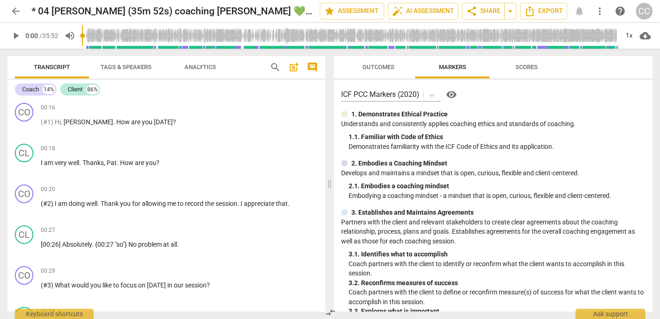
click at [17, 11] on span "arrow_back" at bounding box center [15, 11] width 11 height 11
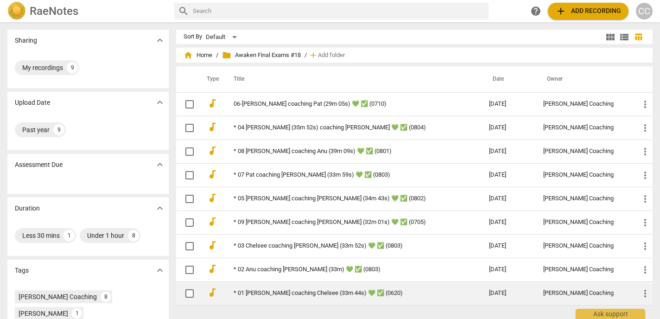
click at [275, 292] on link "* 01 [PERSON_NAME] coaching Chelsee (33m 44s) 💚 ✅ (0620)" at bounding box center [345, 293] width 222 height 7
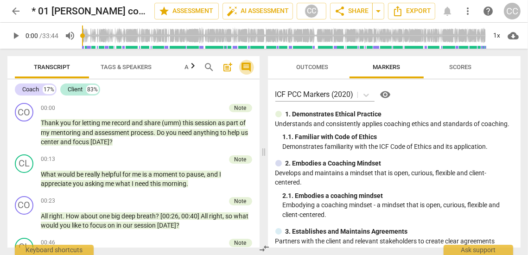
click at [244, 68] on span "comment" at bounding box center [246, 67] width 11 height 11
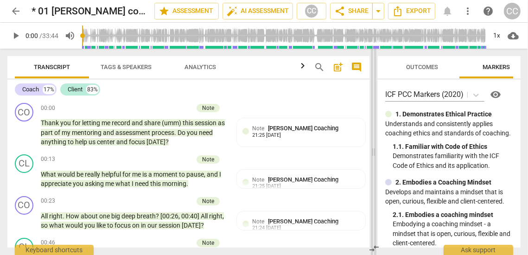
drag, startPoint x: 291, startPoint y: 152, endPoint x: 374, endPoint y: 155, distance: 83.0
click at [374, 155] on span at bounding box center [374, 152] width 6 height 206
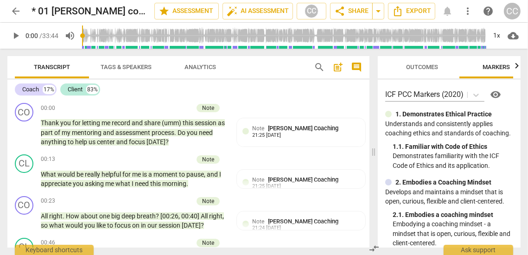
click at [426, 70] on span "Outcomes" at bounding box center [422, 66] width 32 height 7
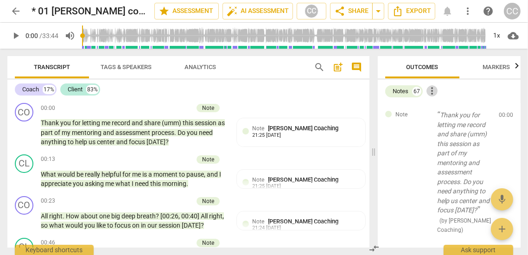
click at [428, 88] on span "more_vert" at bounding box center [431, 90] width 11 height 11
click at [454, 92] on li "Uncheck all" at bounding box center [453, 91] width 52 height 22
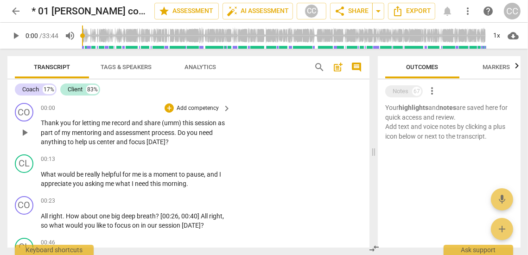
click at [44, 123] on span "Thank" at bounding box center [50, 122] width 19 height 7
click at [31, 88] on div "Coach" at bounding box center [30, 89] width 17 height 9
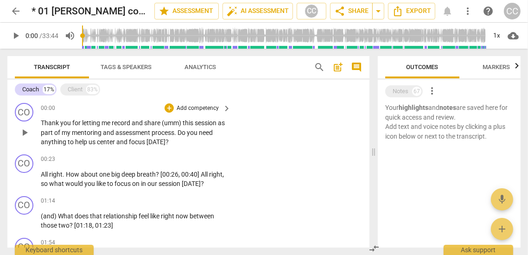
click at [55, 123] on span "Thank" at bounding box center [50, 122] width 19 height 7
paste p
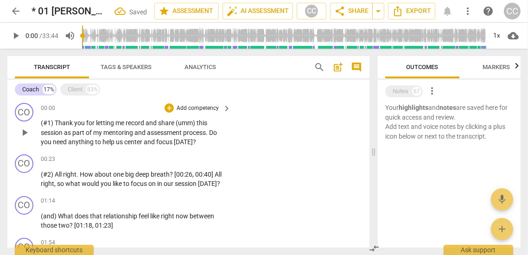
paste p
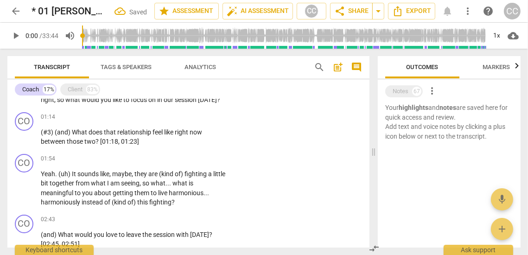
paste p
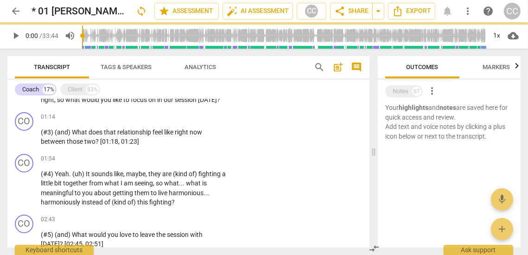
scroll to position [186, 0]
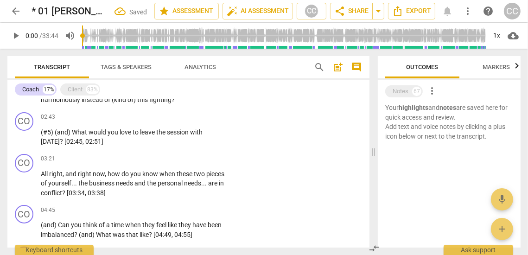
paste p
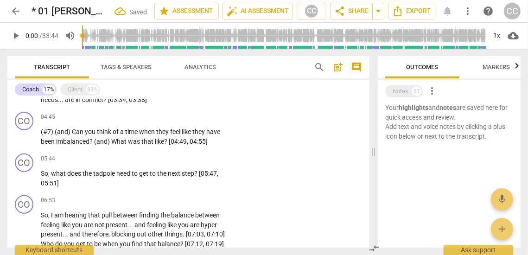
paste p
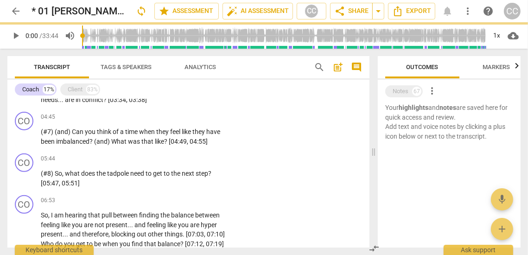
paste p
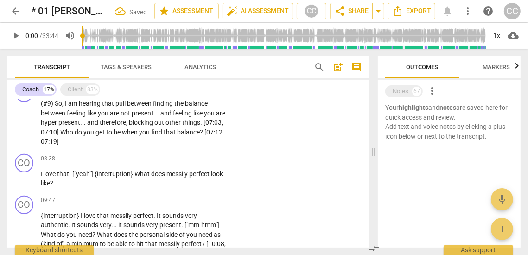
paste p
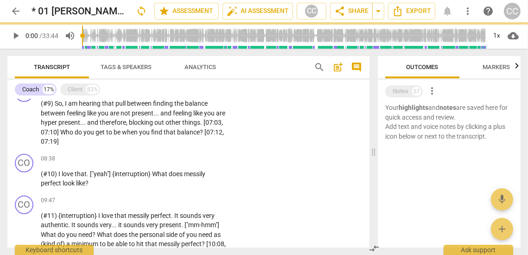
scroll to position [503, 0]
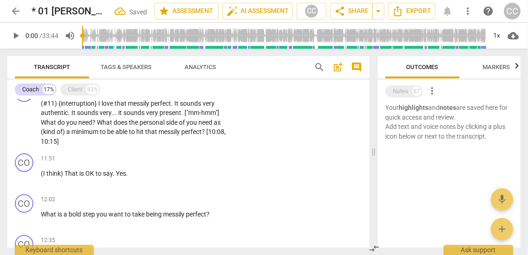
paste p
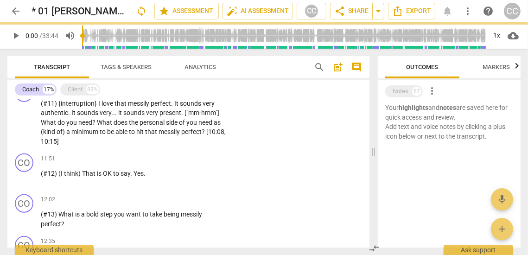
scroll to position [586, 0]
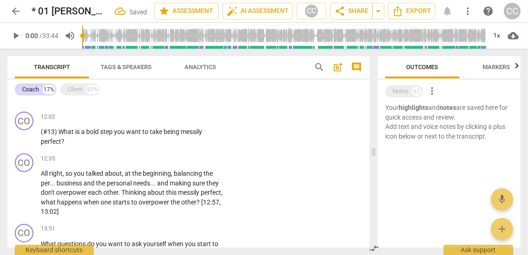
paste p
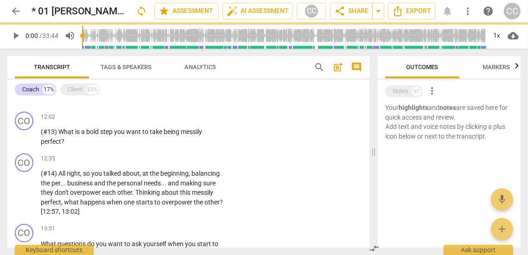
paste p
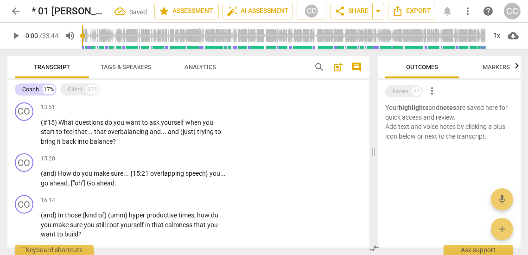
paste p
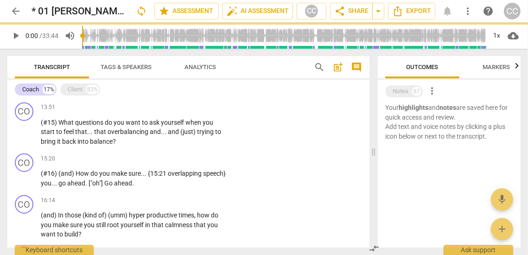
paste p
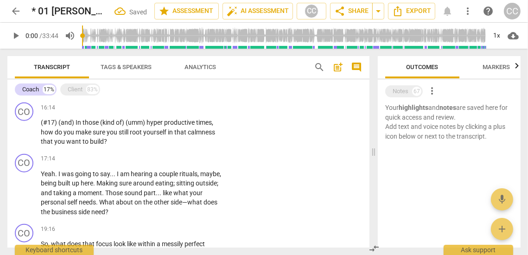
paste p
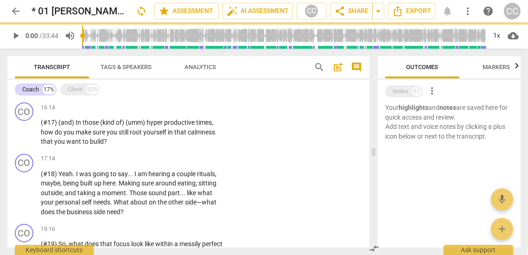
scroll to position [912, 0]
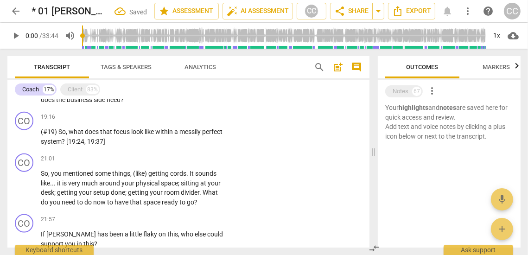
paste p
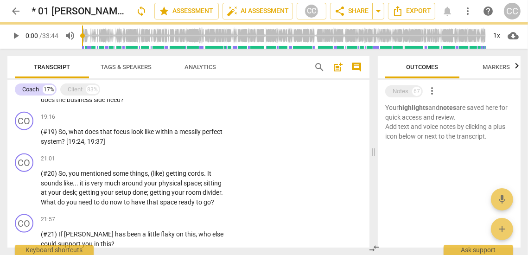
scroll to position [1015, 0]
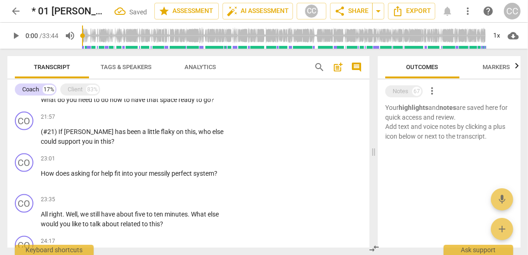
paste p
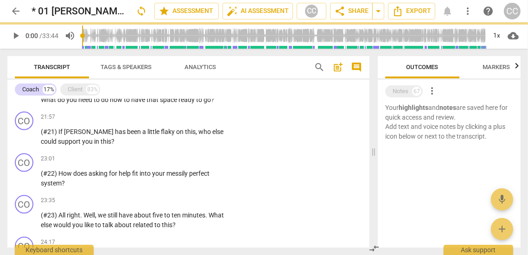
scroll to position [1098, 0]
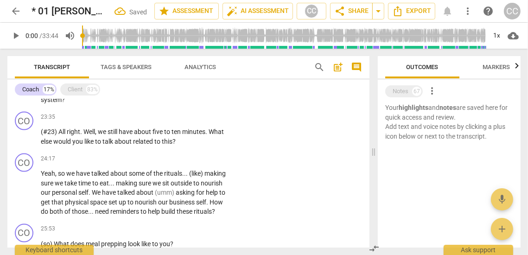
paste p
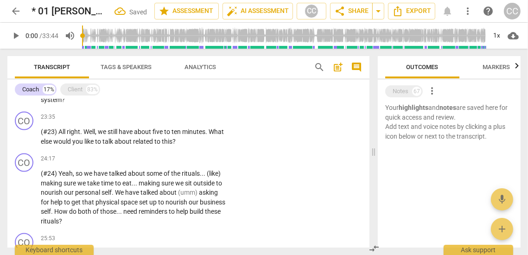
scroll to position [1178, 0]
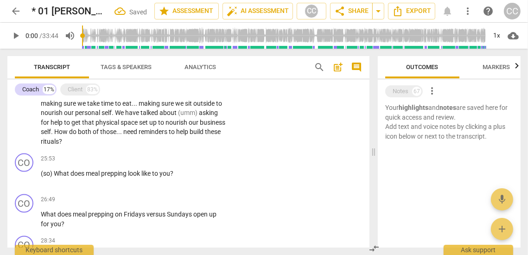
paste p
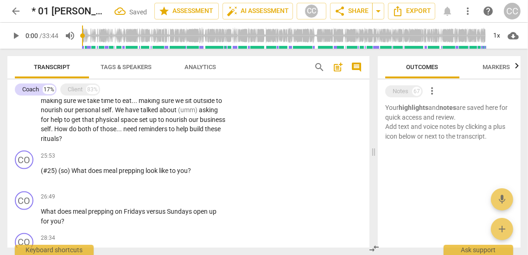
scroll to position [1182, 0]
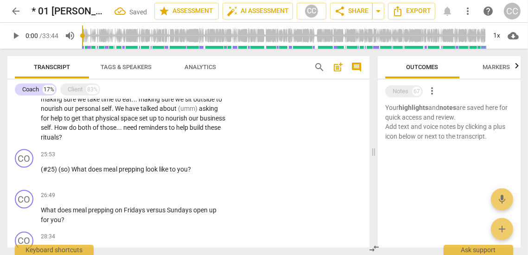
paste p
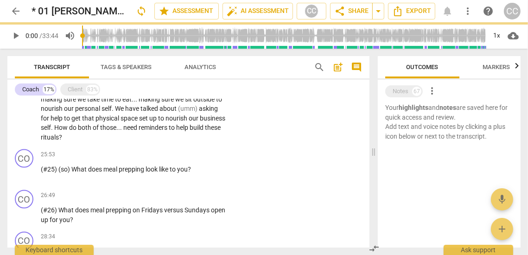
scroll to position [1260, 0]
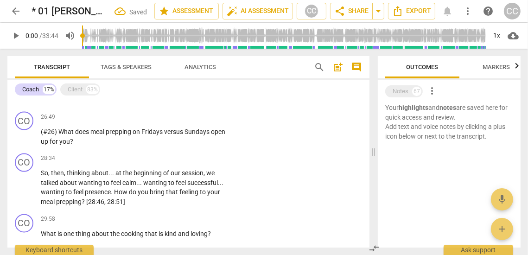
paste p
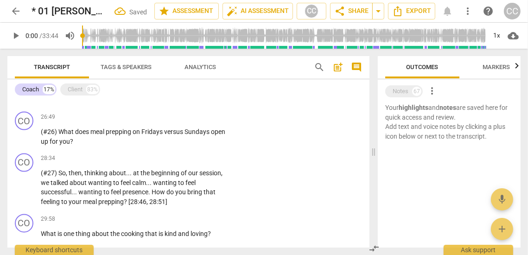
paste p
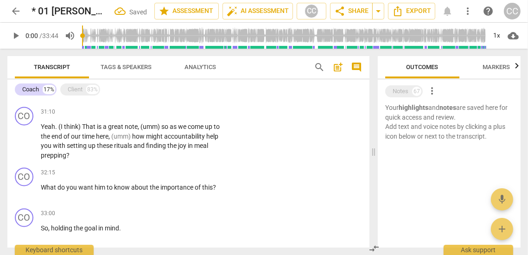
scroll to position [1409, 0]
paste p
paste
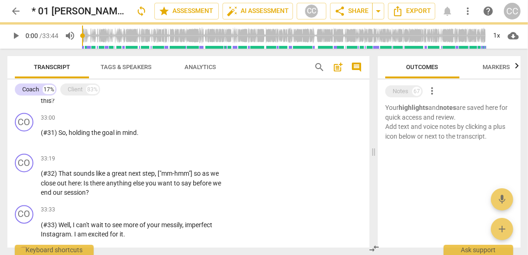
scroll to position [1575, 0]
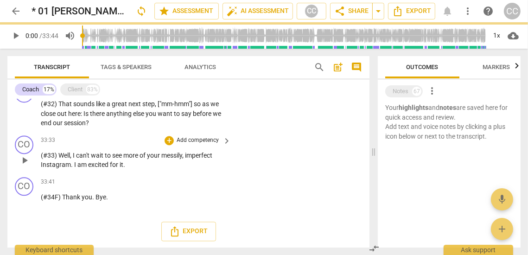
click at [83, 164] on span "am" at bounding box center [82, 164] width 11 height 7
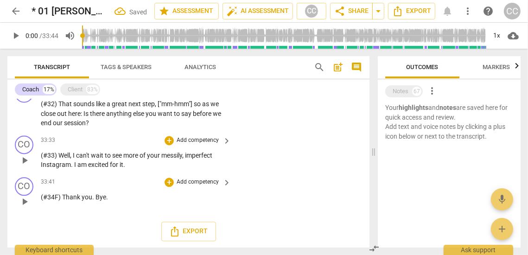
click at [57, 203] on div "33:41 + Add competency keyboard_arrow_right (#34F) Thank you . Bye ." at bounding box center [136, 193] width 191 height 33
click at [59, 199] on span "(#34F)" at bounding box center [51, 196] width 21 height 7
